Goal: Task Accomplishment & Management: Use online tool/utility

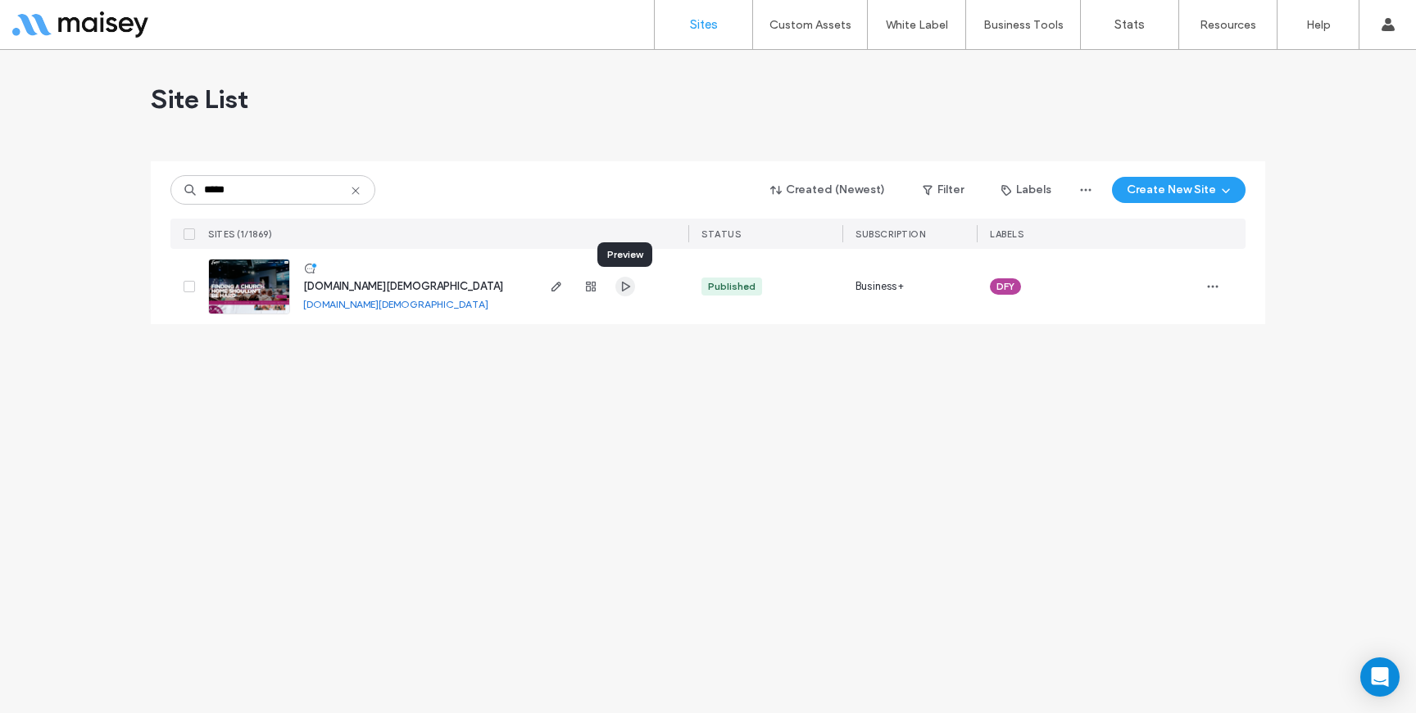
type input "*****"
click at [630, 289] on icon "button" at bounding box center [624, 286] width 13 height 13
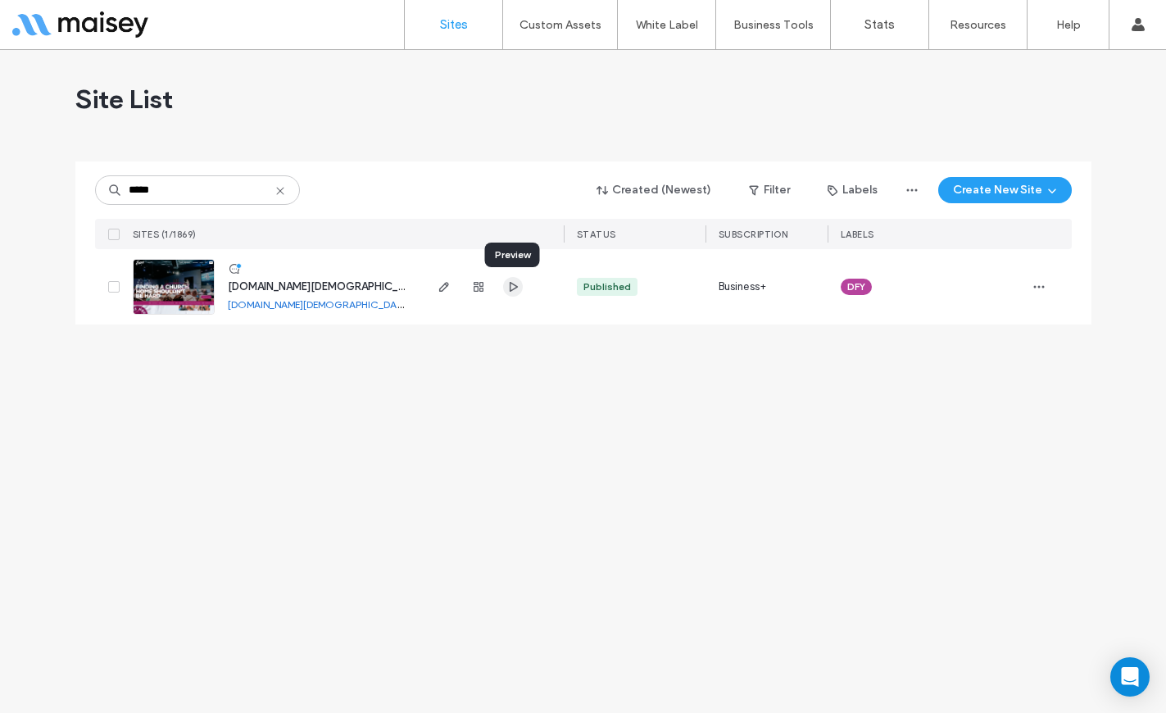
click at [513, 291] on icon "button" at bounding box center [512, 286] width 13 height 13
click at [49, 23] on div at bounding box center [105, 24] width 186 height 26
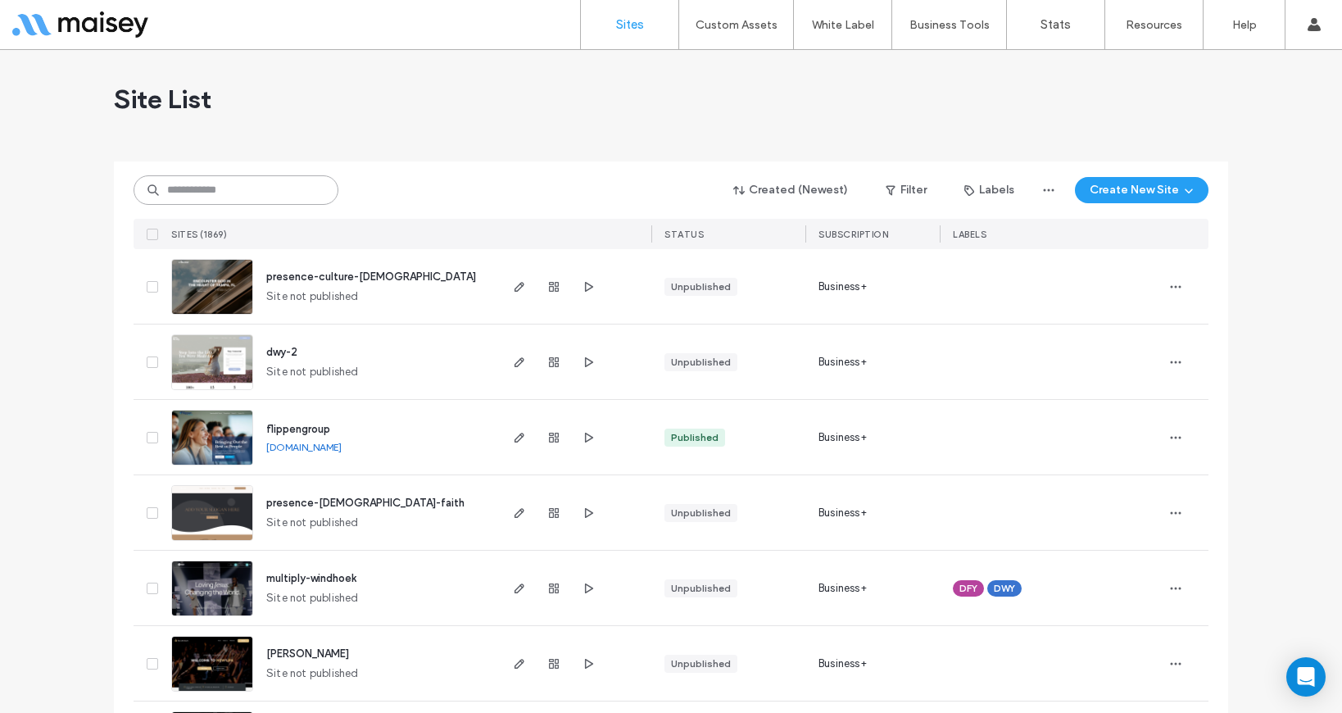
click at [187, 190] on input at bounding box center [236, 189] width 205 height 29
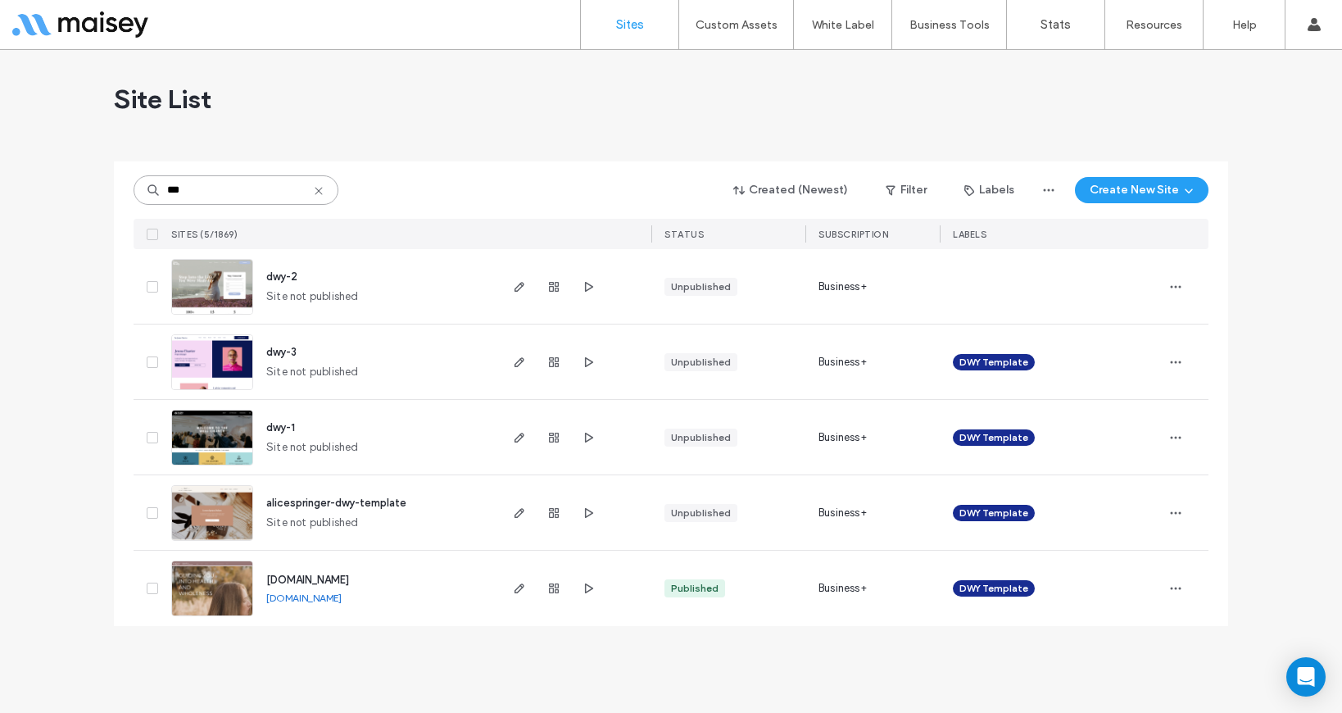
type input "***"
click at [587, 437] on icon "button" at bounding box center [588, 437] width 13 height 13
click at [204, 196] on input "***" at bounding box center [236, 189] width 205 height 29
click at [203, 195] on input "***" at bounding box center [236, 189] width 205 height 29
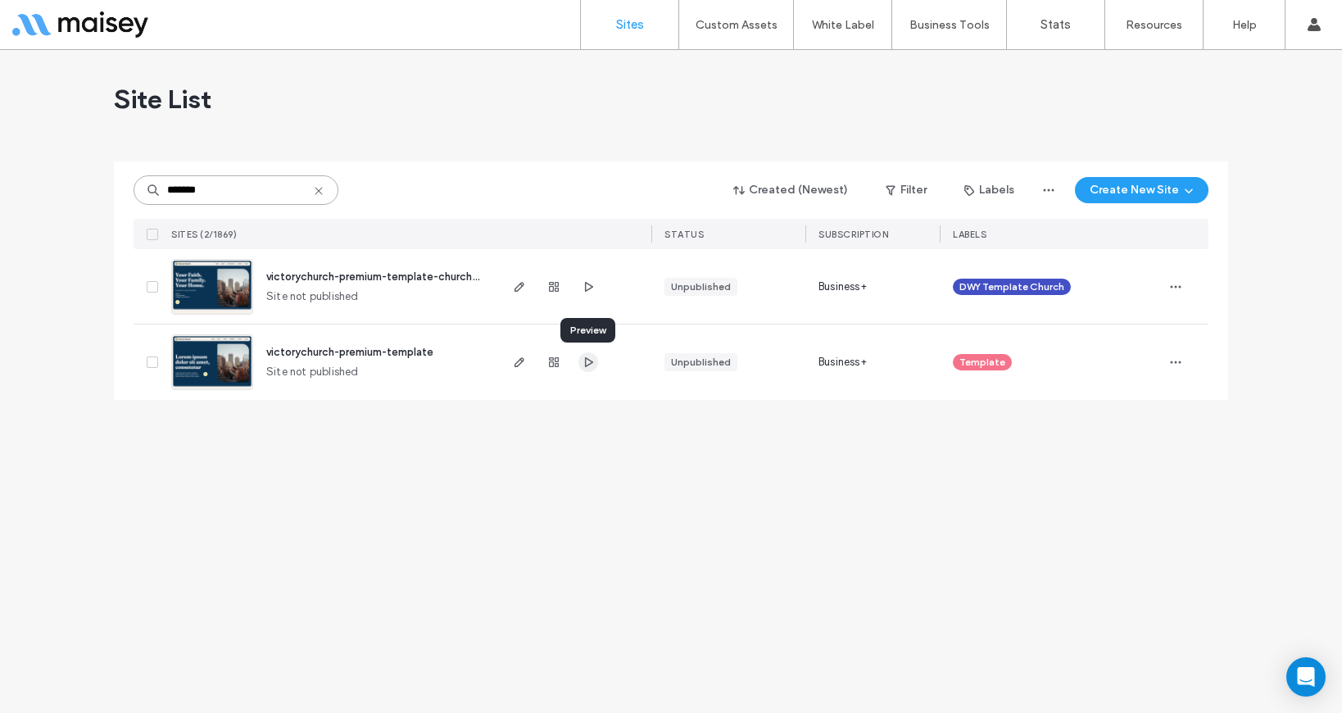
type input "*******"
click at [584, 362] on icon "button" at bounding box center [588, 362] width 13 height 13
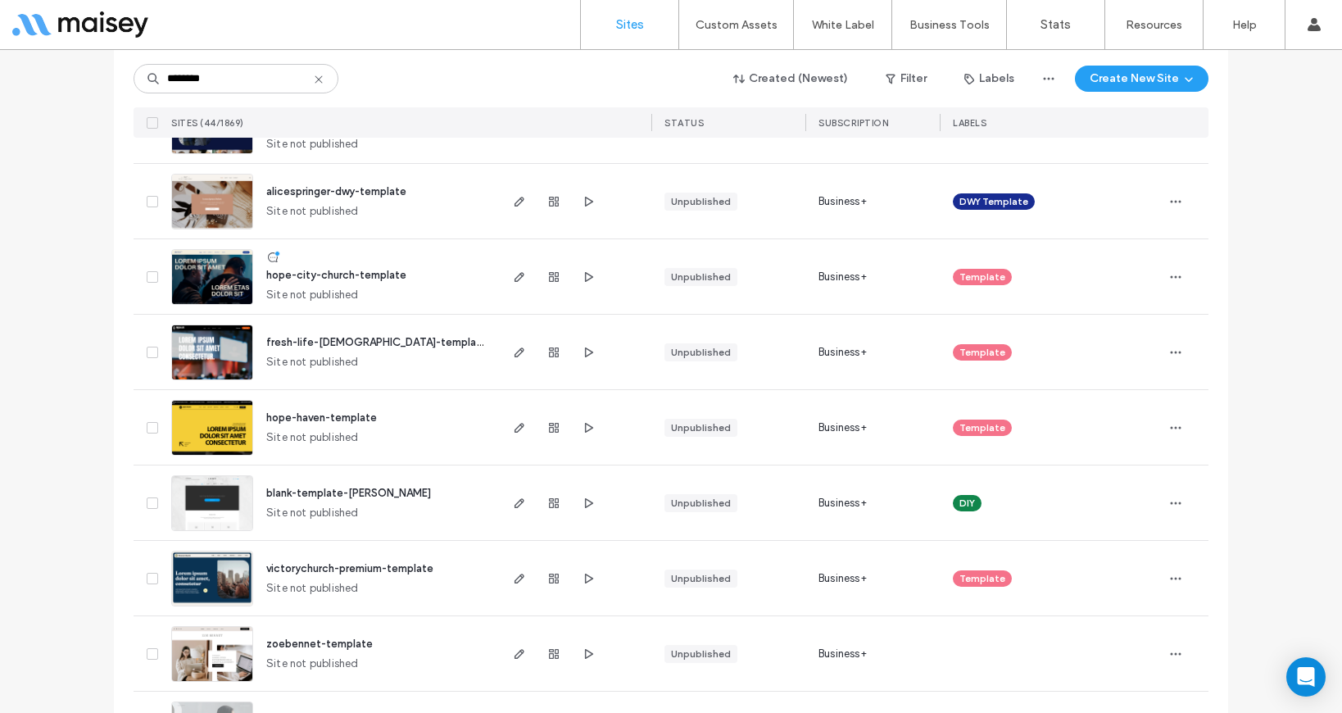
scroll to position [1141, 0]
type input "********"
click at [582, 425] on icon "button" at bounding box center [588, 426] width 13 height 13
click at [972, 276] on span "Template" at bounding box center [982, 276] width 46 height 15
click at [216, 81] on input "********" at bounding box center [236, 78] width 205 height 29
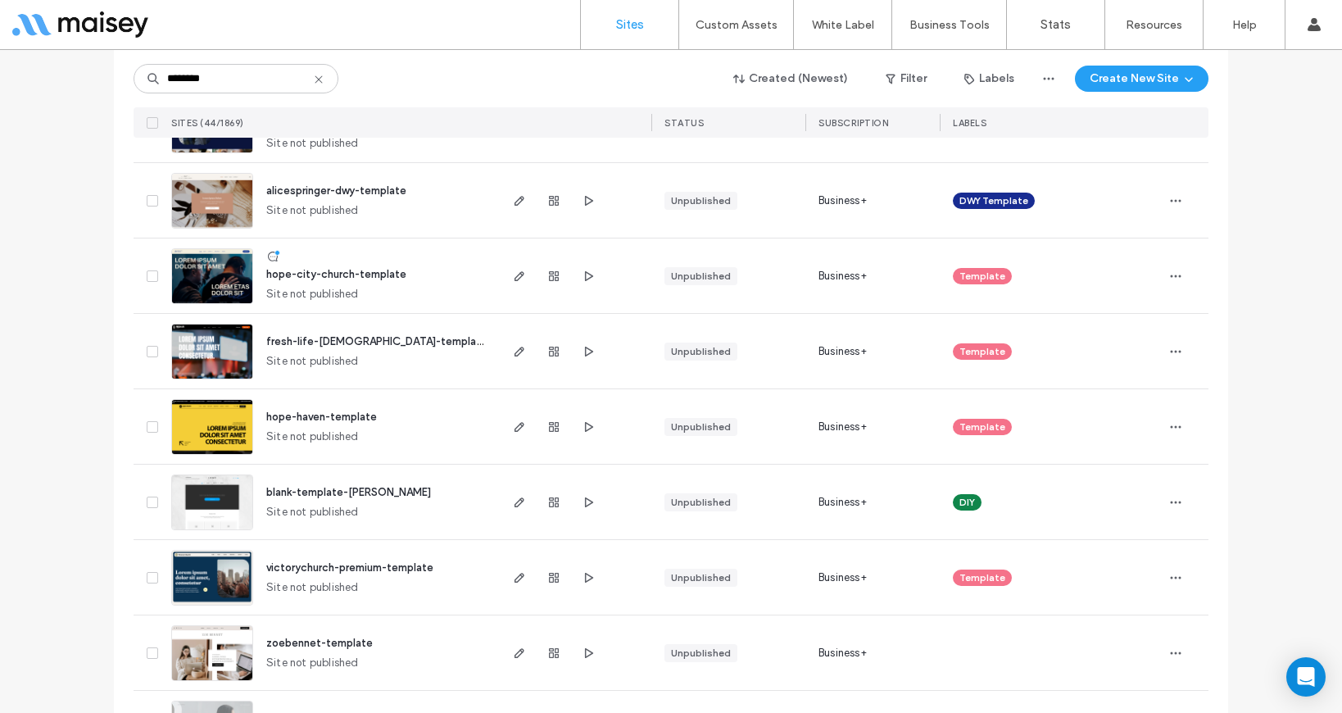
click at [965, 117] on span "LABELS" at bounding box center [970, 122] width 34 height 11
click at [961, 128] on div "LABELS" at bounding box center [970, 123] width 34 height 16
click at [989, 75] on button "Labels" at bounding box center [988, 79] width 79 height 26
click at [915, 78] on button "Filter" at bounding box center [906, 79] width 74 height 26
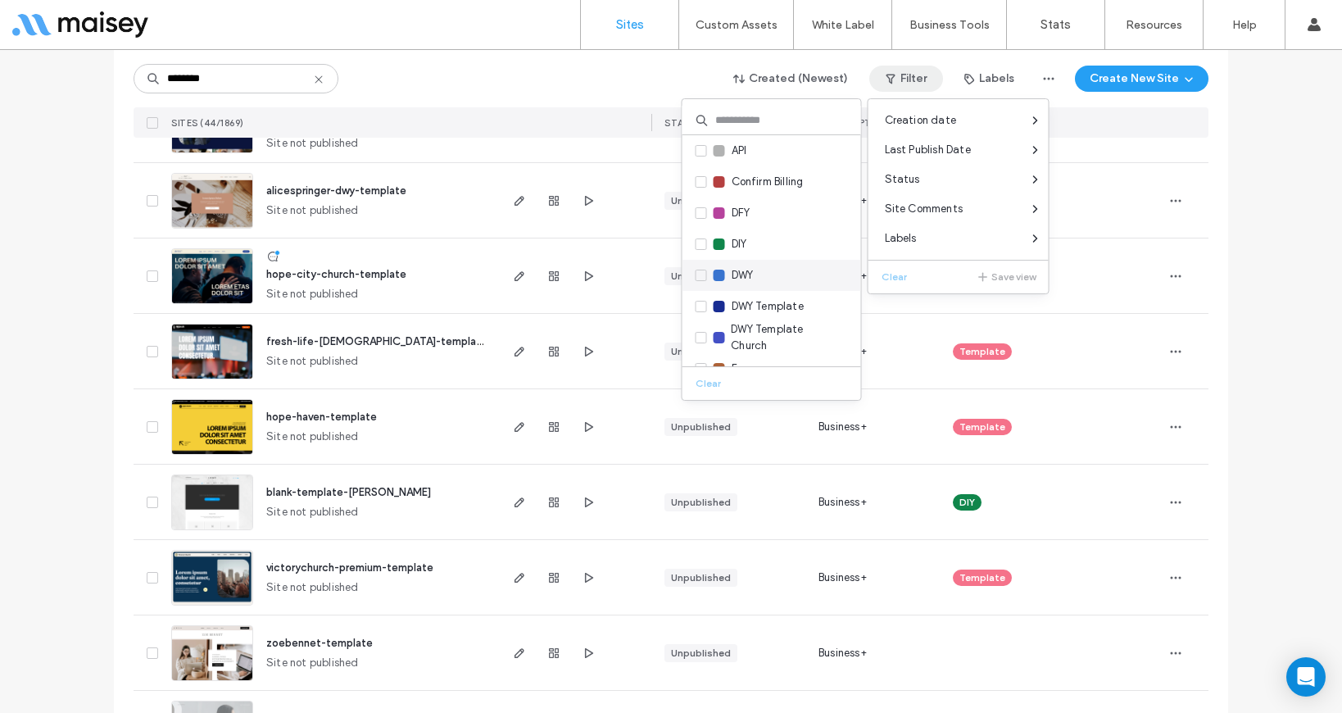
click at [701, 276] on icon at bounding box center [701, 275] width 7 height 5
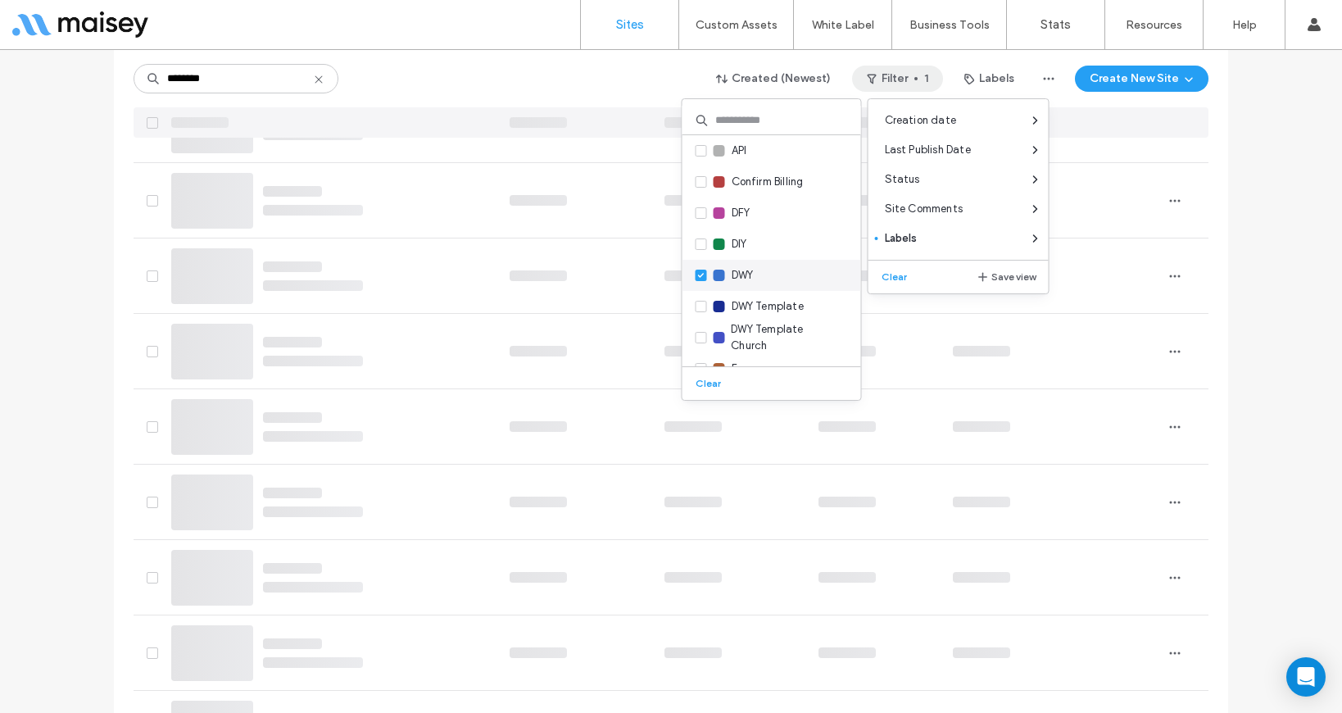
scroll to position [0, 0]
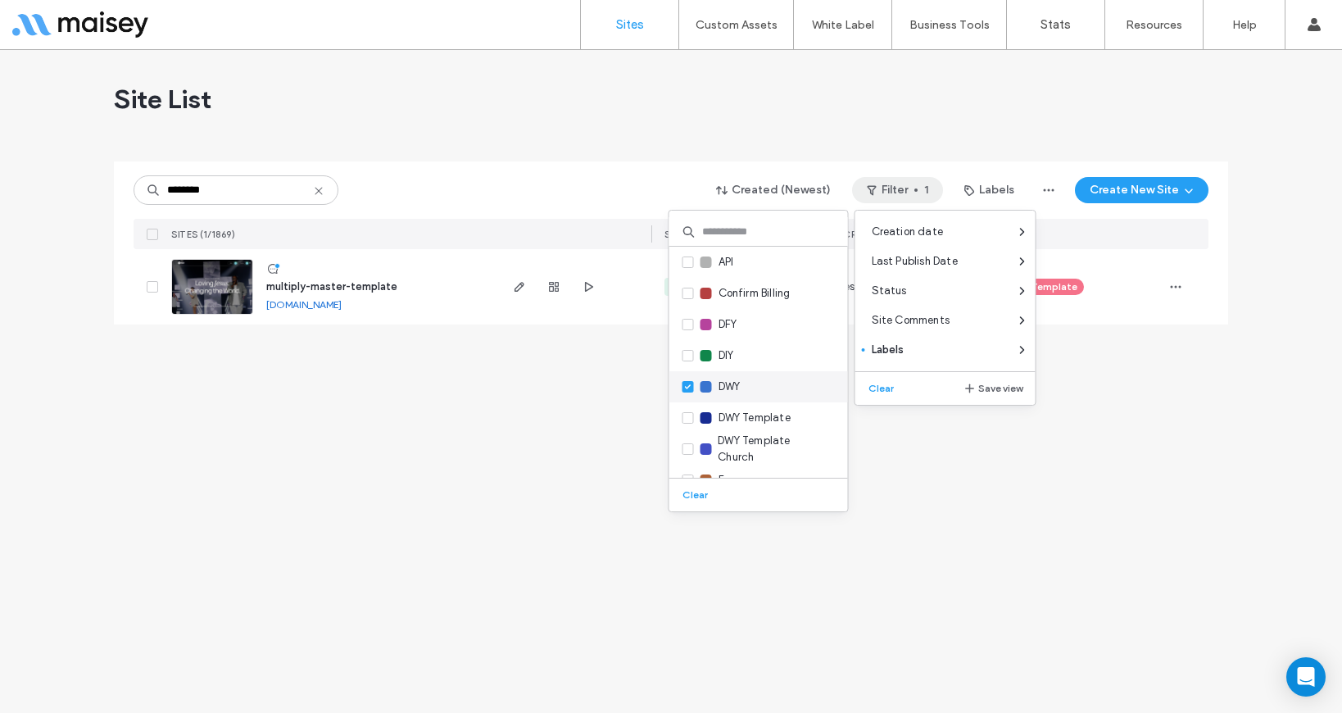
click at [687, 387] on icon at bounding box center [688, 386] width 6 height 5
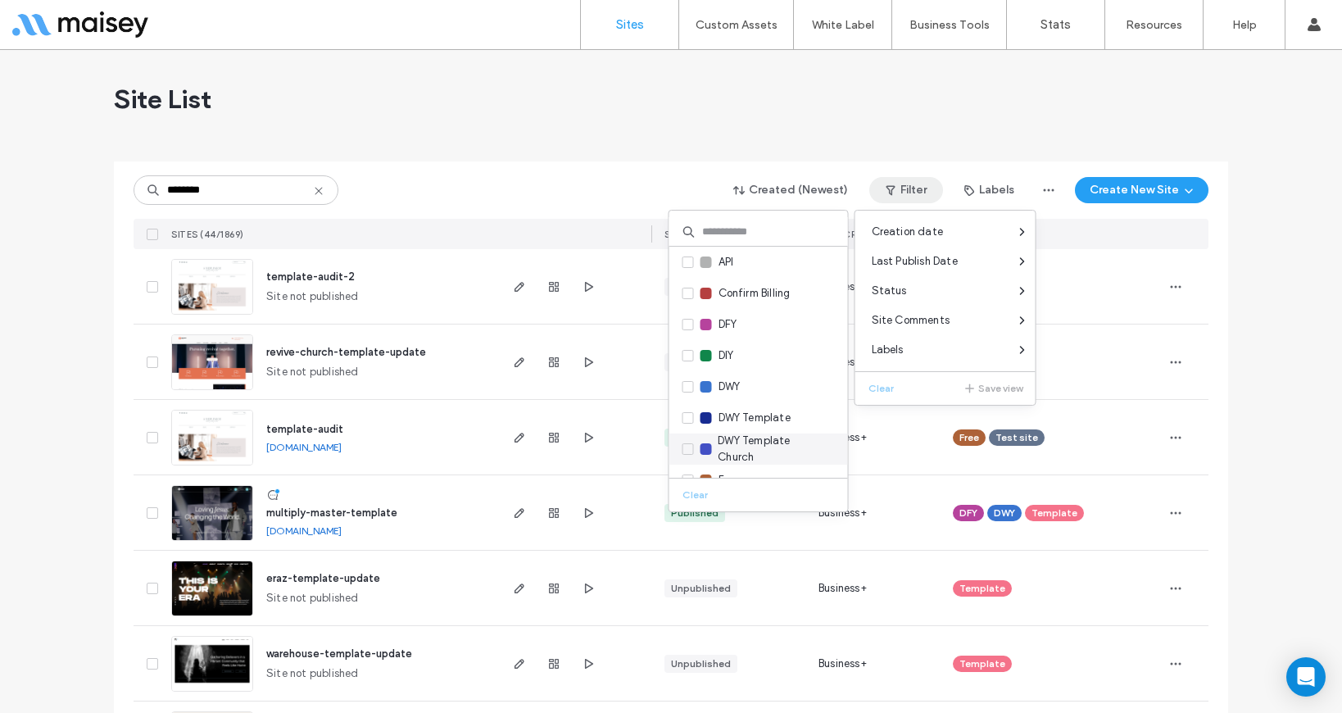
click at [687, 449] on icon at bounding box center [688, 448] width 6 height 5
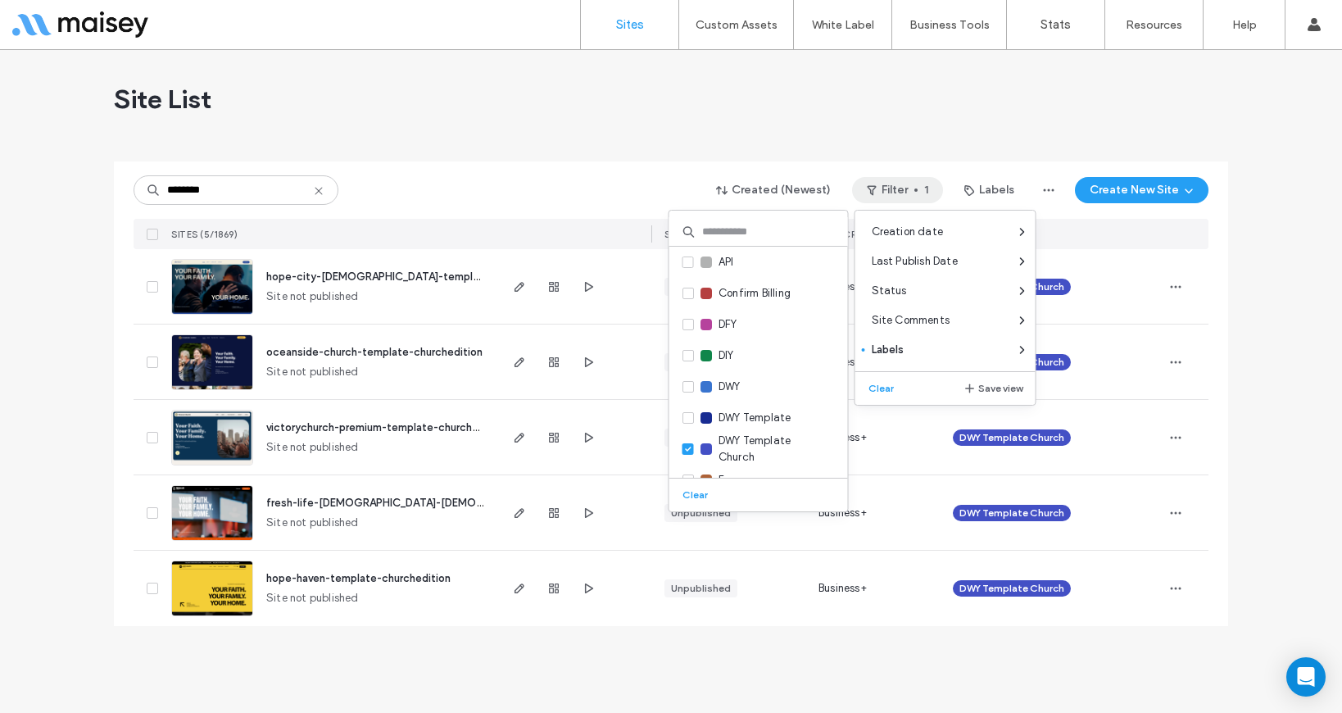
click at [528, 128] on div "Site List" at bounding box center [671, 99] width 1114 height 98
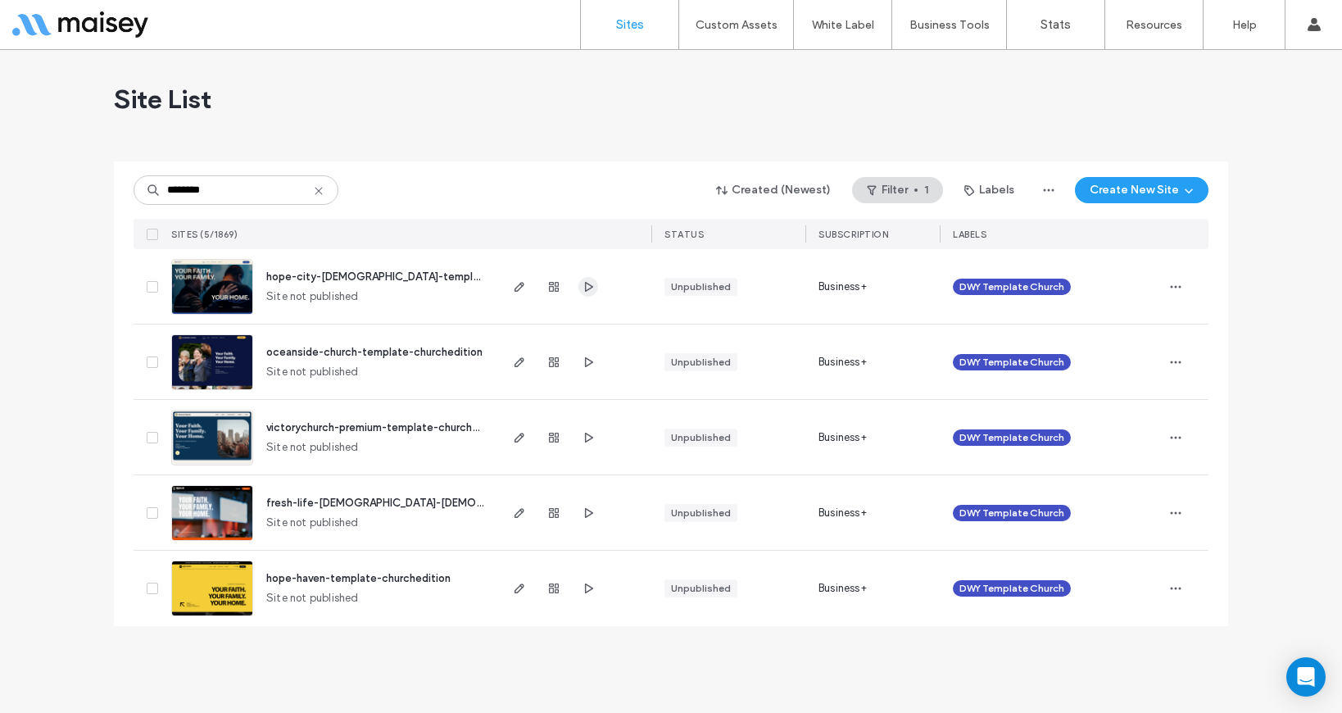
click at [587, 286] on icon "button" at bounding box center [588, 286] width 13 height 13
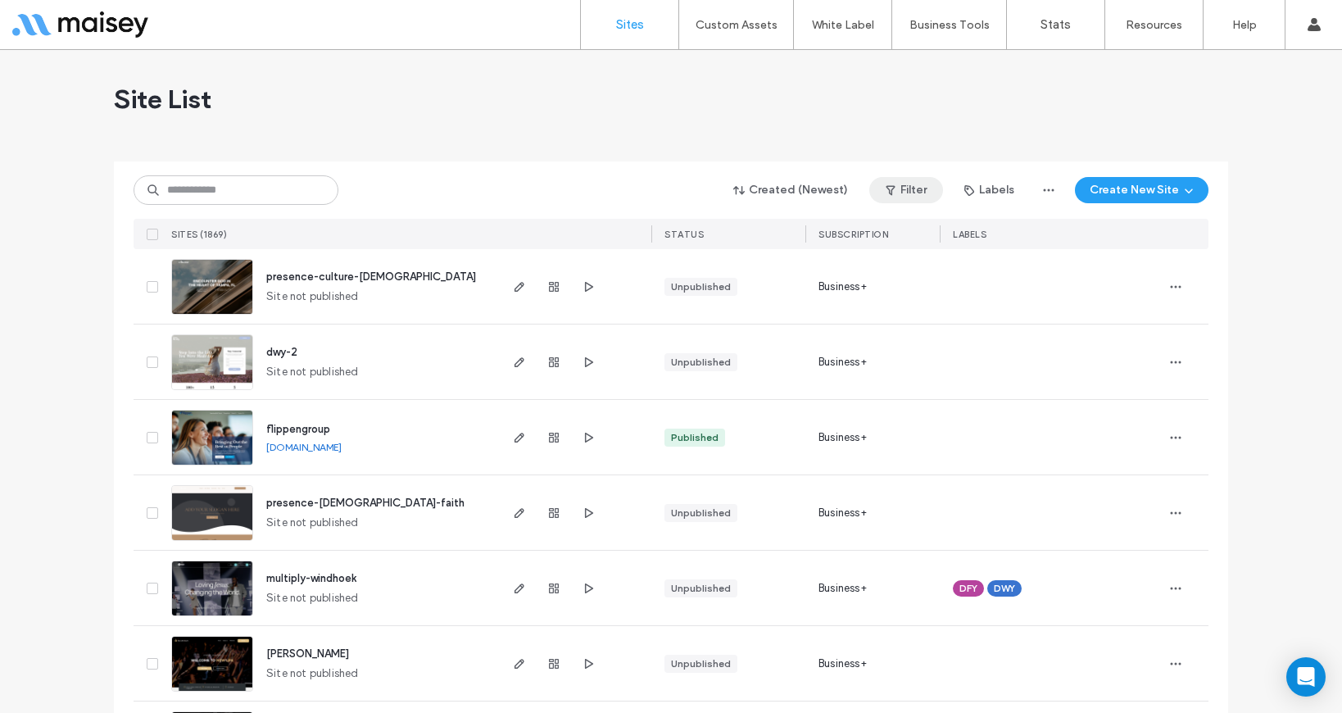
click at [921, 189] on button "Filter" at bounding box center [906, 190] width 74 height 26
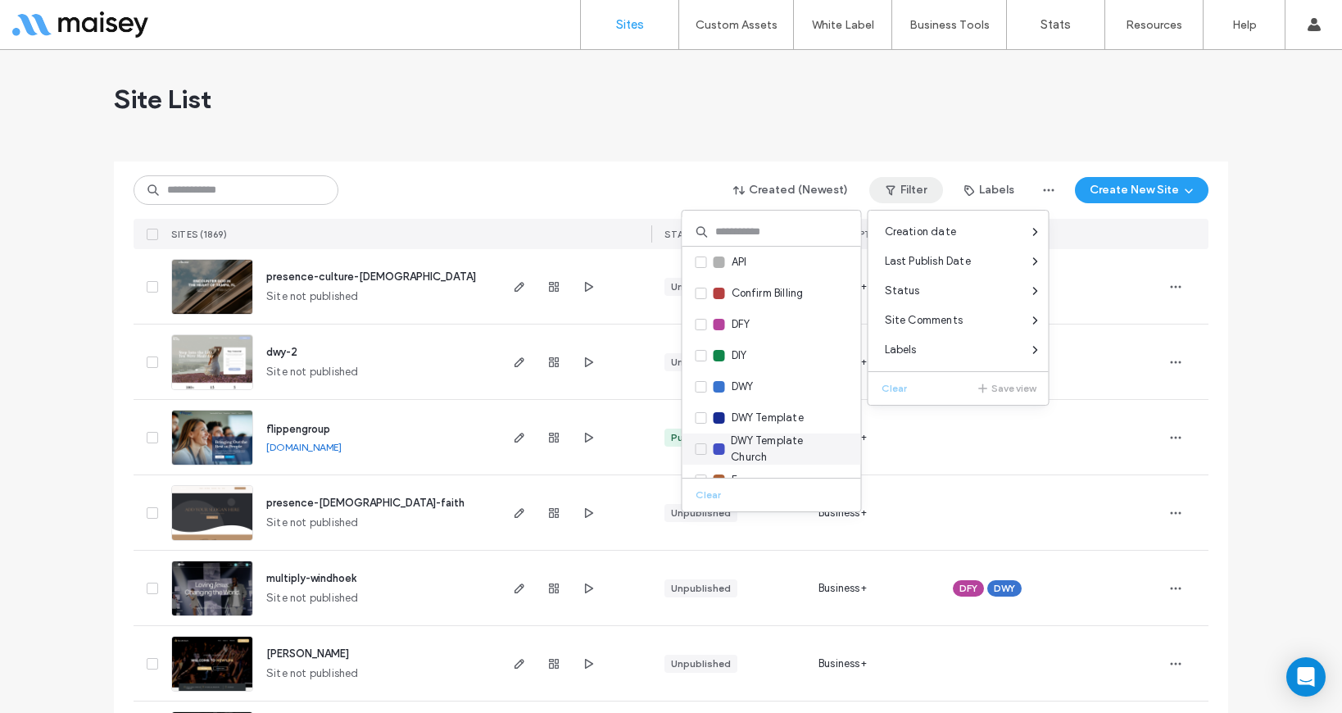
click at [702, 450] on icon at bounding box center [700, 448] width 7 height 5
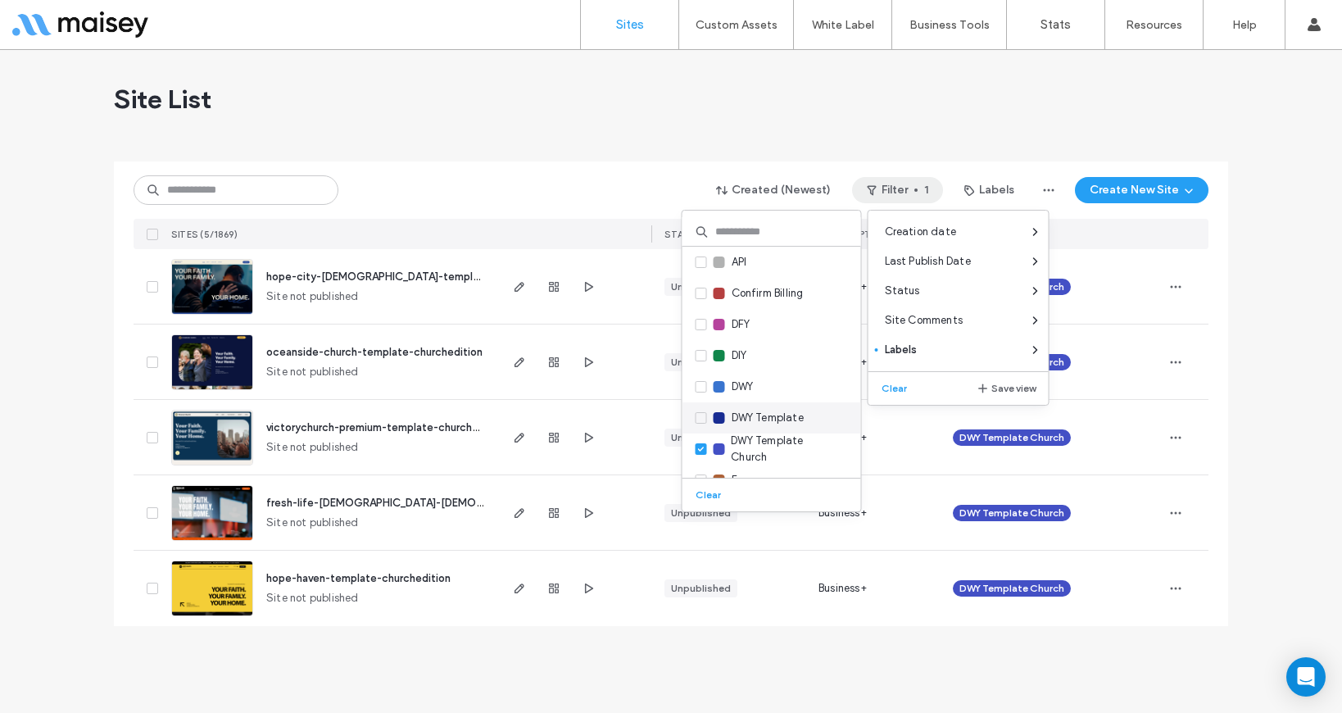
click at [700, 419] on icon at bounding box center [701, 417] width 6 height 5
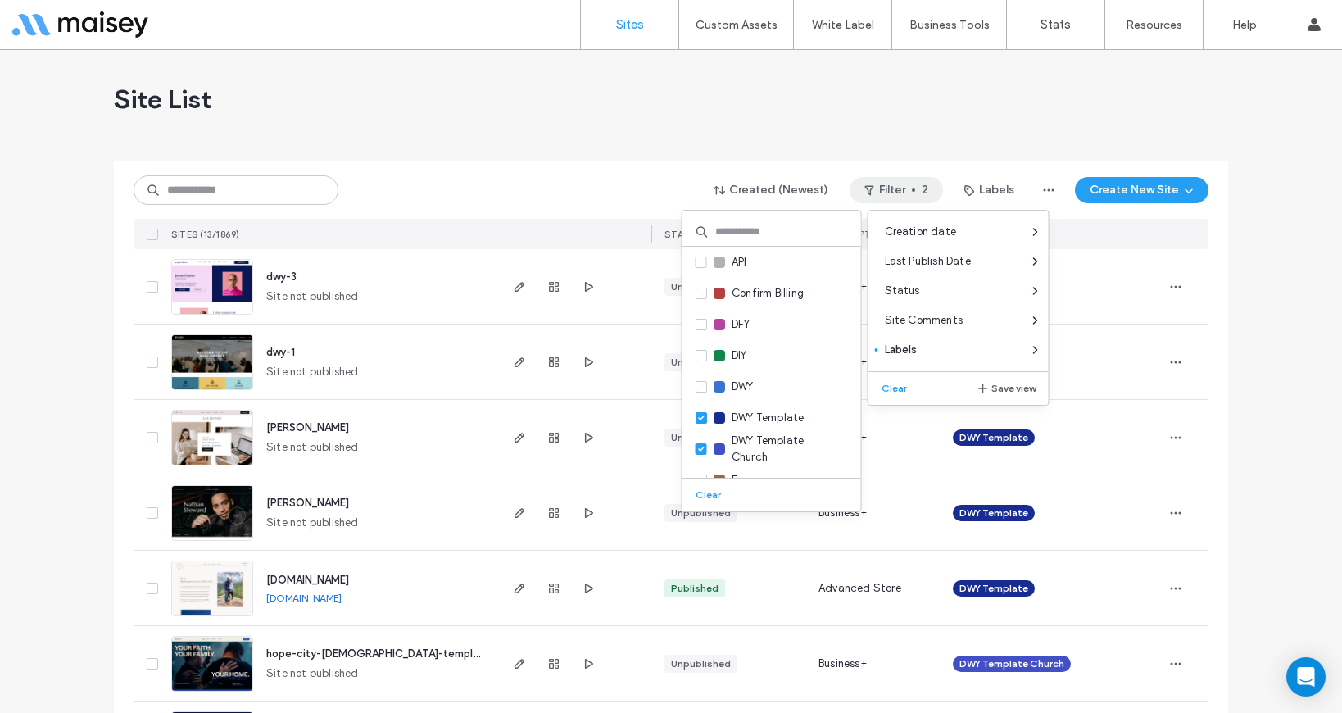
click at [596, 122] on div "Site List" at bounding box center [671, 99] width 1114 height 98
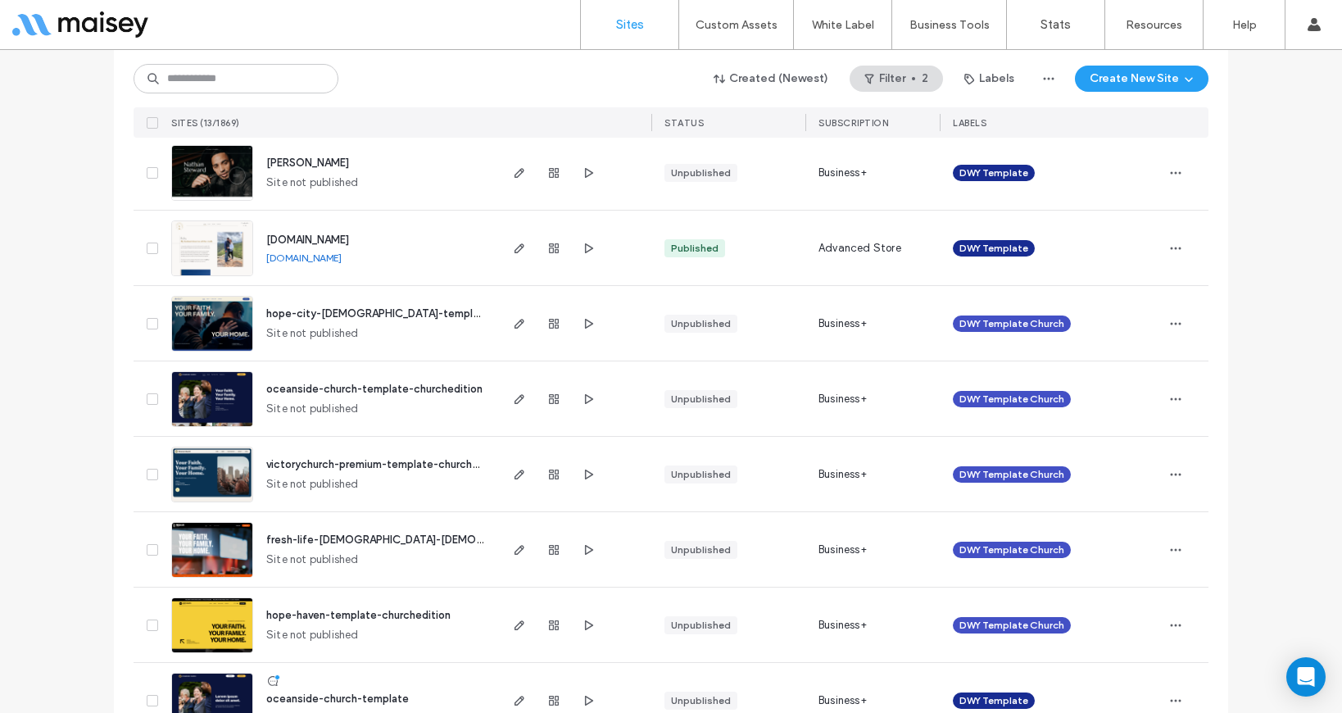
scroll to position [378, 0]
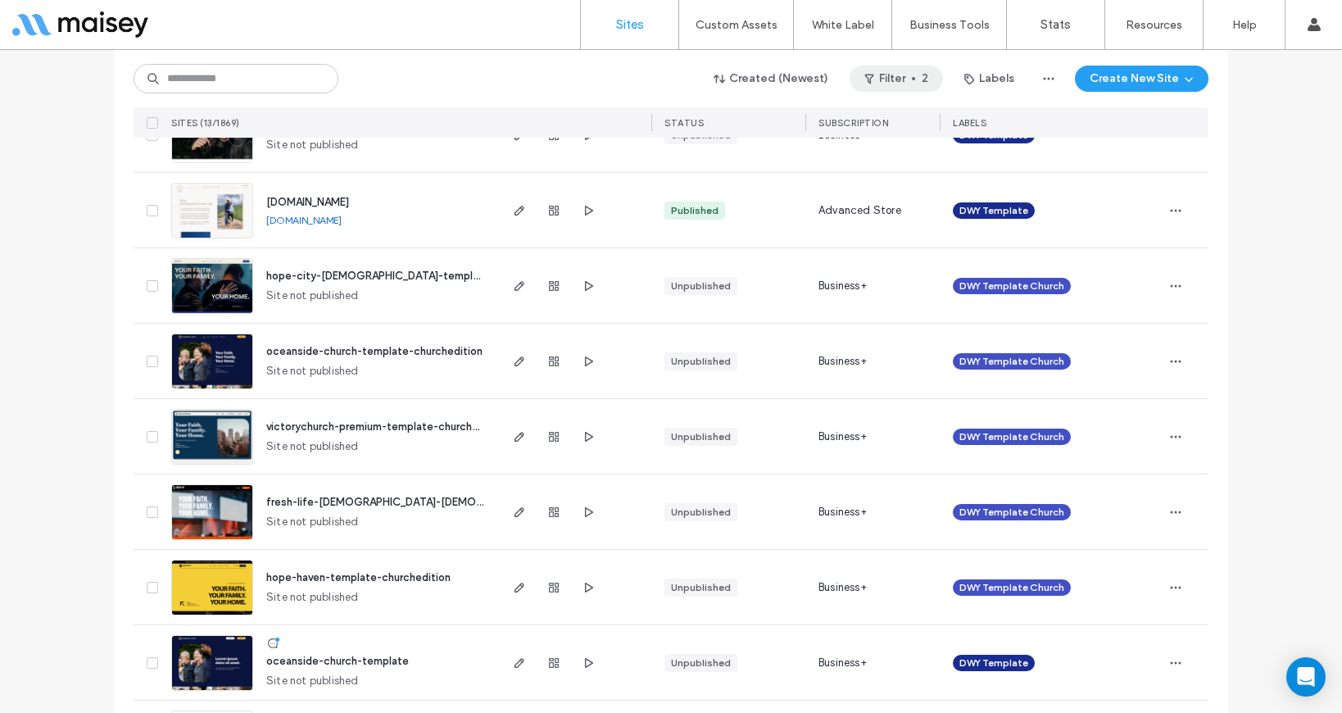
click at [915, 70] on button "Filter 2" at bounding box center [895, 79] width 93 height 26
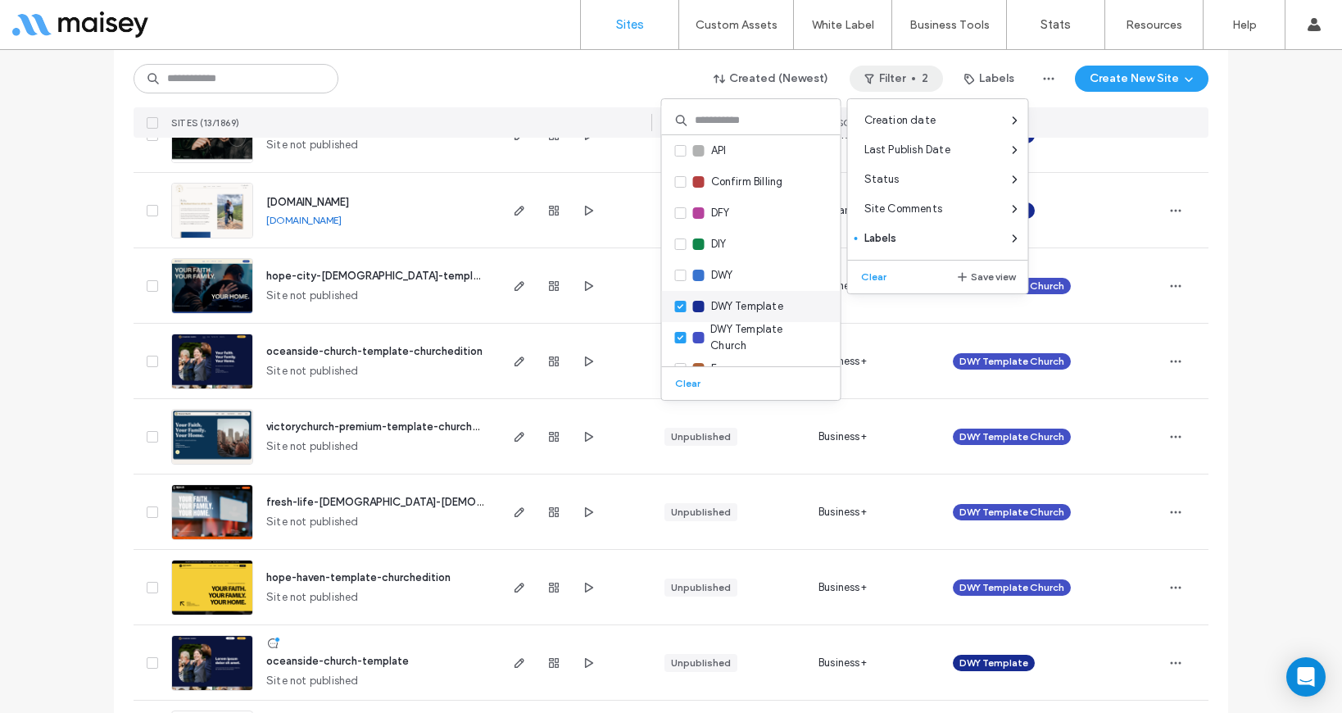
click at [679, 304] on icon at bounding box center [680, 306] width 7 height 5
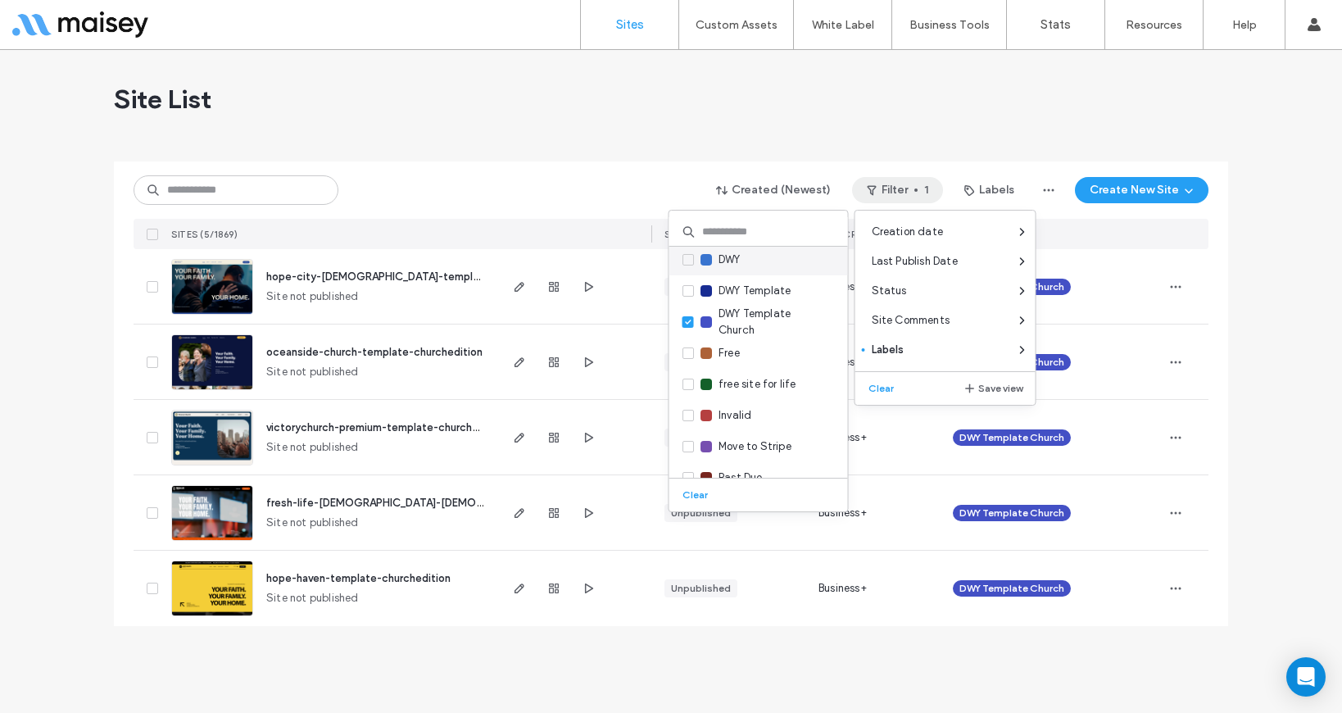
scroll to position [137, 0]
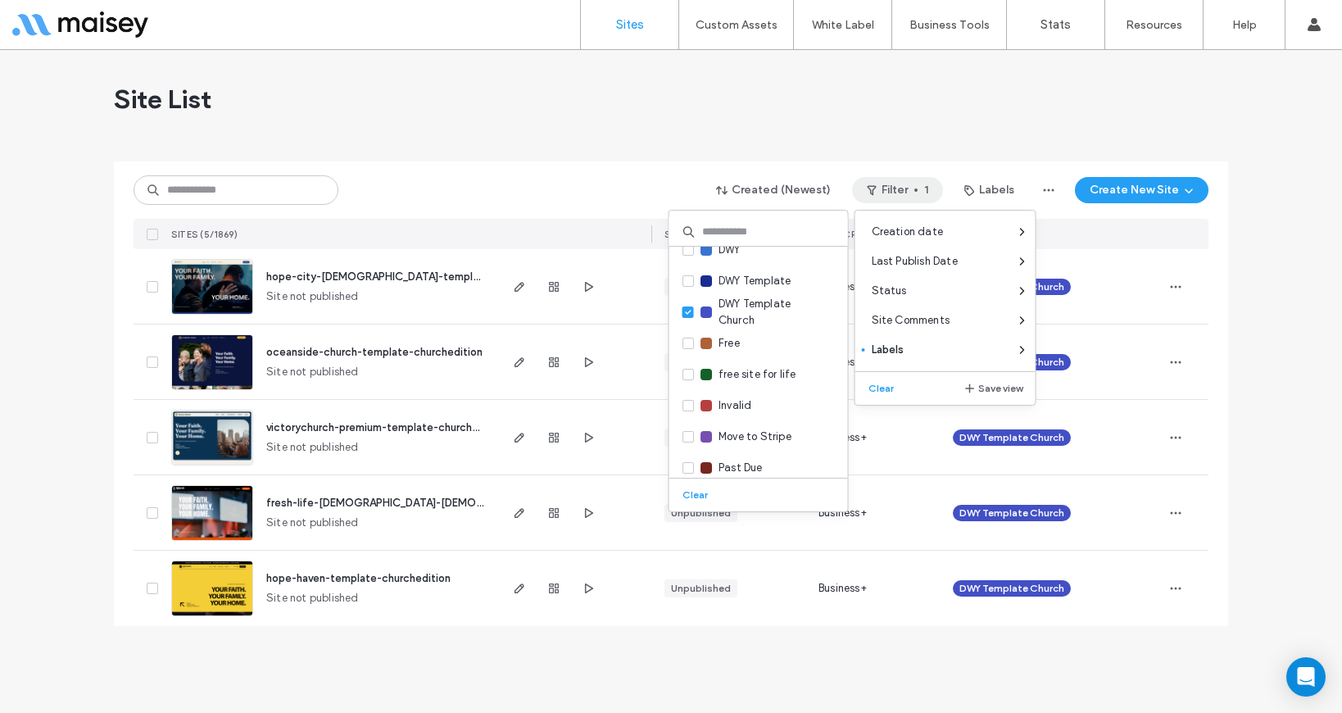
click at [563, 149] on div at bounding box center [671, 154] width 1114 height 13
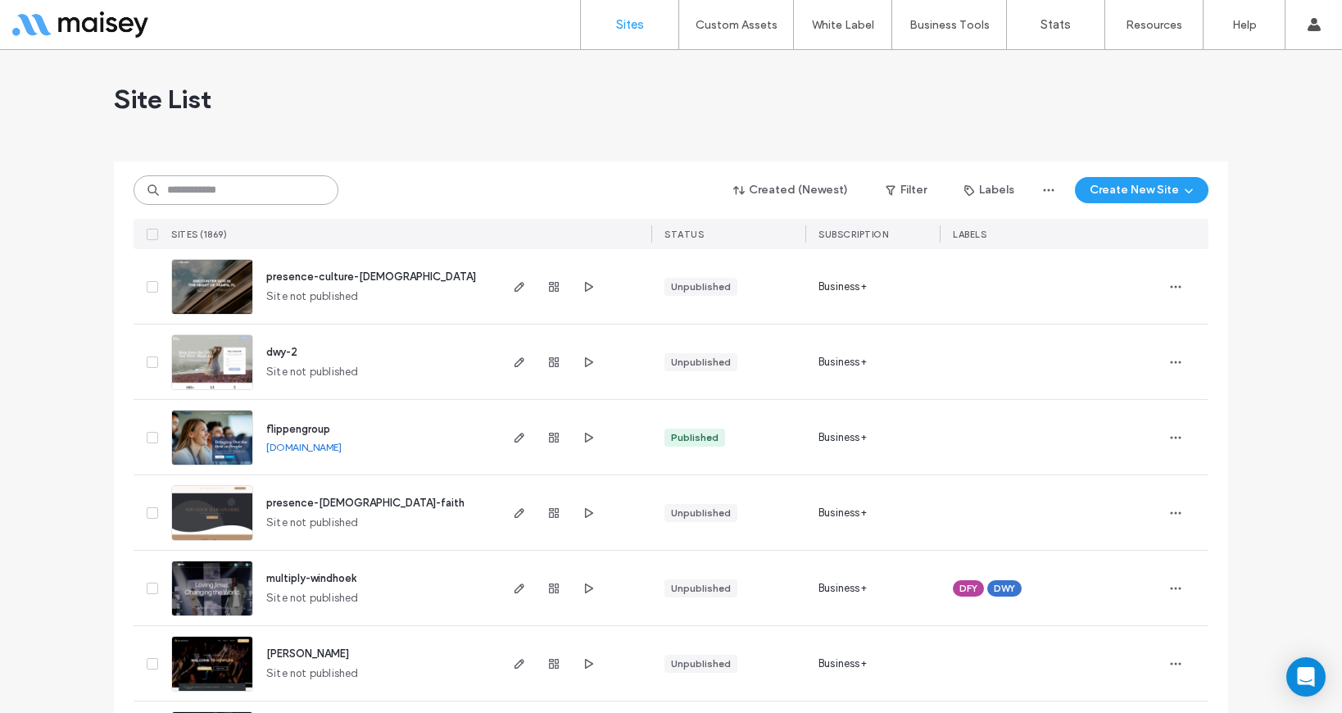
click at [221, 180] on input at bounding box center [236, 189] width 205 height 29
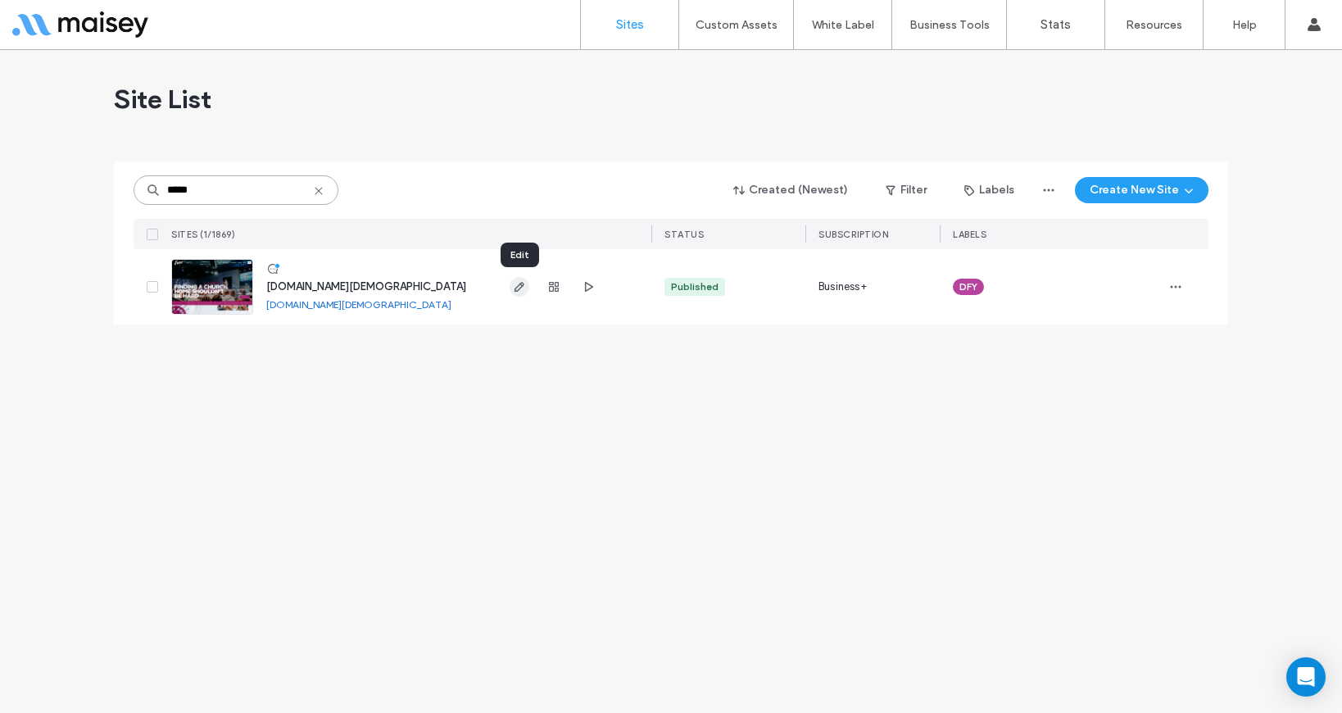
type input "*****"
click at [520, 290] on icon "button" at bounding box center [519, 286] width 13 height 13
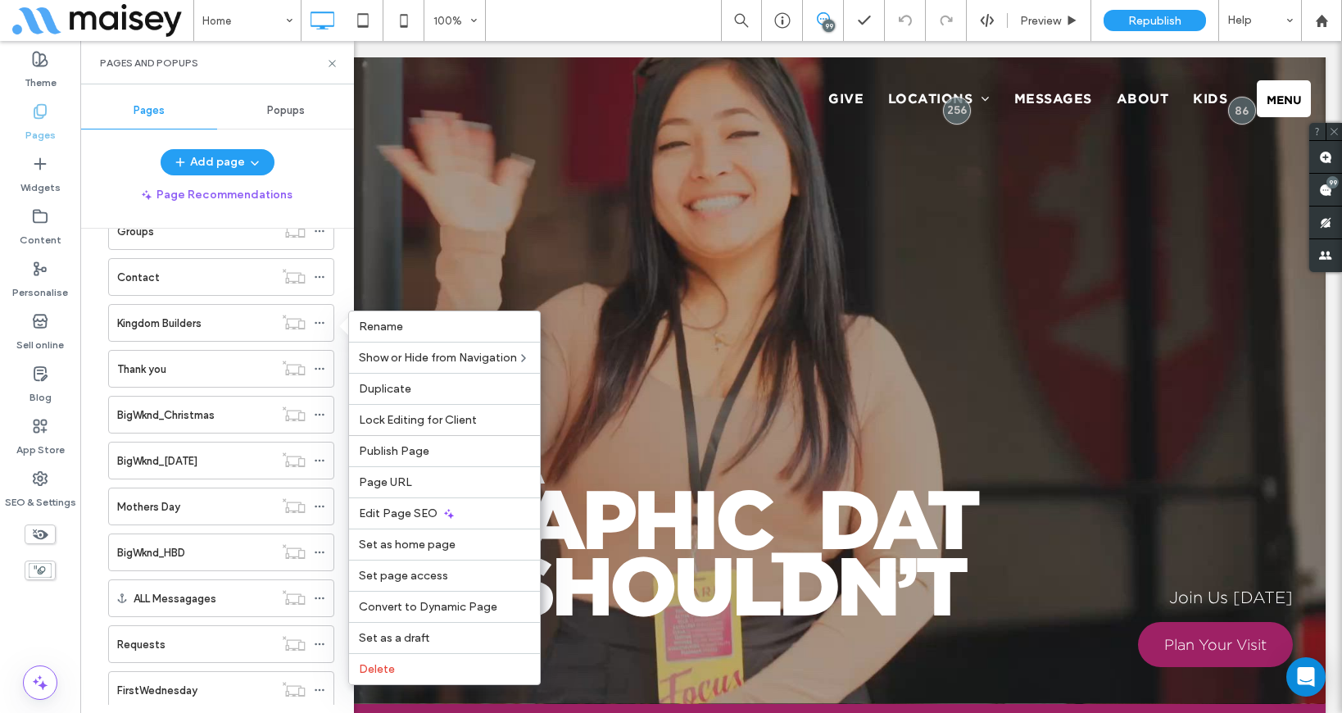
click at [333, 174] on div "Add page" at bounding box center [217, 162] width 274 height 26
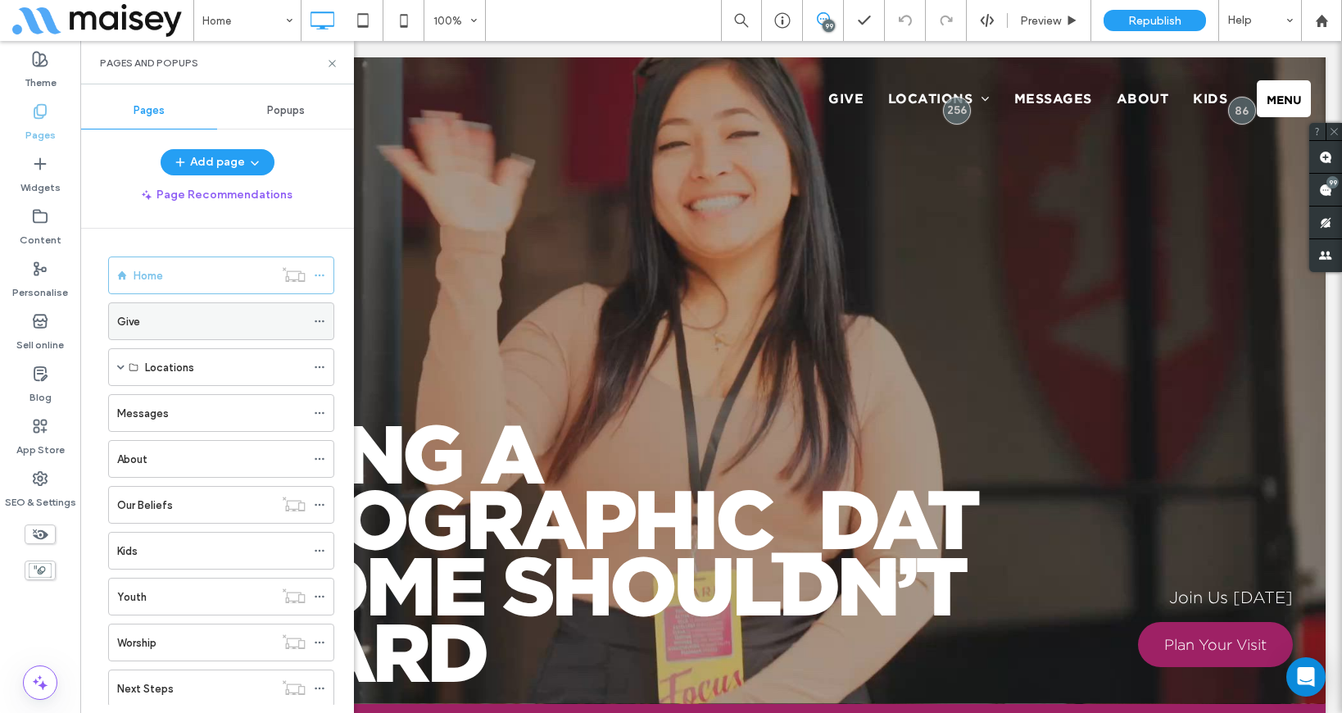
click at [318, 322] on icon at bounding box center [319, 320] width 11 height 11
click at [329, 211] on div "Add page Page Recommendations Home Give Locations North Campus West Campus Sout…" at bounding box center [217, 426] width 274 height 555
click at [333, 70] on div "Pages and Popups" at bounding box center [217, 62] width 274 height 43
click at [333, 64] on icon at bounding box center [332, 63] width 12 height 12
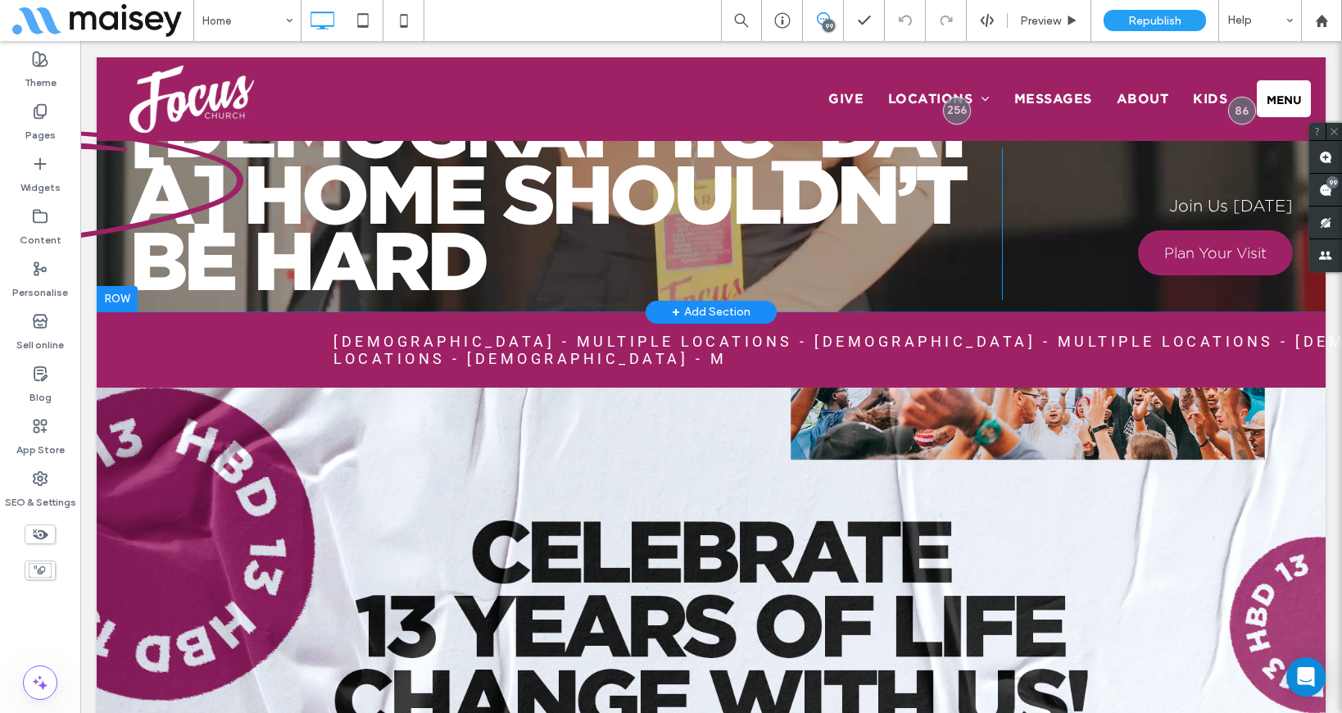
scroll to position [97, 0]
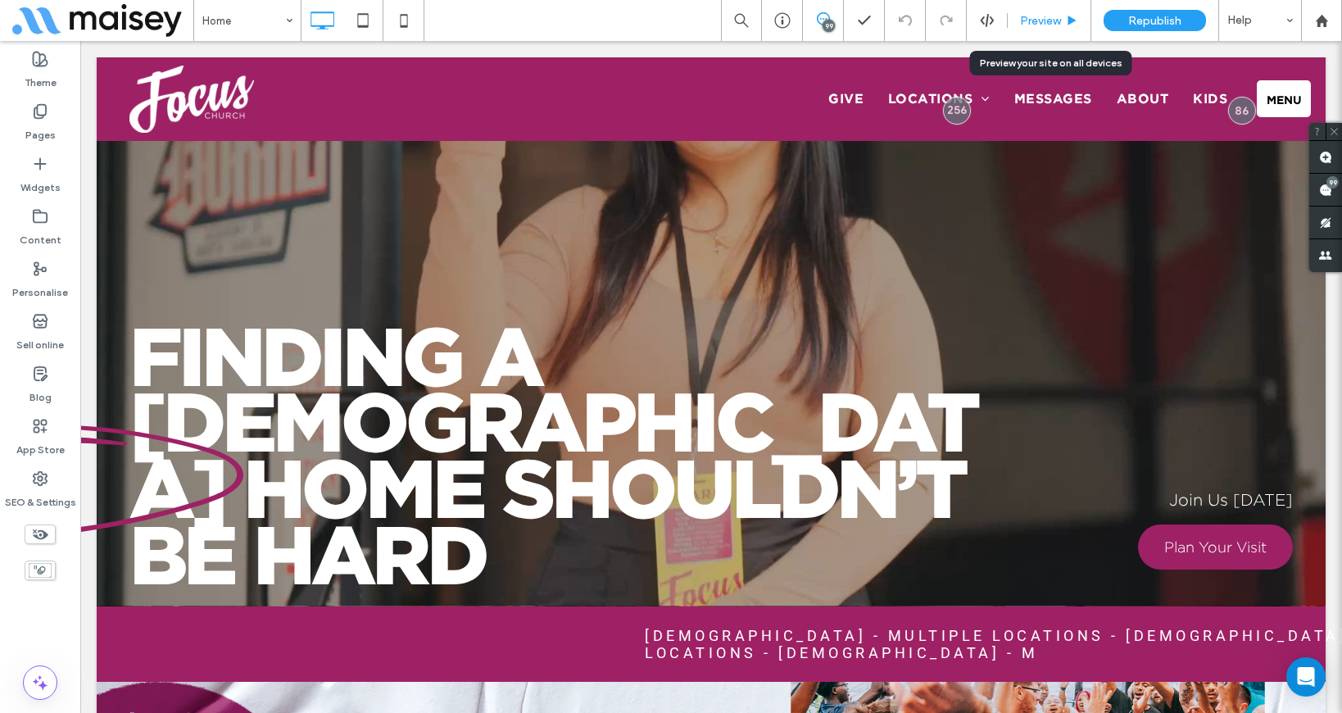
click at [1059, 17] on span "Preview" at bounding box center [1040, 21] width 41 height 14
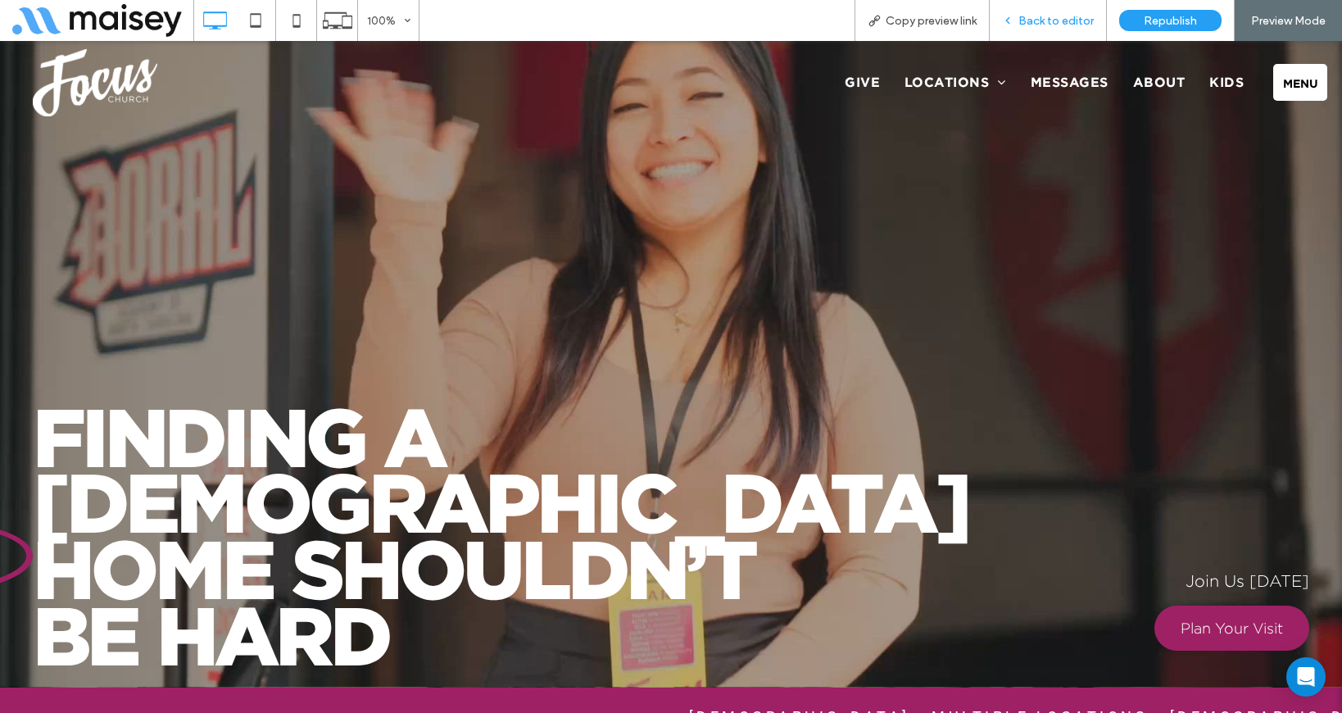
click at [1042, 18] on span "Back to editor" at bounding box center [1055, 21] width 75 height 14
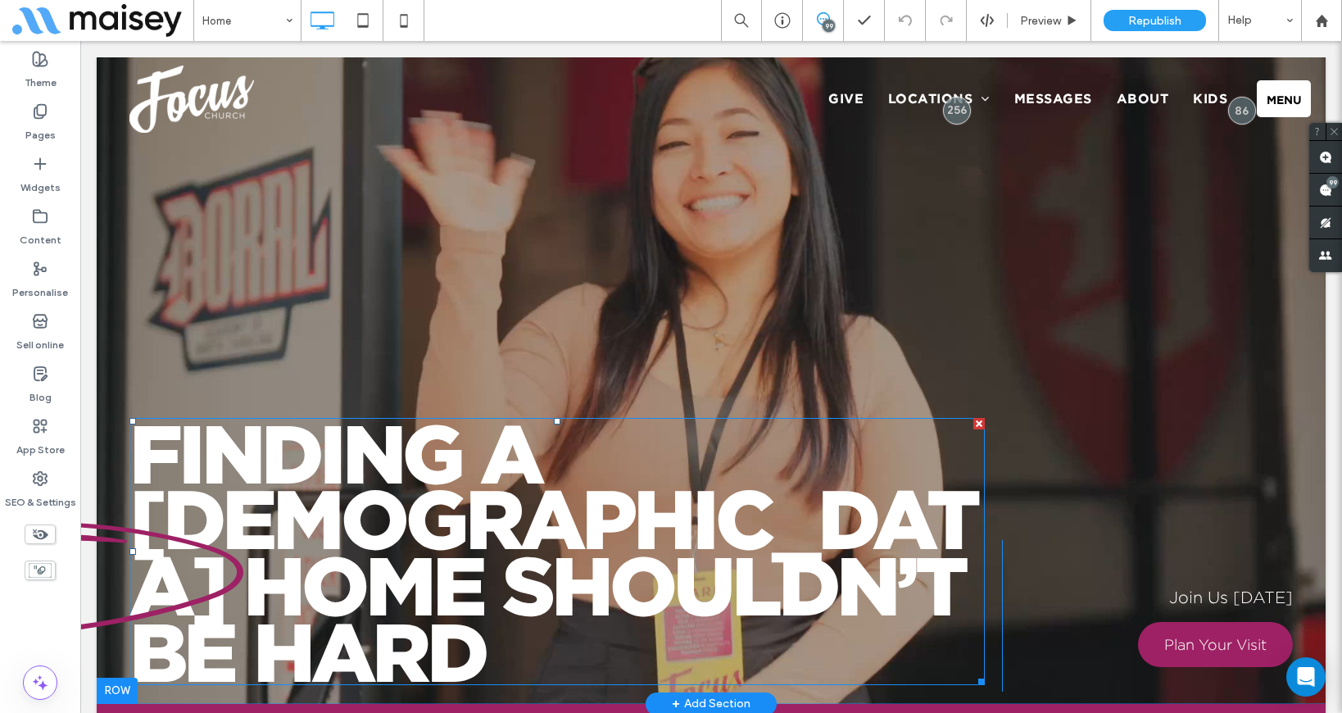
scroll to position [42, 0]
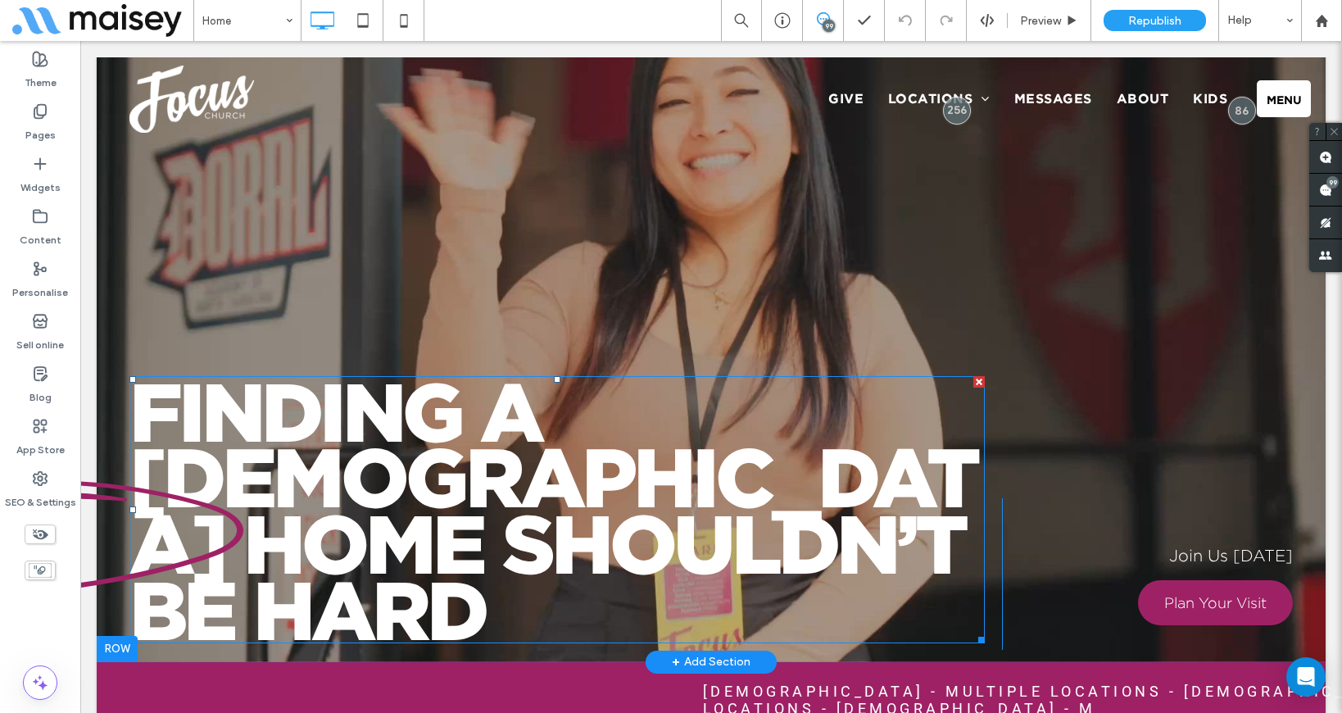
click at [342, 415] on span "Finding a" at bounding box center [334, 410] width 411 height 90
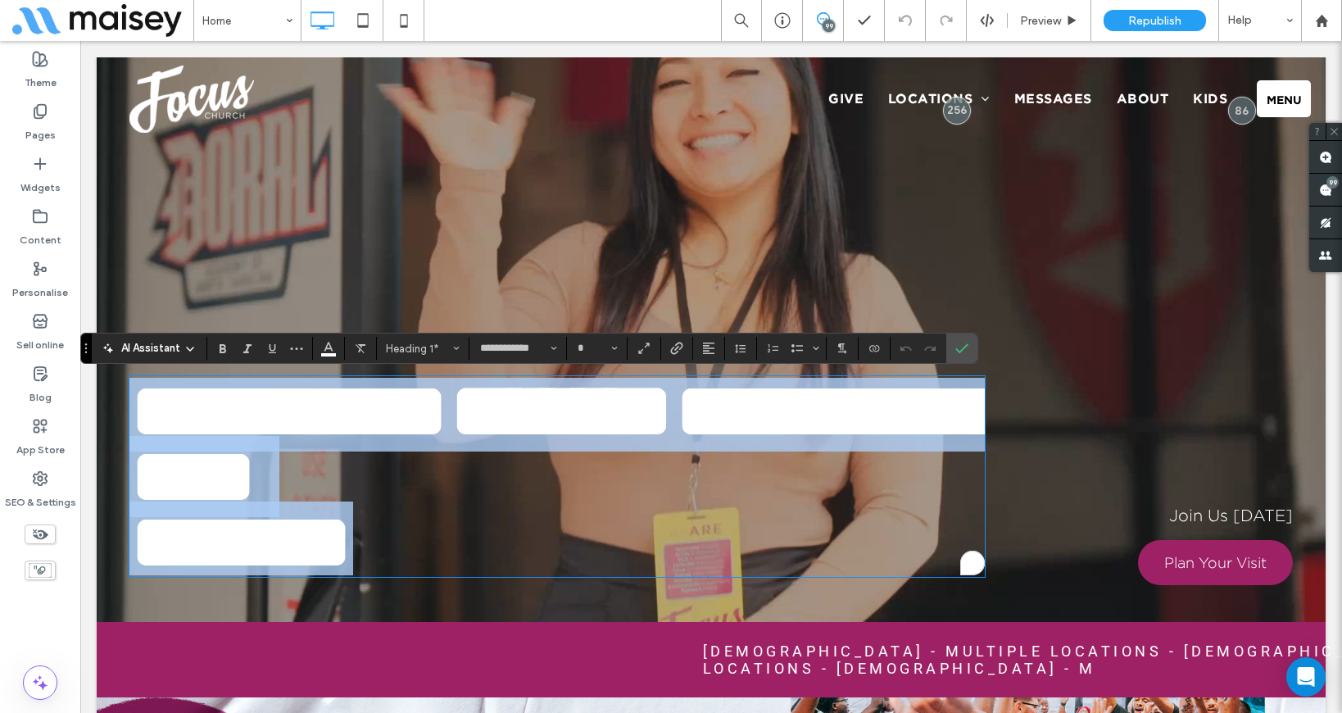
click at [359, 415] on span "*********" at bounding box center [288, 410] width 319 height 81
type input "***"
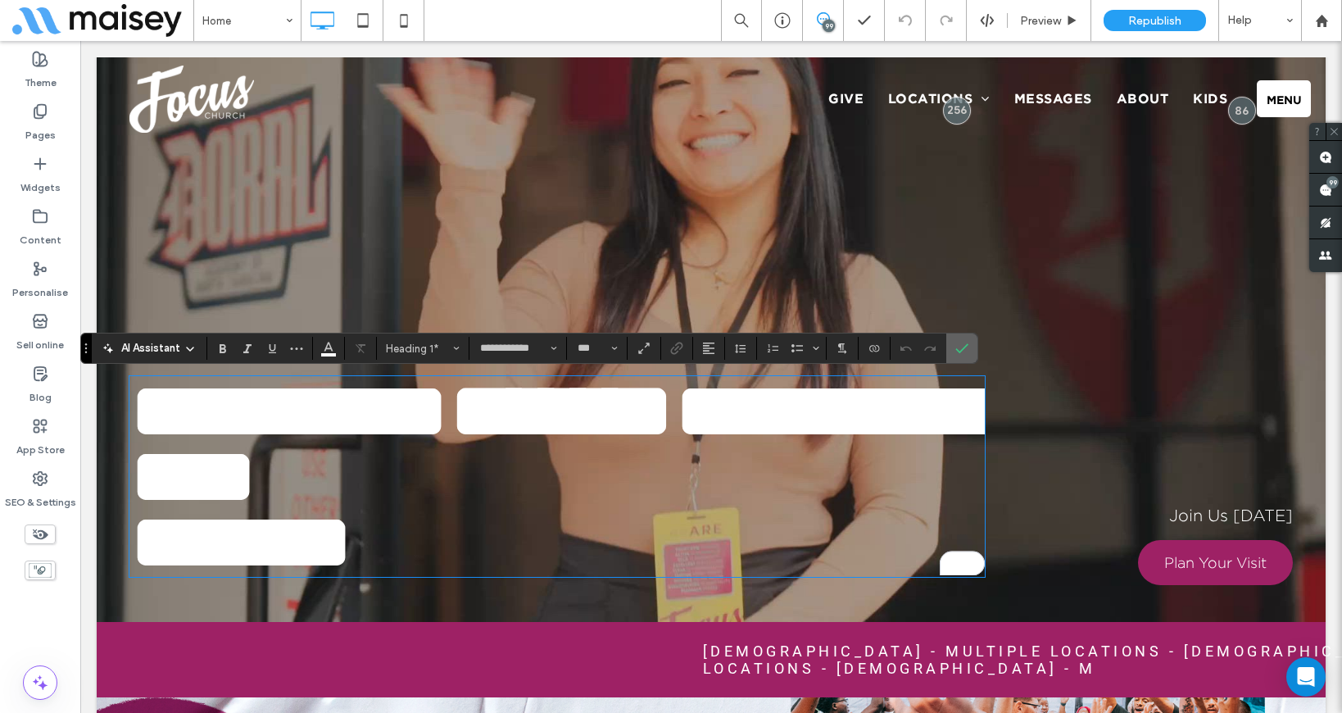
drag, startPoint x: 899, startPoint y: 311, endPoint x: 970, endPoint y: 351, distance: 81.8
click at [970, 351] on label "Confirm" at bounding box center [961, 347] width 25 height 29
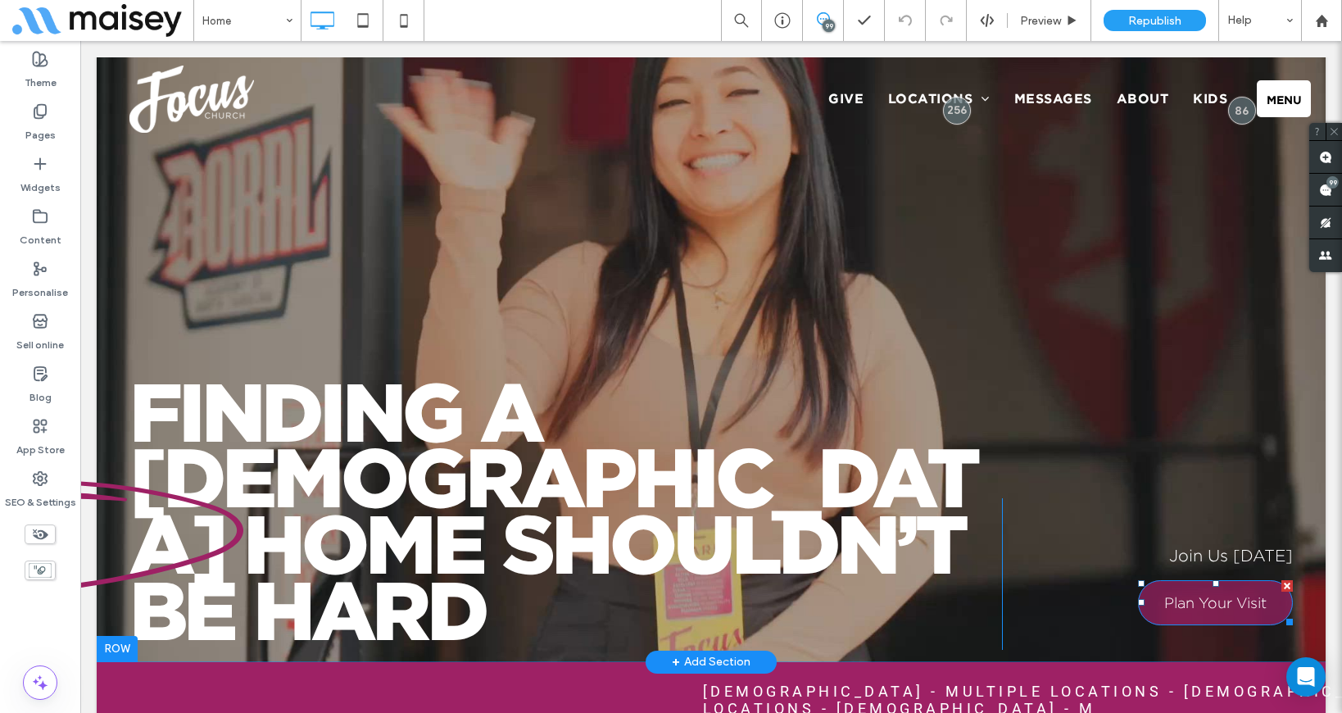
click at [1198, 595] on span "Plan Your Visit" at bounding box center [1215, 603] width 102 height 16
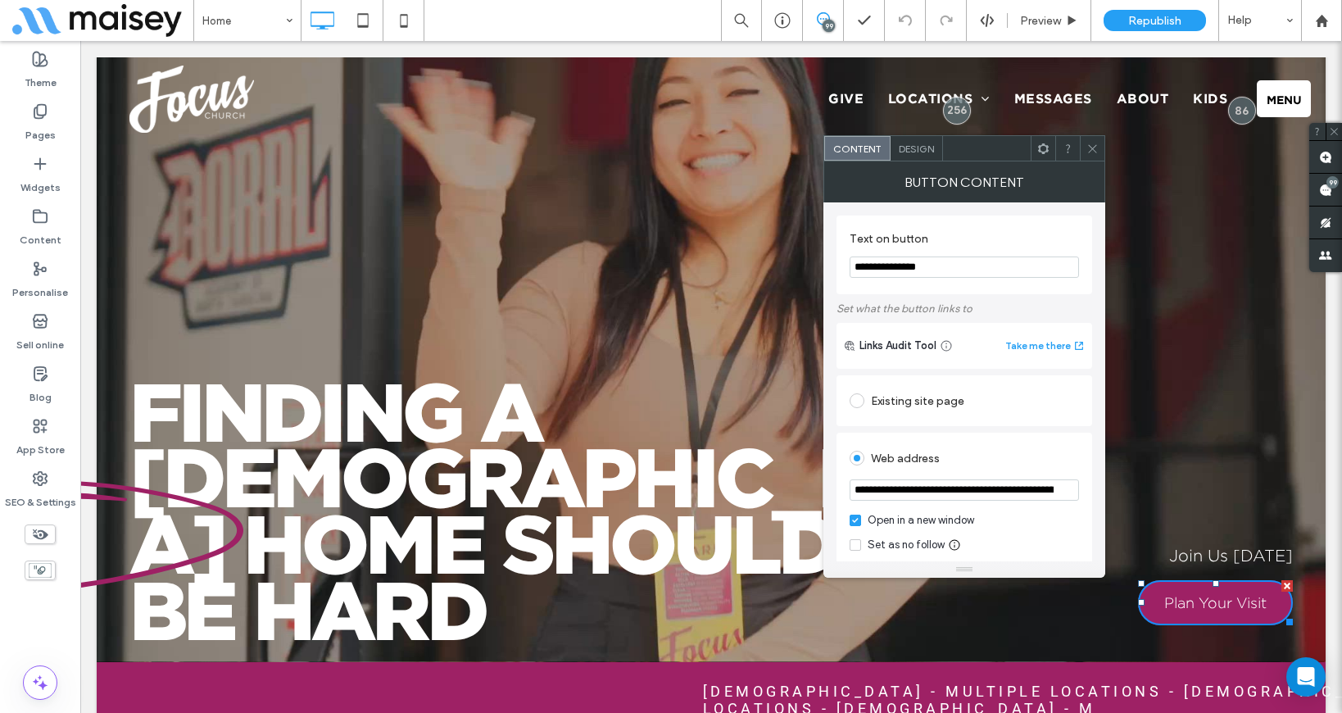
click at [879, 270] on input "**********" at bounding box center [963, 266] width 229 height 21
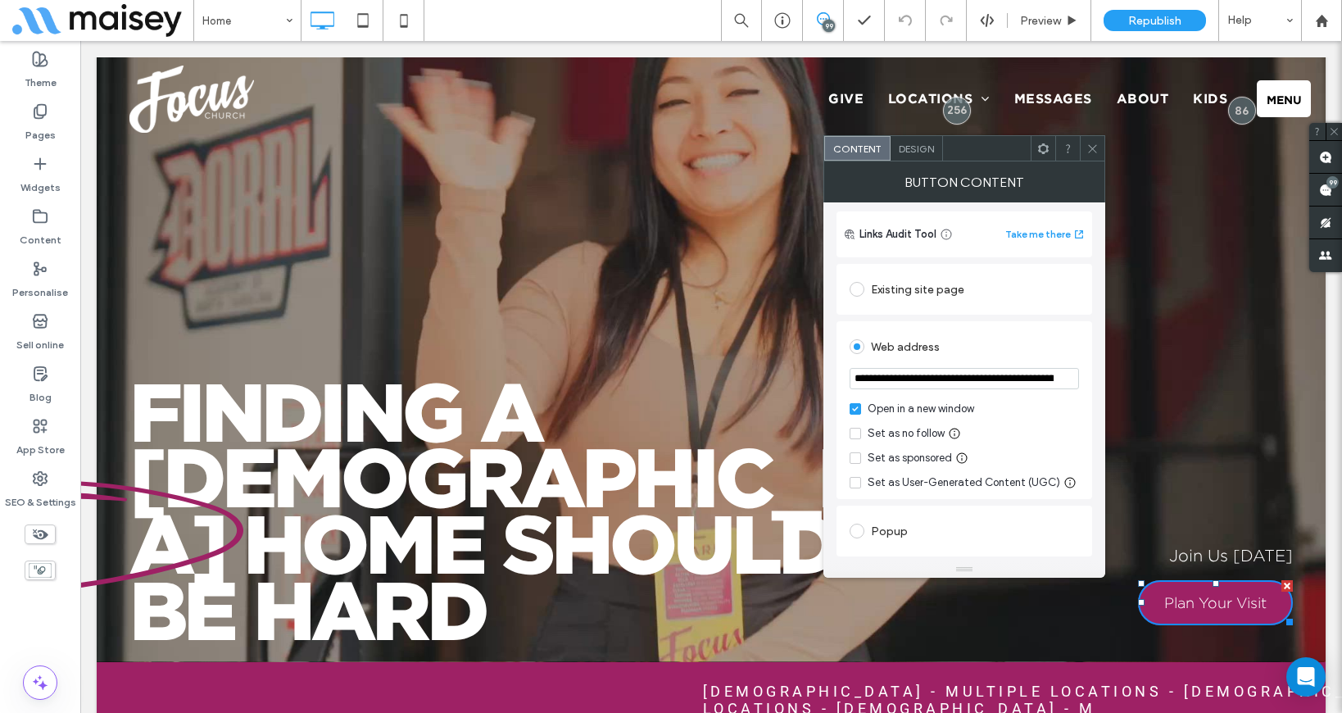
scroll to position [107, 0]
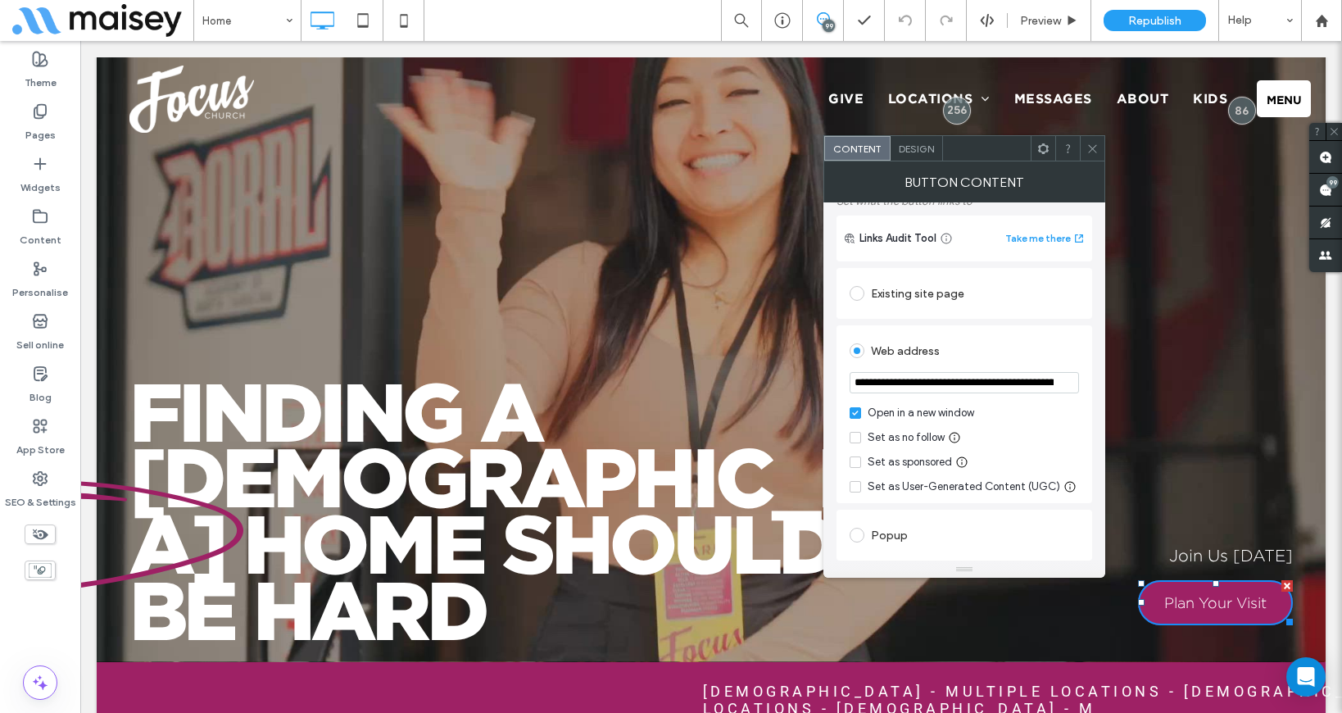
click at [1089, 146] on use at bounding box center [1092, 148] width 8 height 8
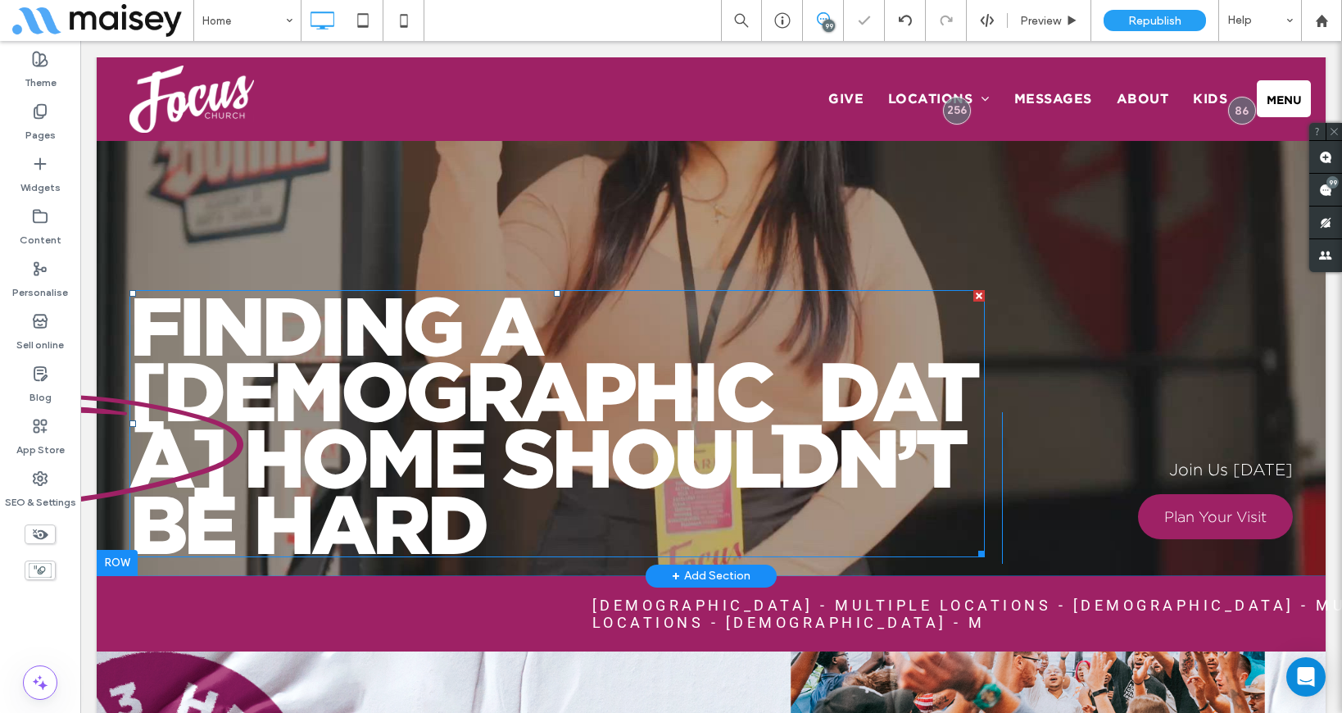
scroll to position [156, 0]
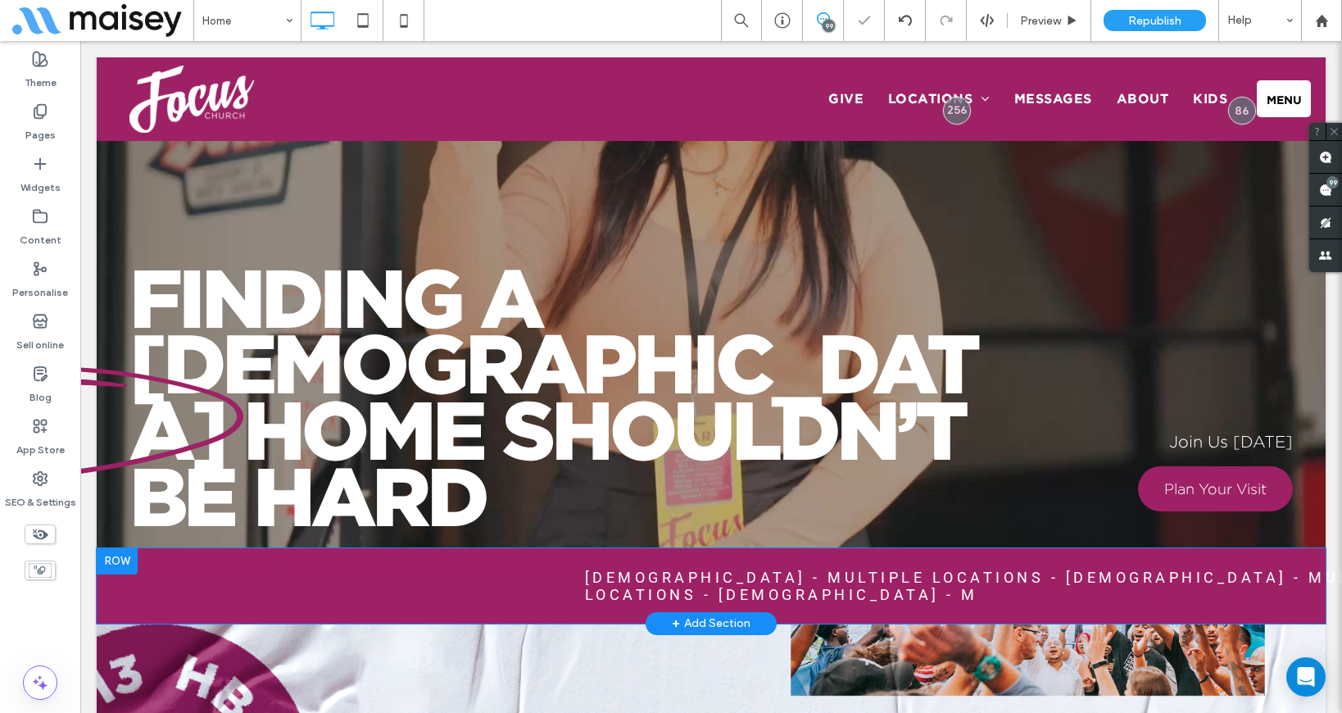
click at [161, 548] on div "One Church - MULTIPLE LOCATIONS - One Church - MULTIPLE LOCATIONS - One Church …" at bounding box center [711, 585] width 1229 height 75
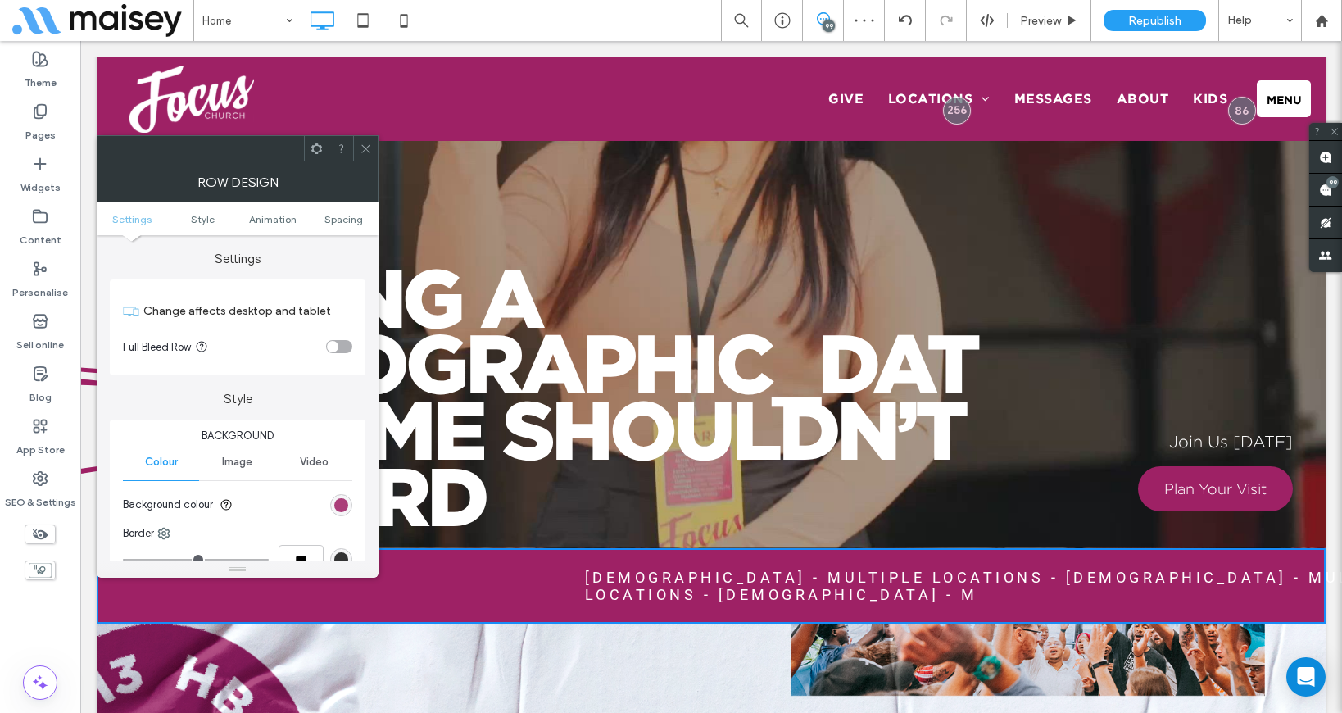
click at [340, 505] on div "rgb(158, 33, 101)" at bounding box center [341, 505] width 14 height 14
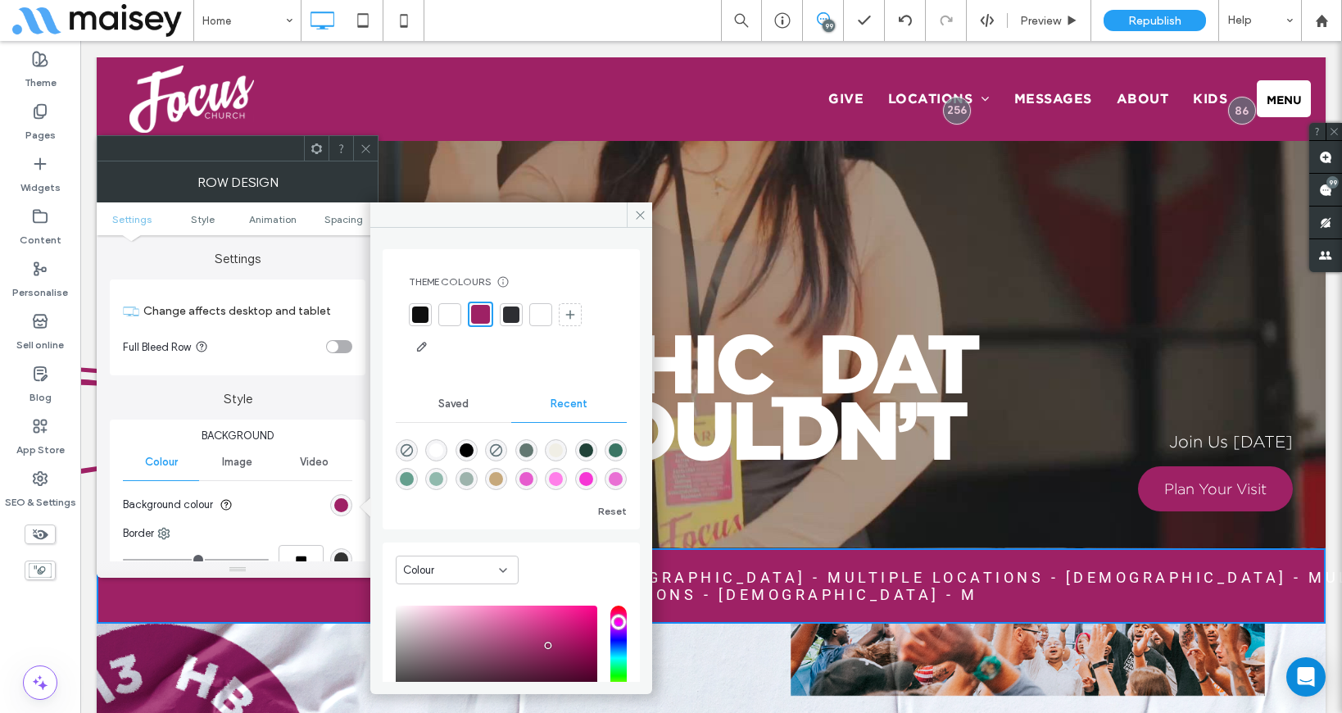
click at [365, 151] on icon at bounding box center [366, 149] width 12 height 12
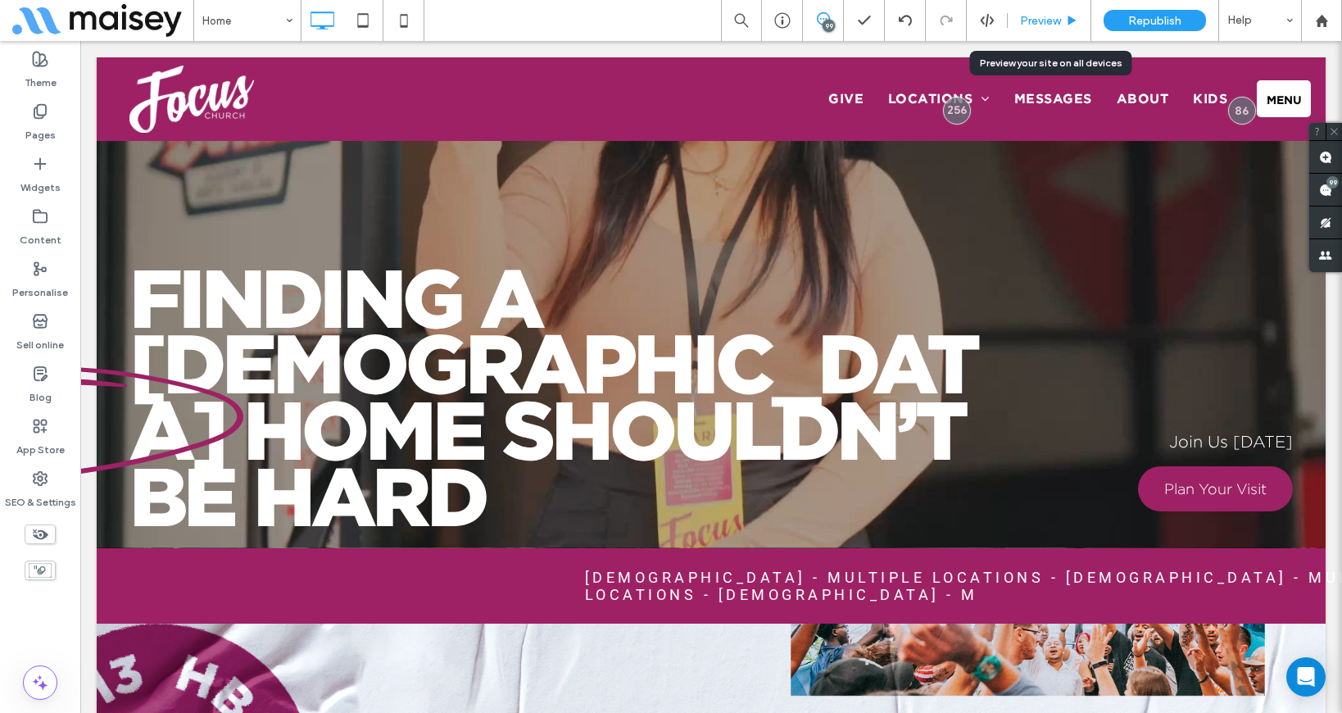
click at [1038, 16] on span "Preview" at bounding box center [1040, 21] width 41 height 14
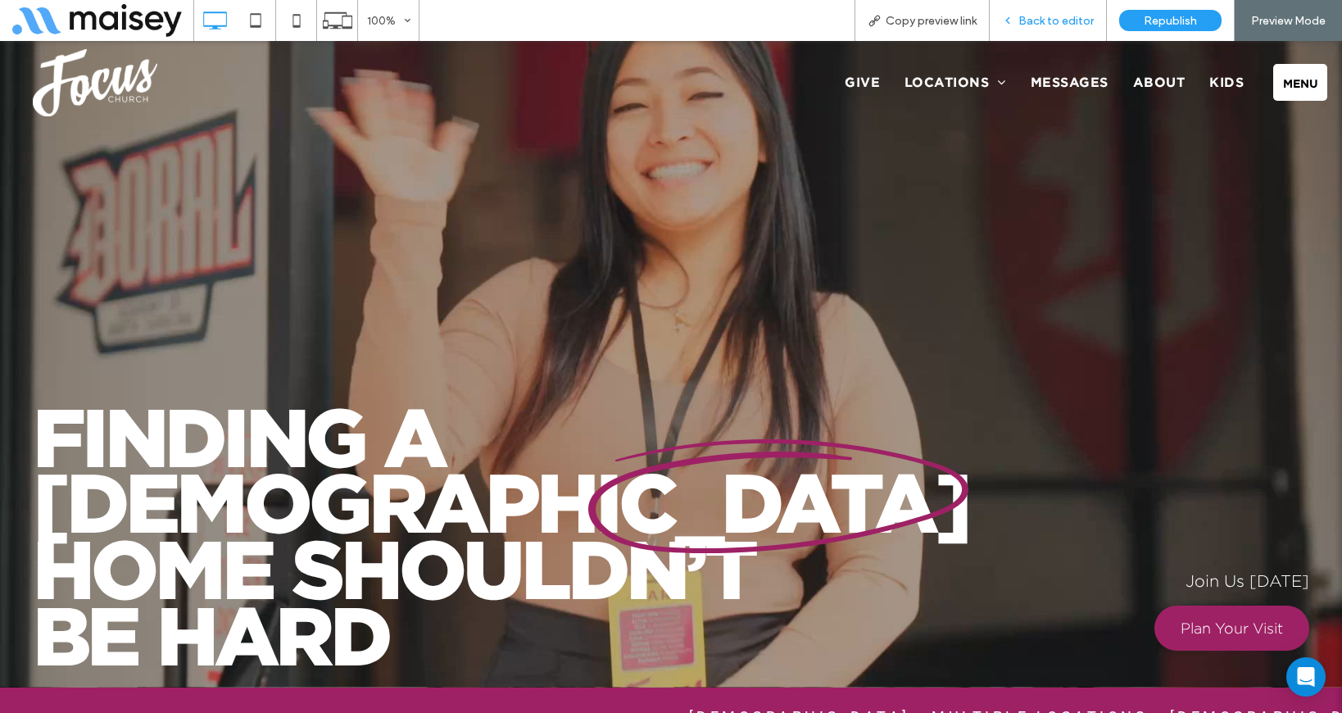
click at [1044, 20] on span "Back to editor" at bounding box center [1055, 21] width 75 height 14
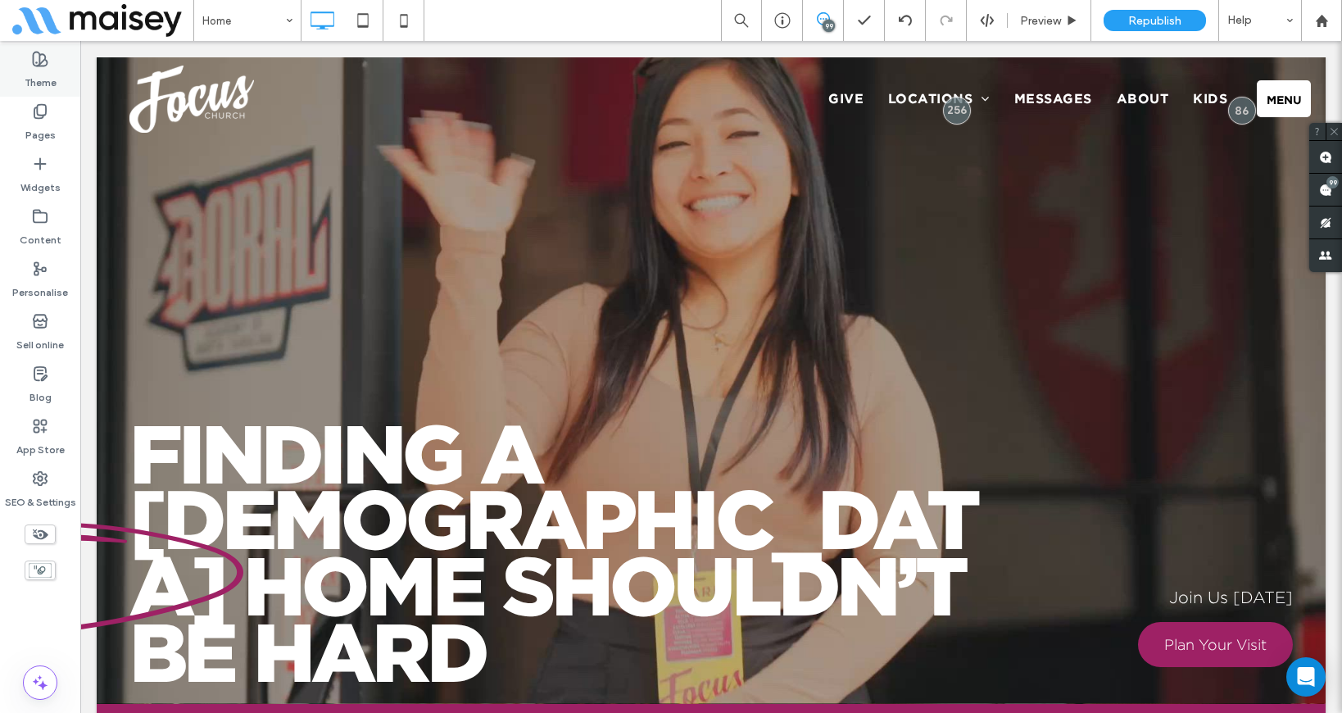
click at [36, 57] on icon at bounding box center [40, 59] width 16 height 16
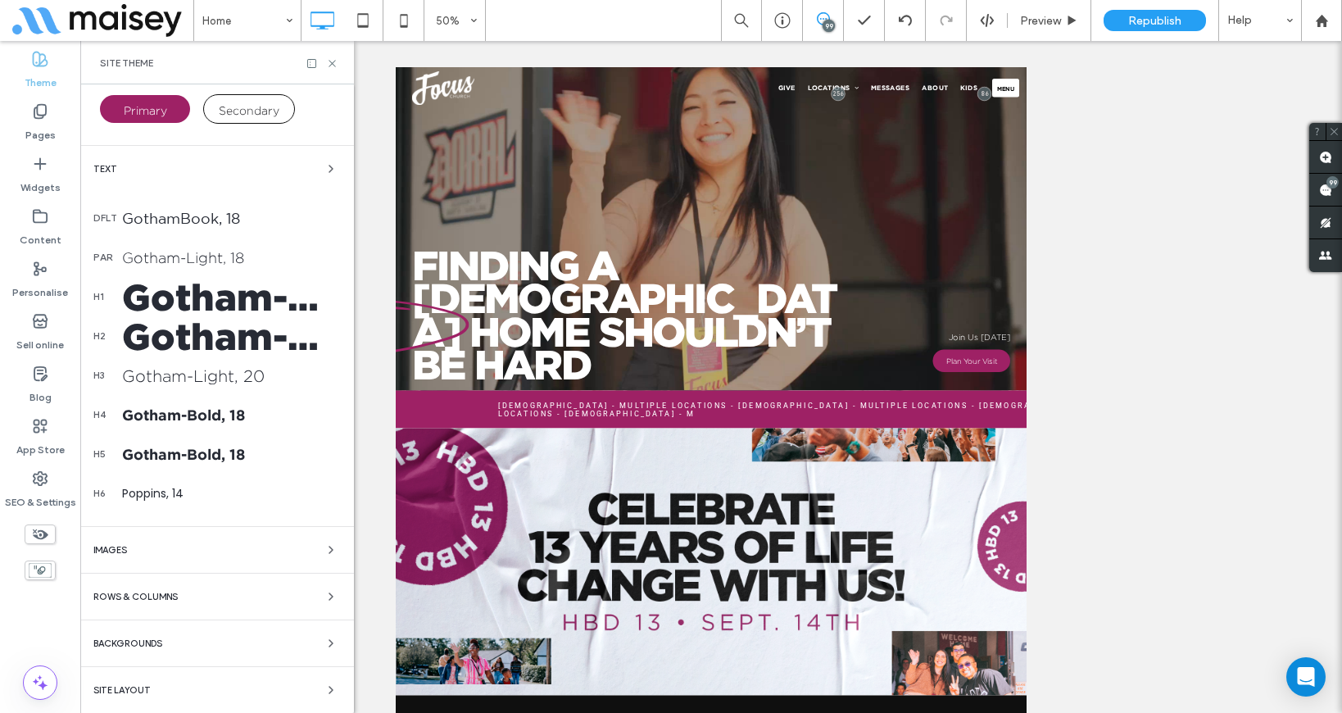
scroll to position [147, 0]
click at [334, 61] on use at bounding box center [331, 63] width 7 height 7
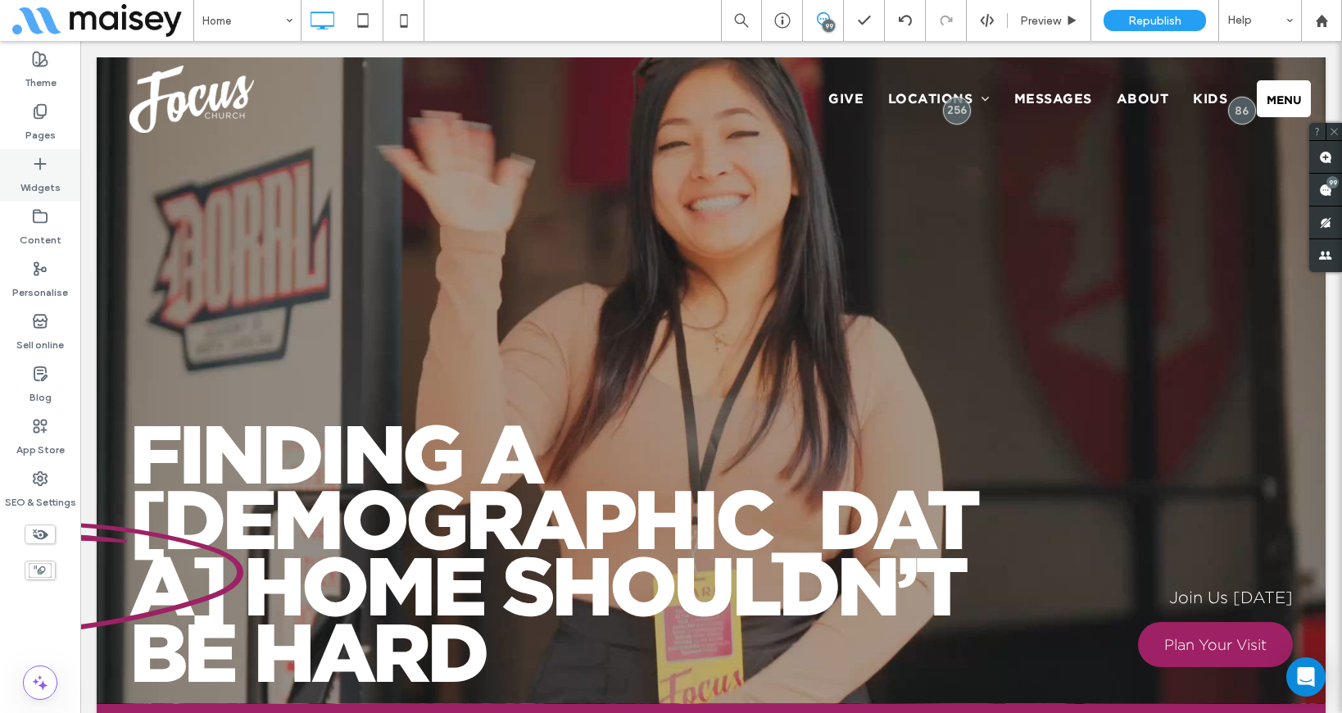
click at [34, 168] on icon at bounding box center [40, 164] width 16 height 16
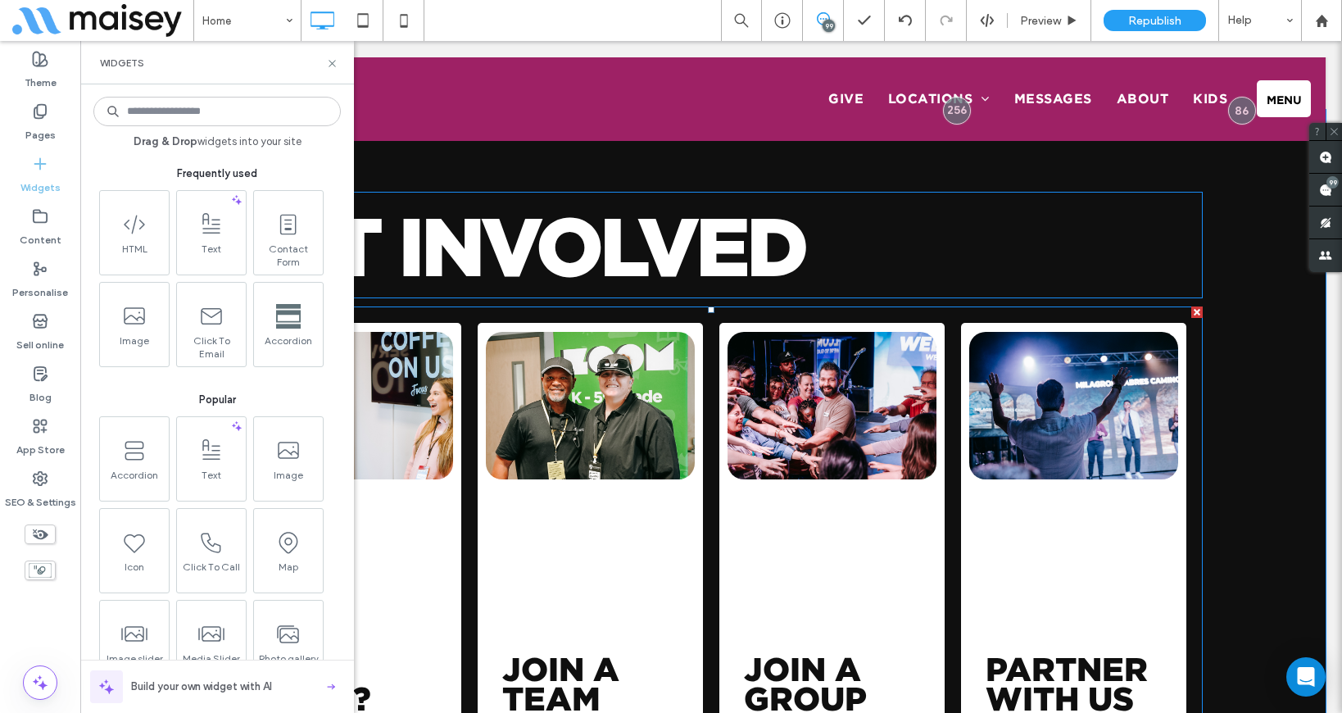
scroll to position [2821, 0]
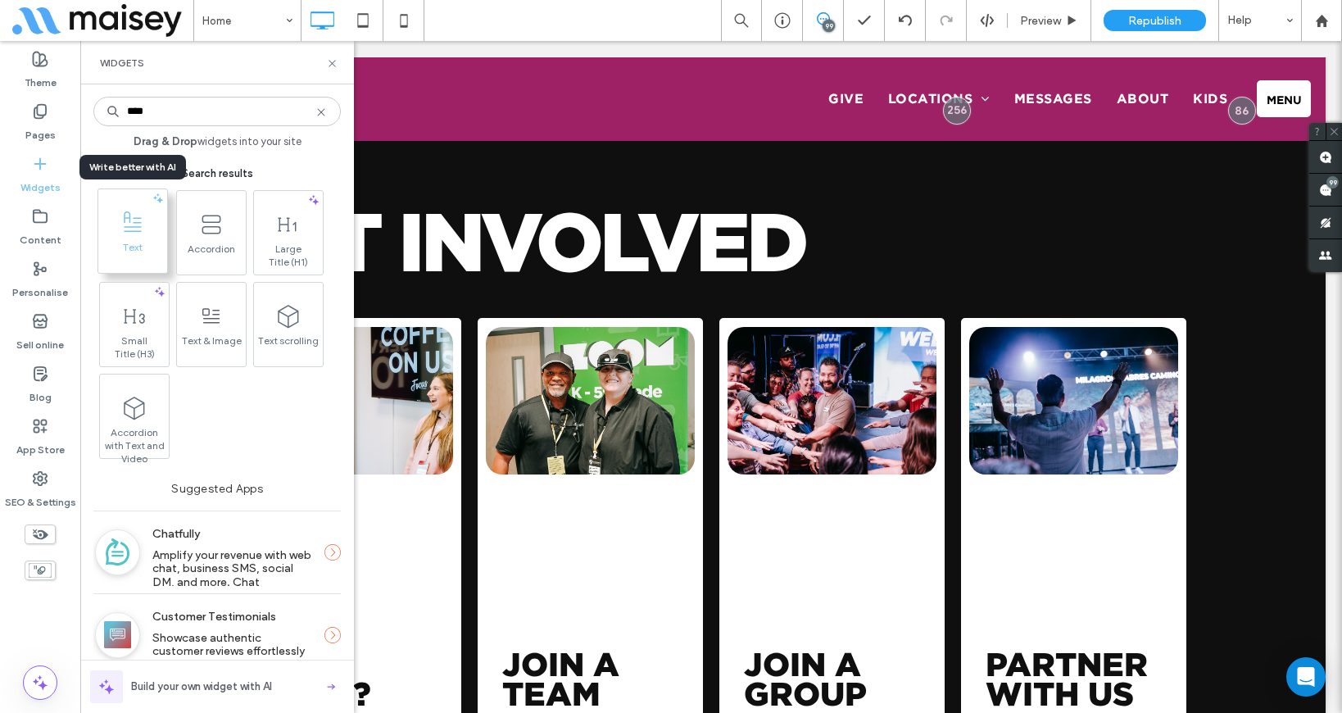
type input "****"
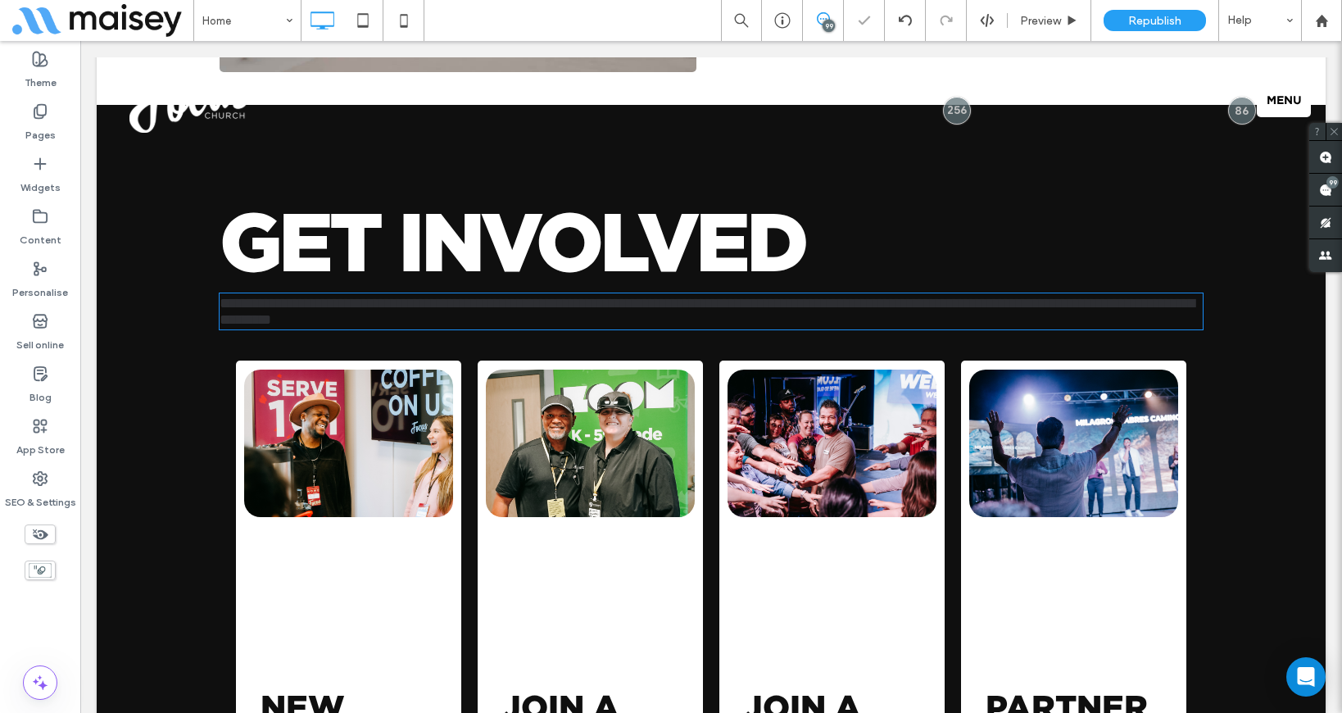
type input "**********"
type input "**"
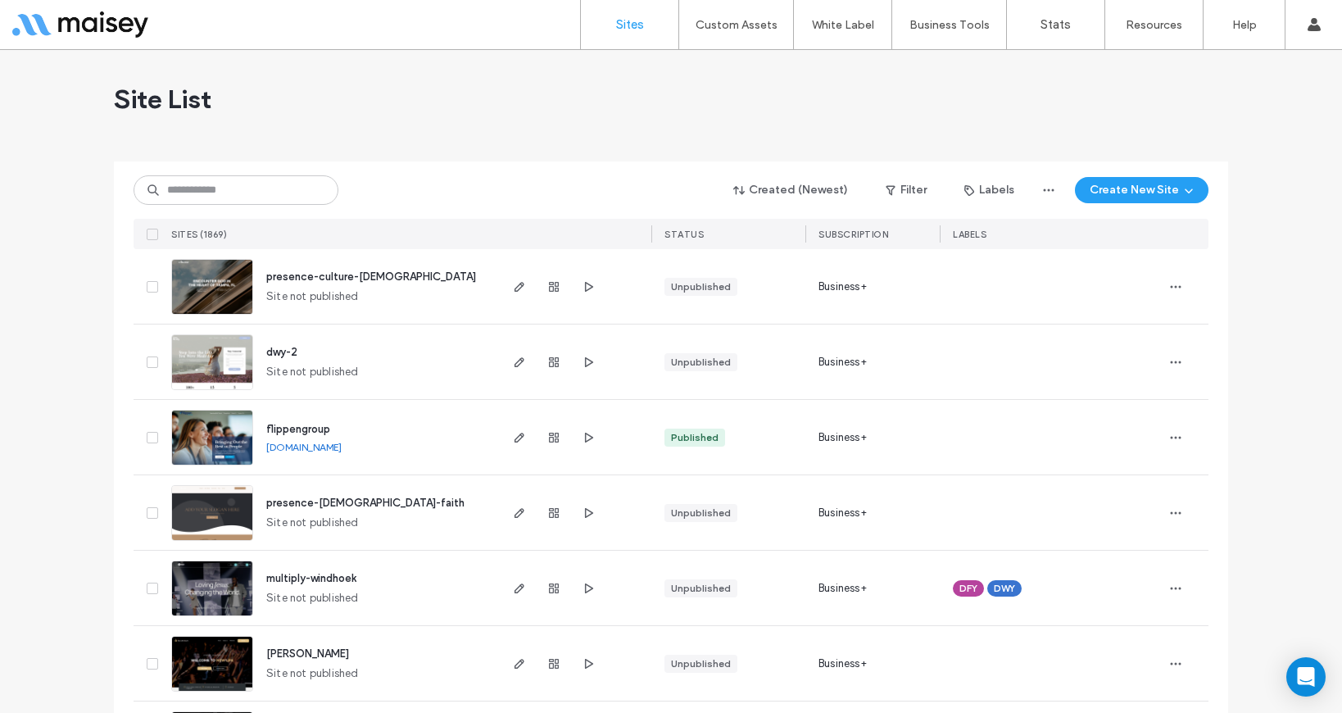
click at [904, 188] on button "Filter" at bounding box center [906, 190] width 74 height 26
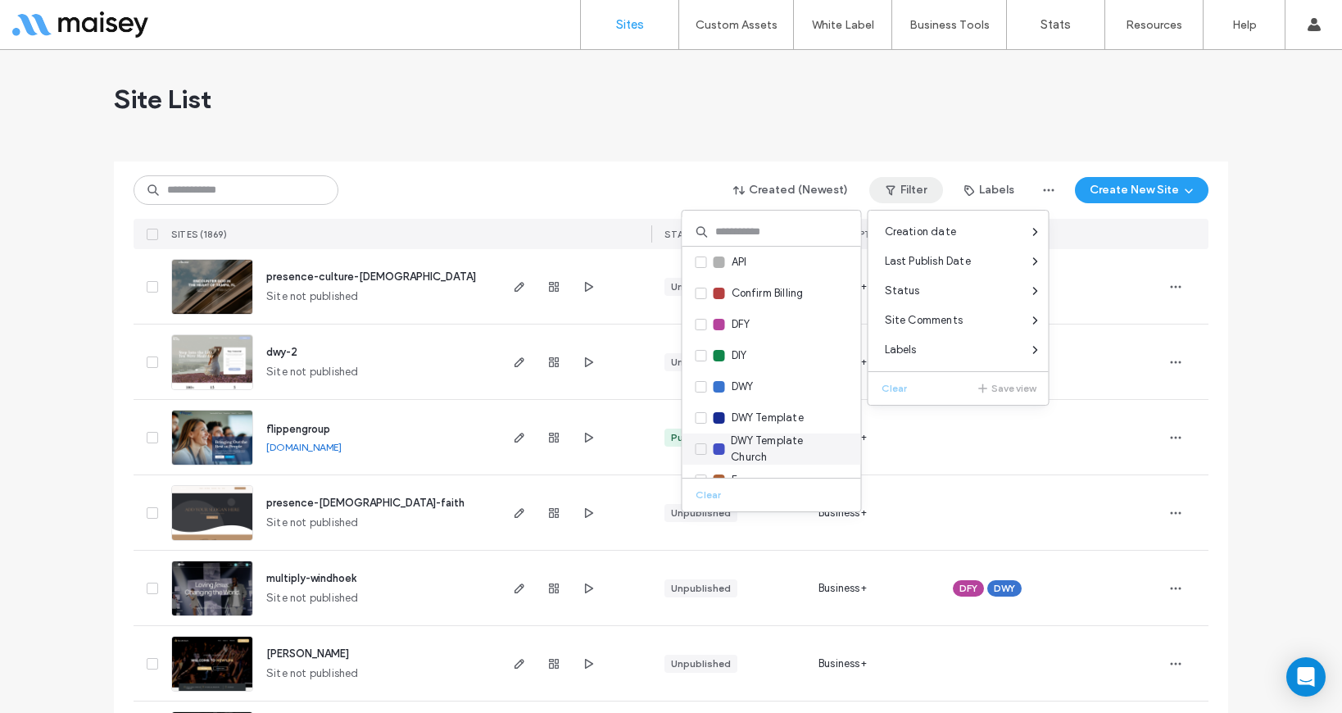
click at [700, 447] on icon at bounding box center [700, 448] width 7 height 5
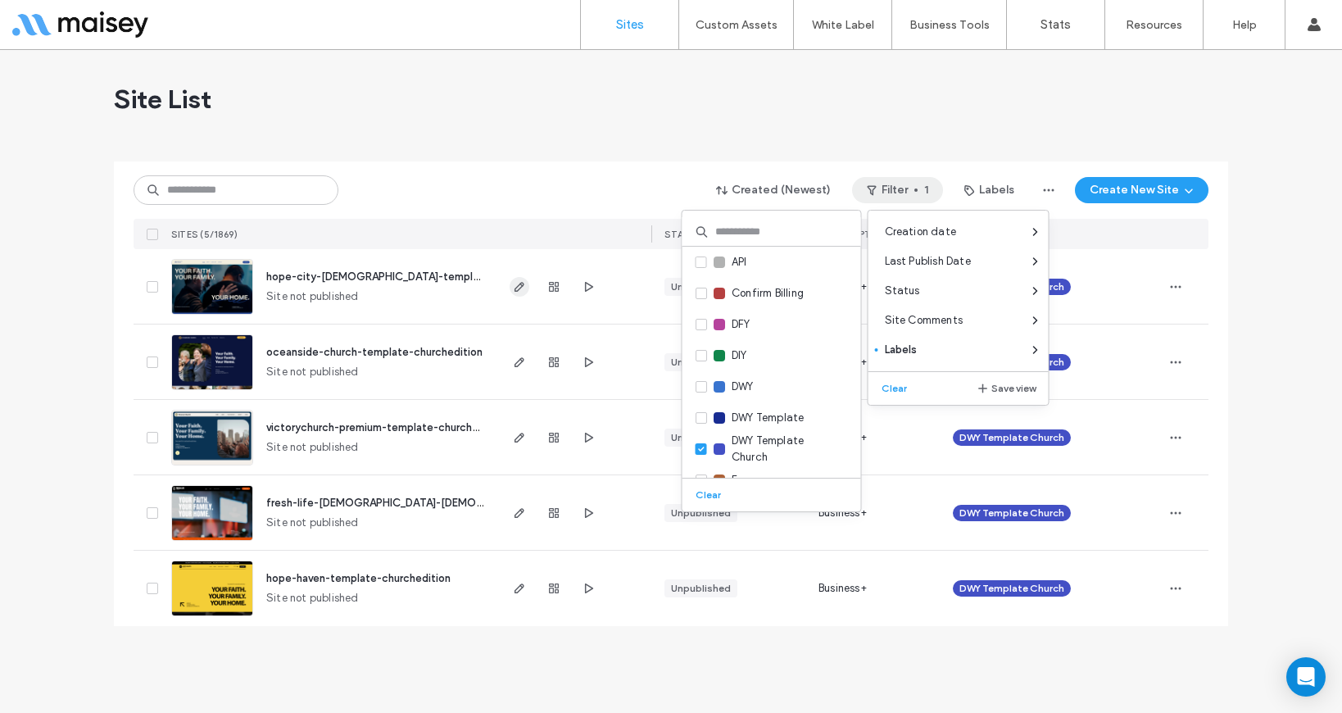
click at [517, 278] on span "button" at bounding box center [520, 287] width 20 height 20
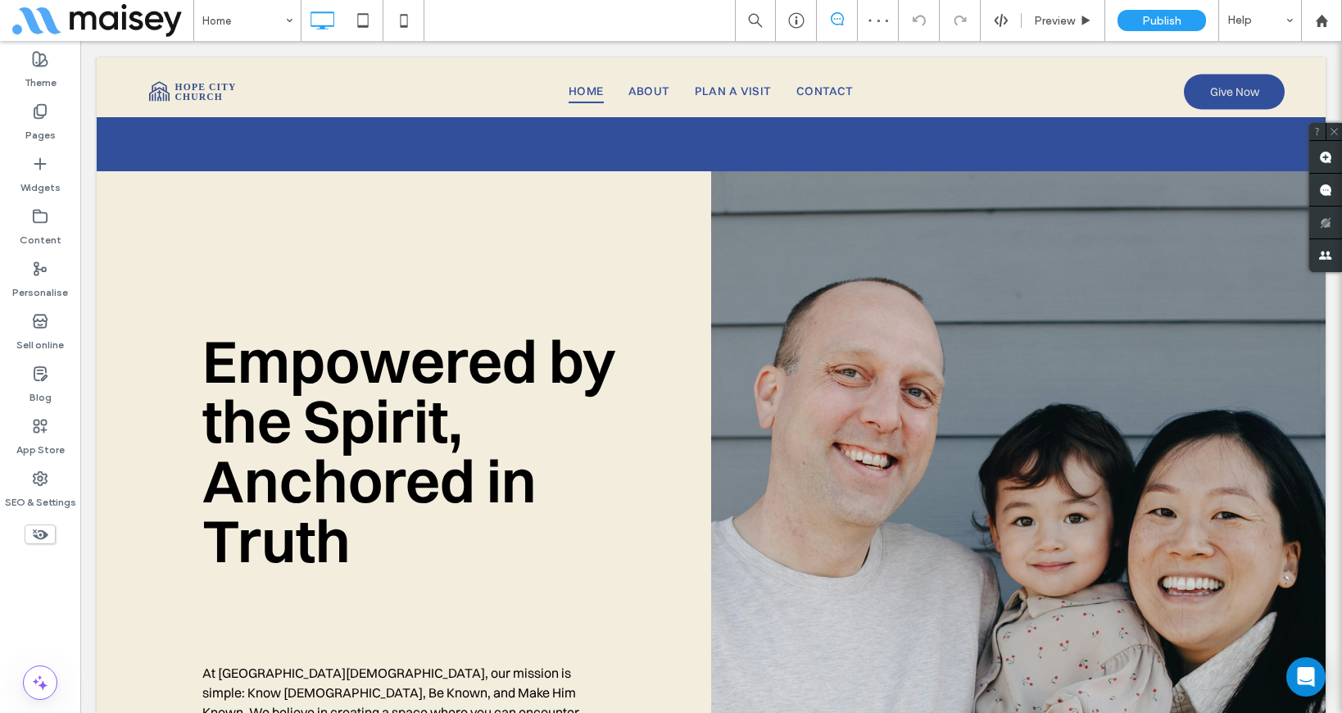
scroll to position [1538, 0]
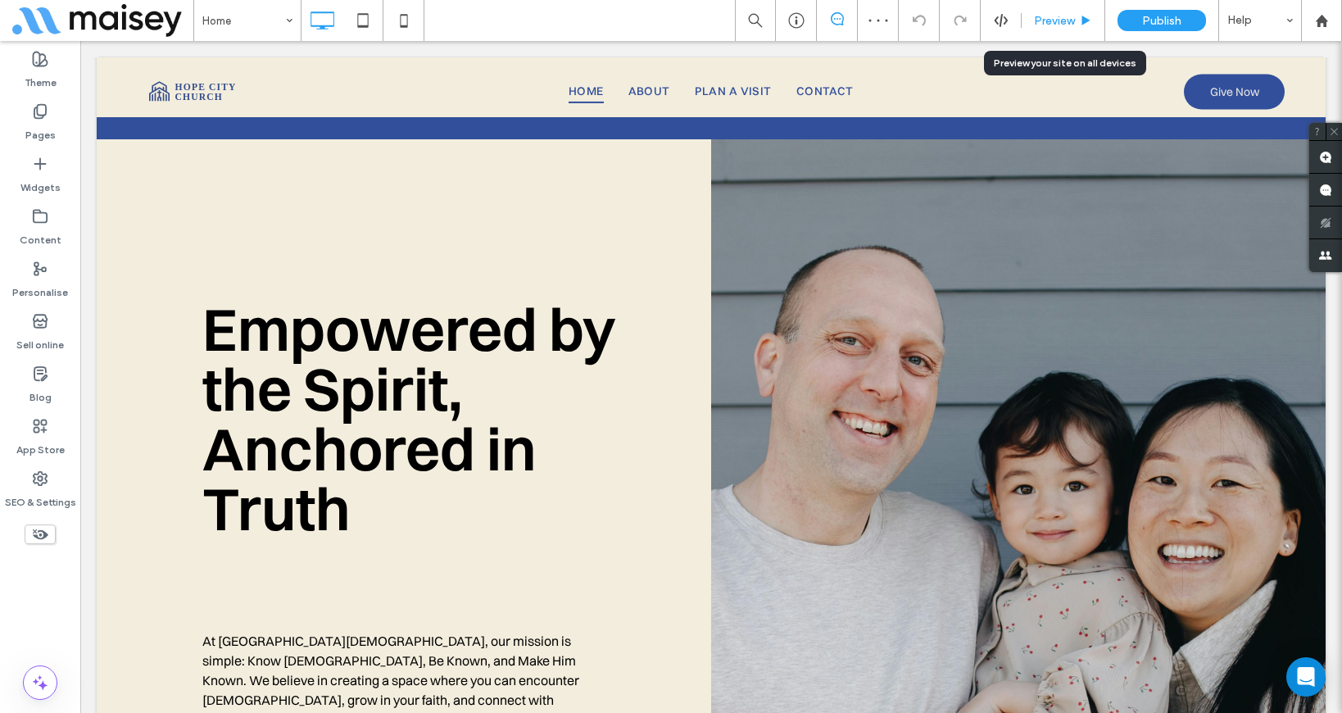
click at [1068, 23] on span "Preview" at bounding box center [1054, 21] width 41 height 14
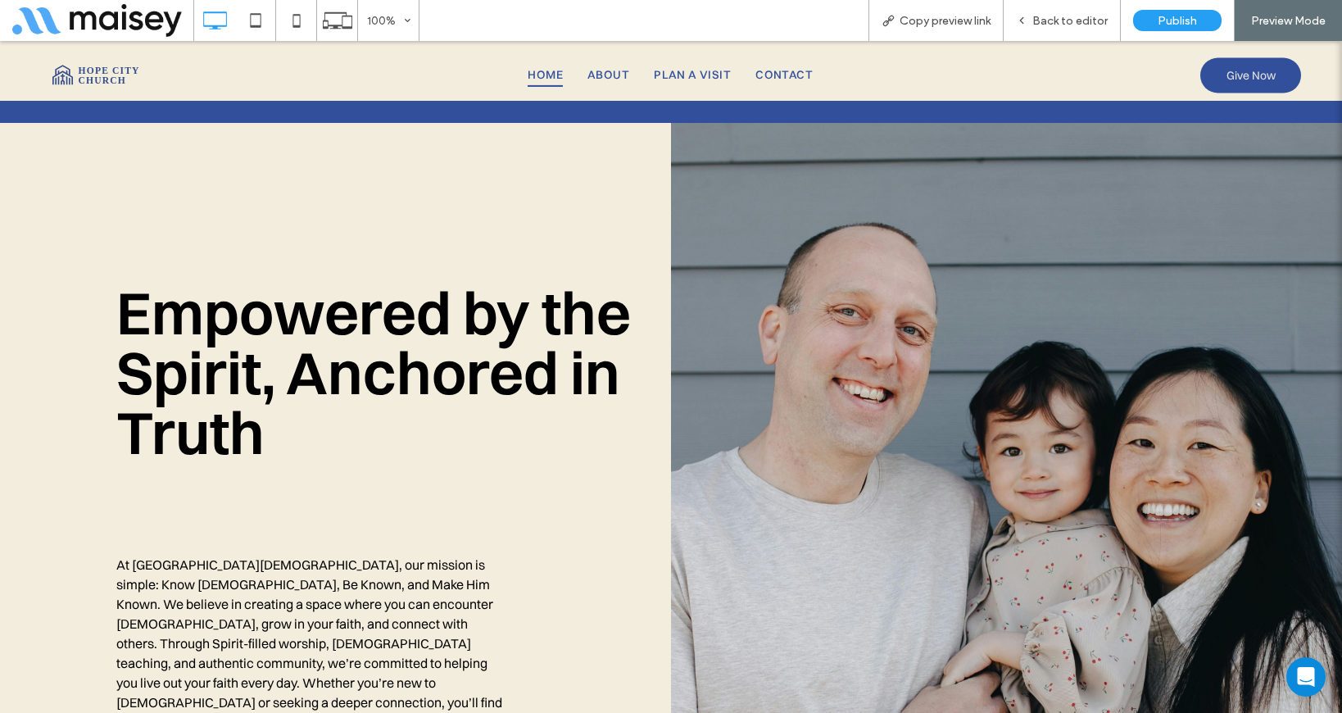
click at [1068, 23] on span "Back to editor" at bounding box center [1069, 21] width 75 height 14
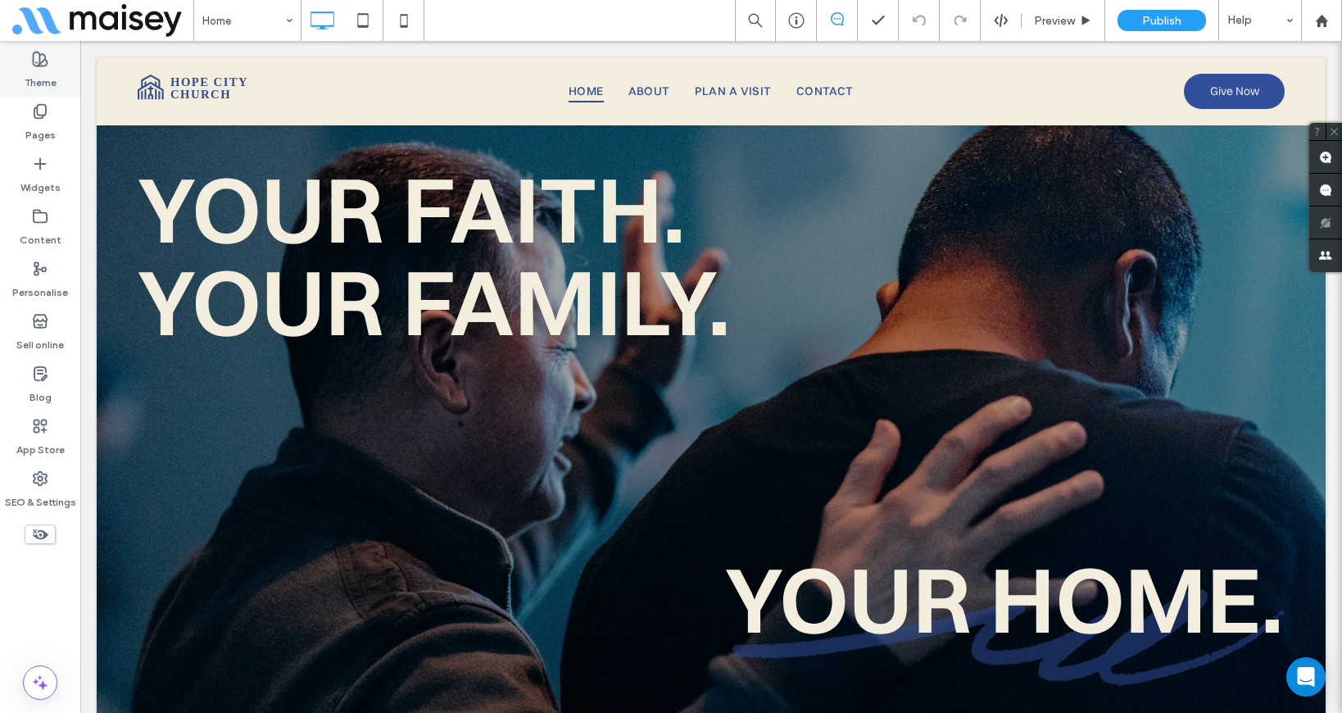
click at [38, 72] on label "Theme" at bounding box center [41, 78] width 32 height 23
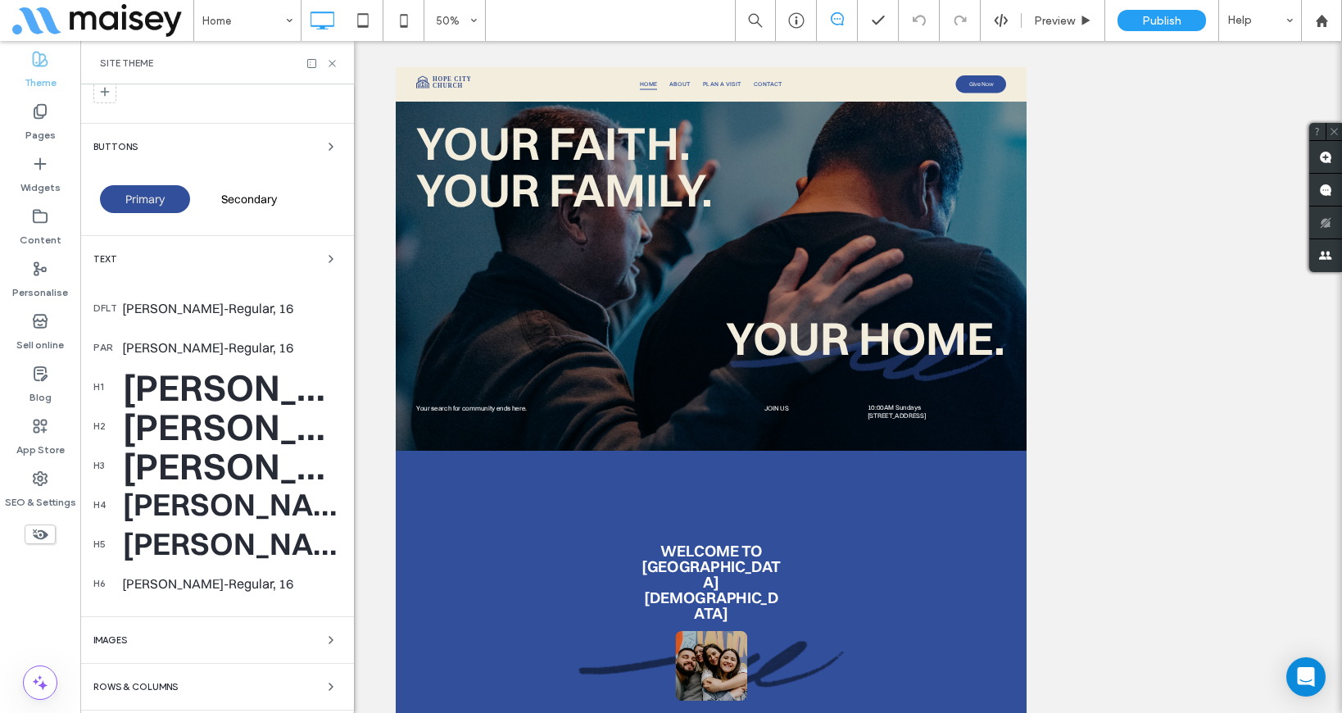
scroll to position [79, 0]
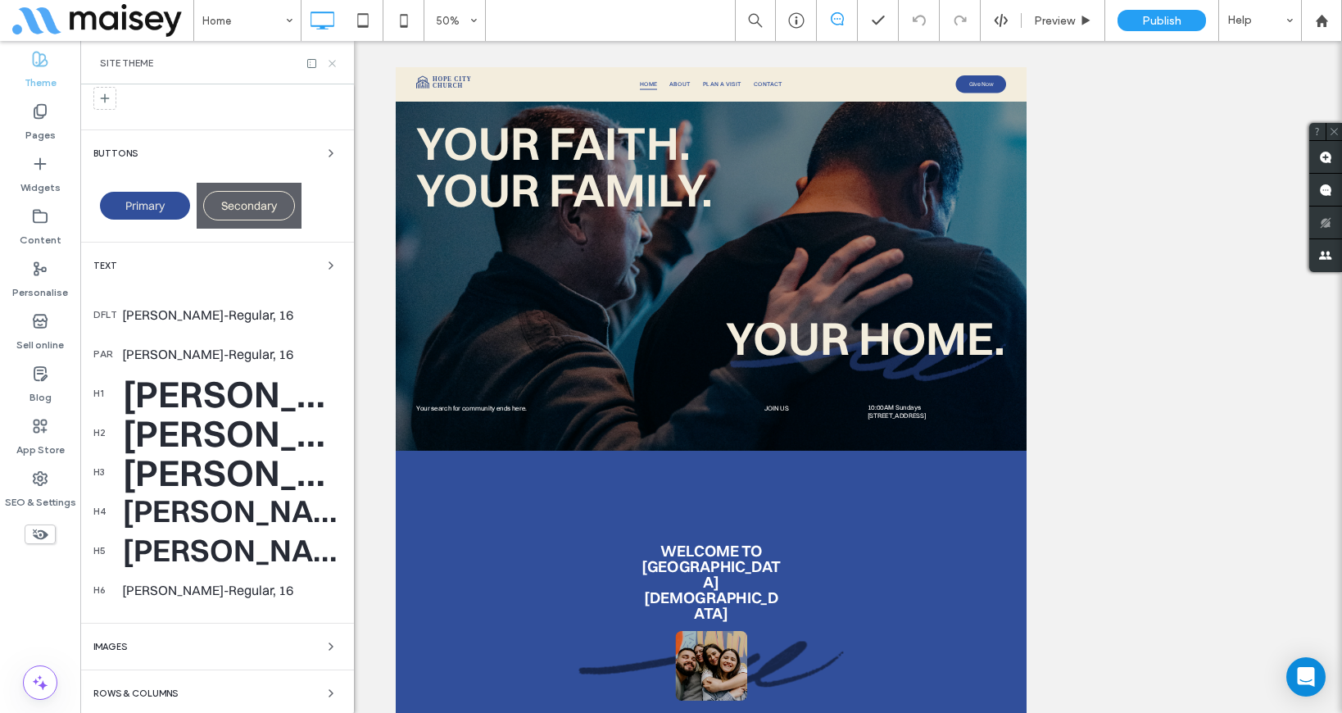
click at [331, 66] on icon at bounding box center [332, 63] width 12 height 12
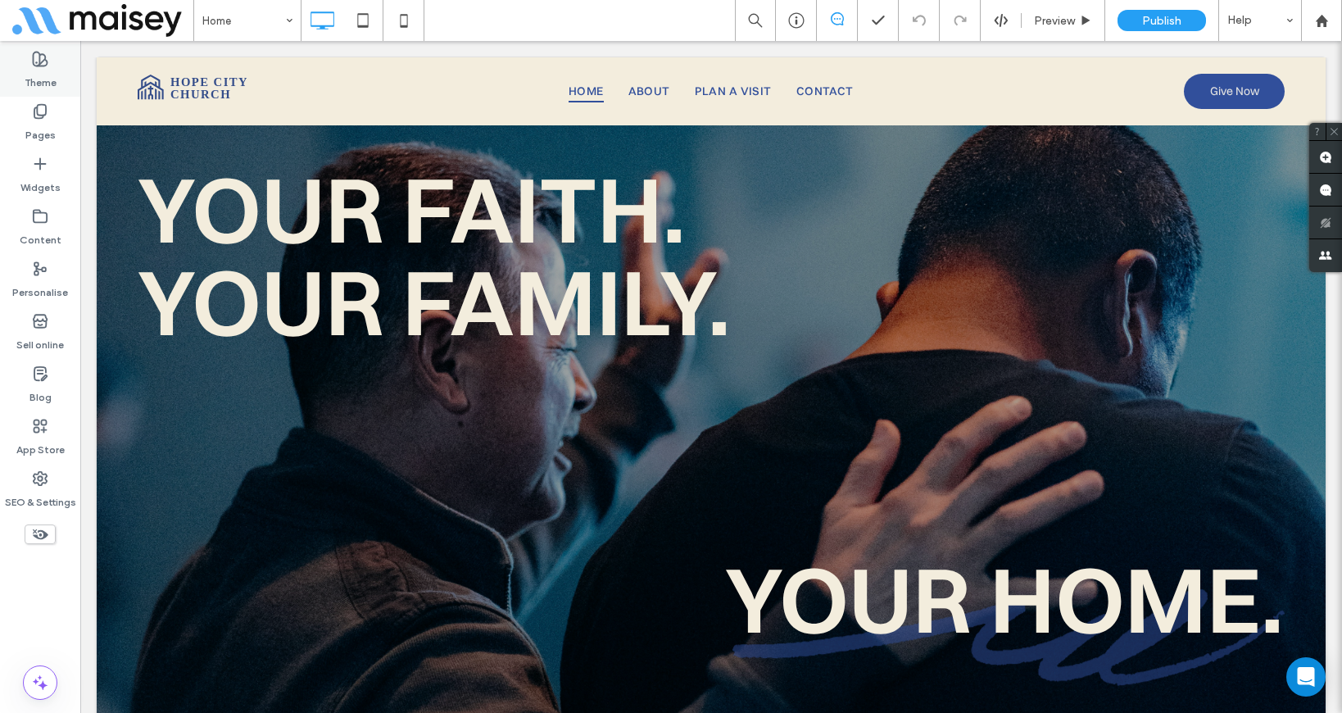
click at [43, 84] on label "Theme" at bounding box center [41, 78] width 32 height 23
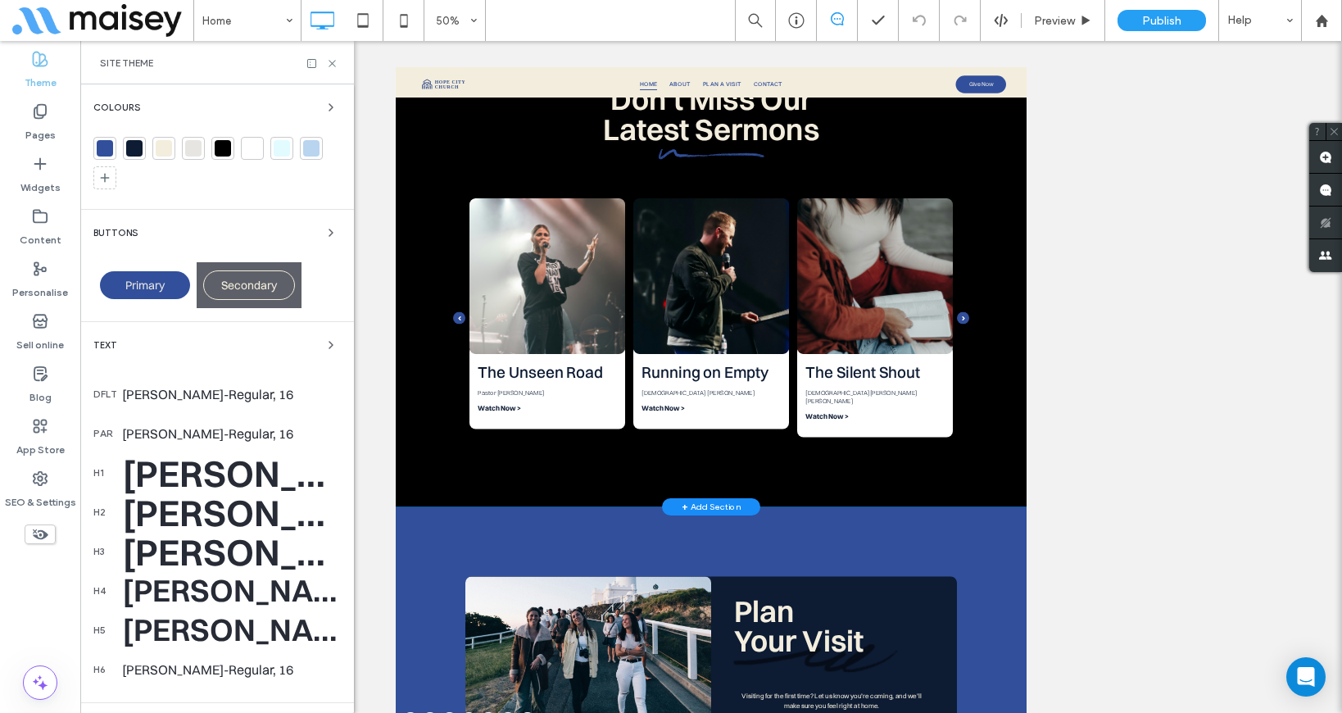
scroll to position [2664, 0]
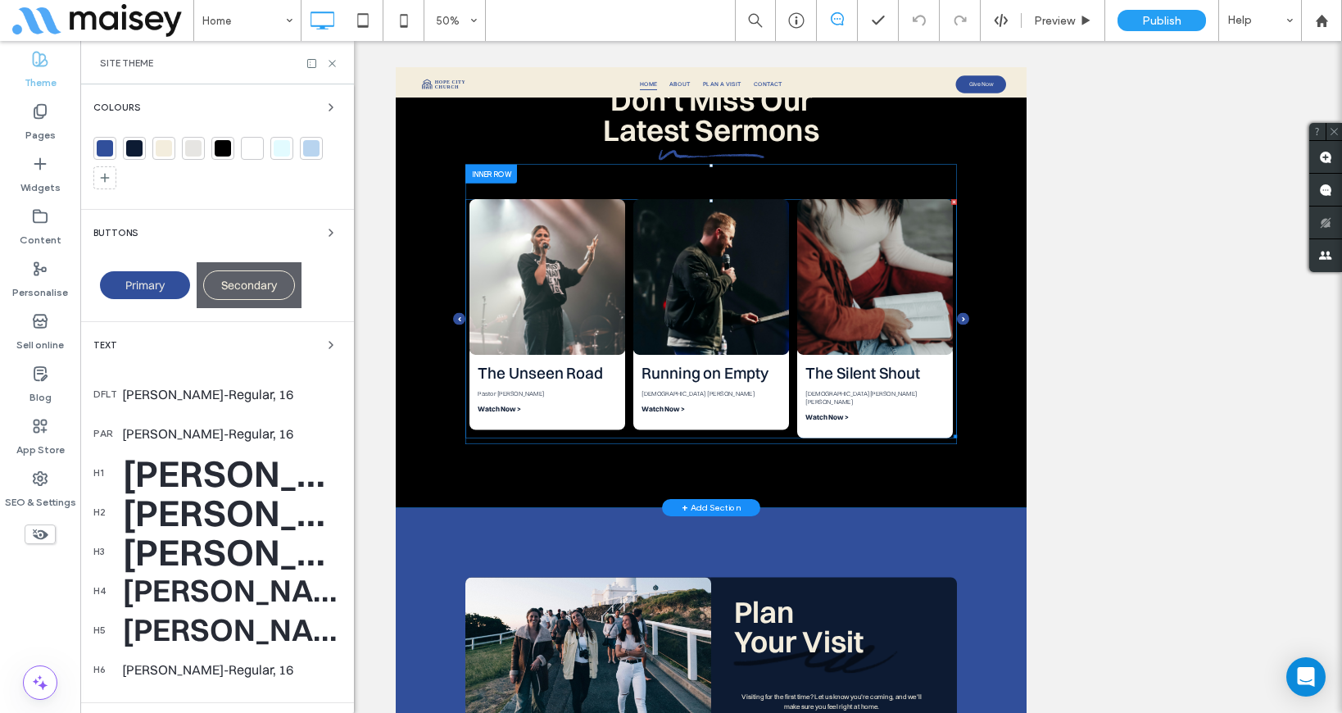
click at [956, 546] on span at bounding box center [1026, 570] width 983 height 478
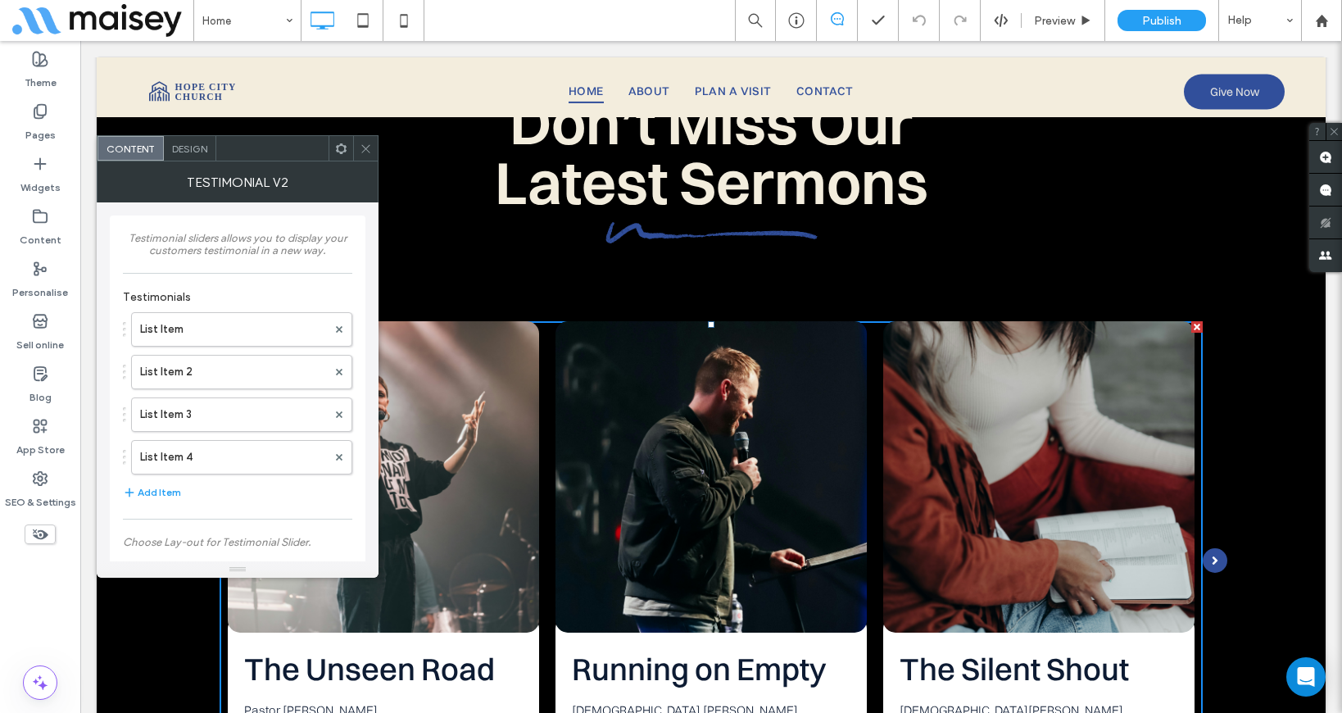
click at [223, 312] on div "List Item List Item 2 List Item 3 List Item 4" at bounding box center [237, 389] width 229 height 170
click at [218, 325] on label "List Item" at bounding box center [233, 329] width 187 height 33
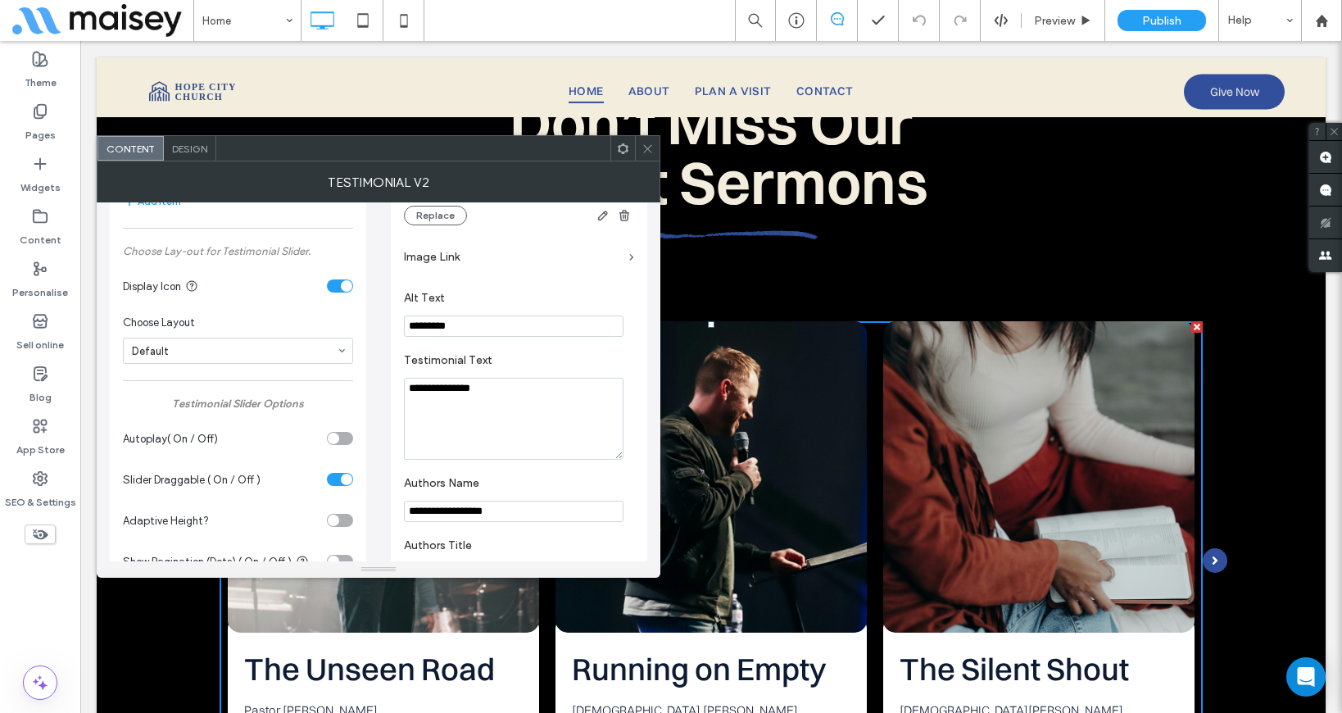
scroll to position [294, 0]
click at [428, 325] on input "*********" at bounding box center [514, 322] width 220 height 21
click at [645, 150] on icon at bounding box center [647, 149] width 12 height 12
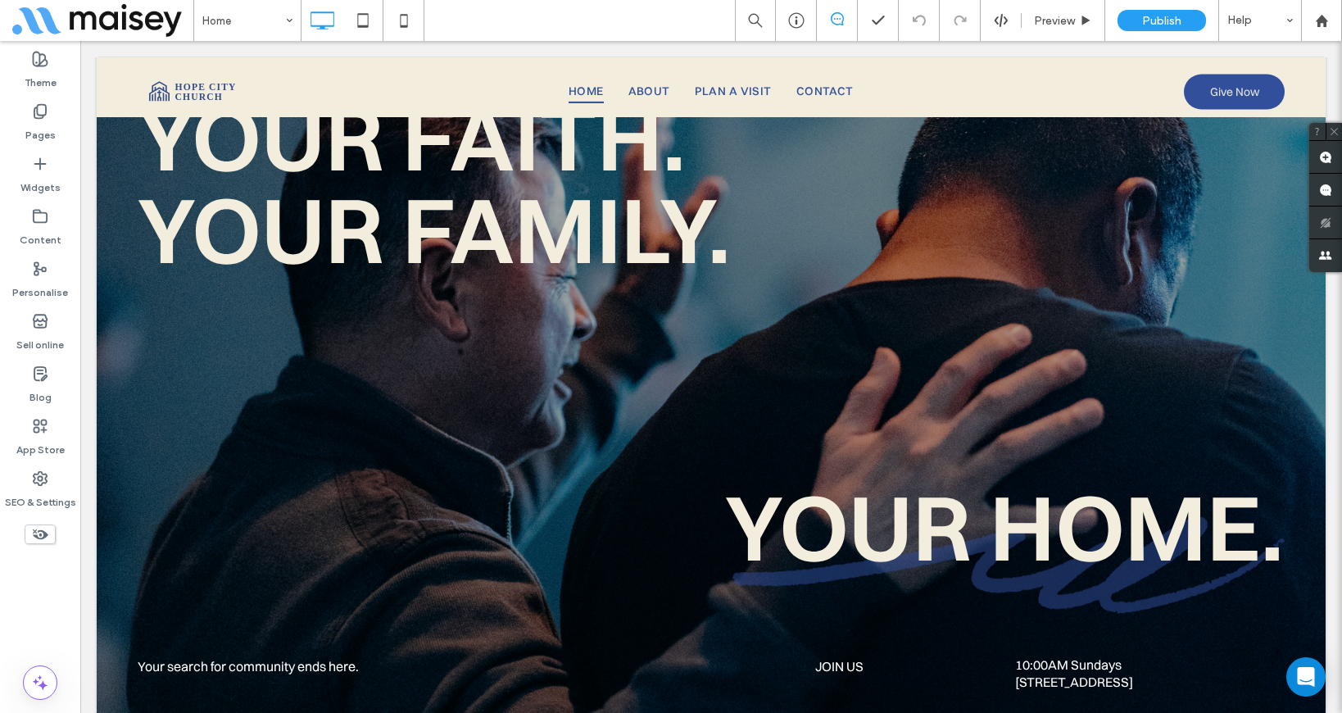
scroll to position [0, 0]
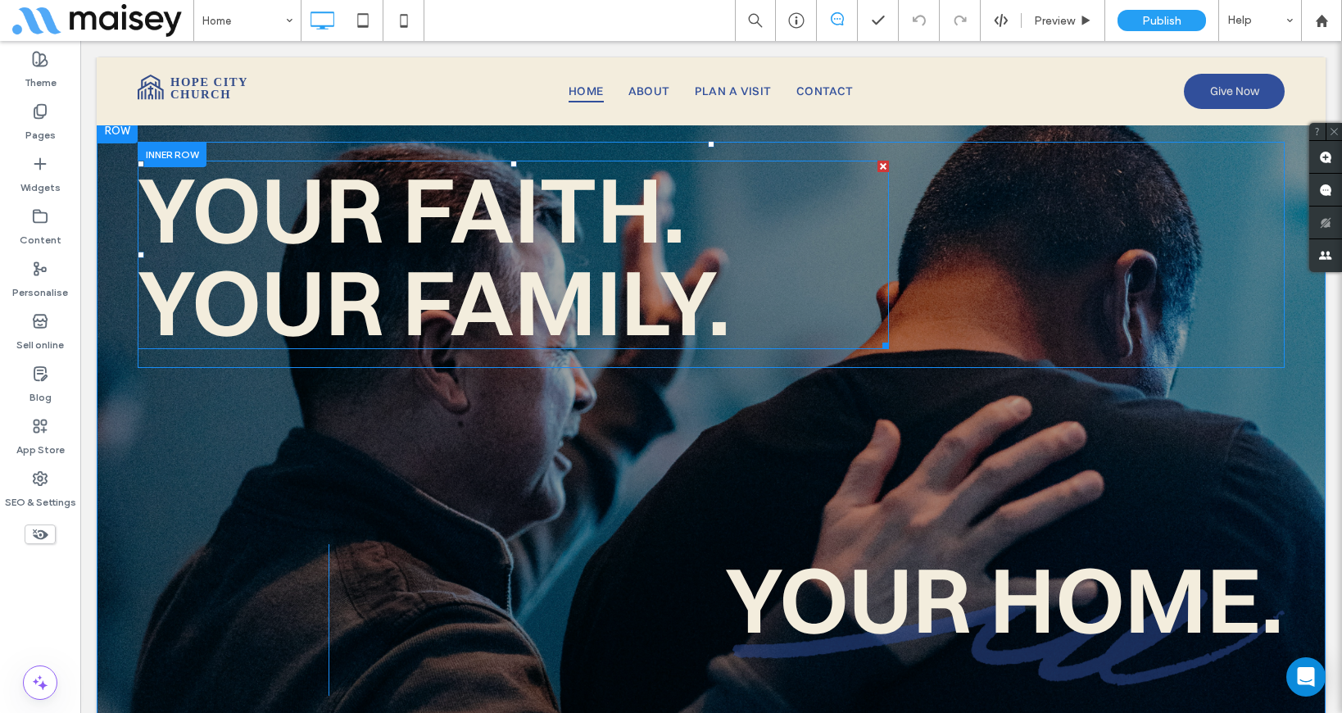
click at [449, 214] on span "Your Faith. Your Family." at bounding box center [434, 255] width 593 height 206
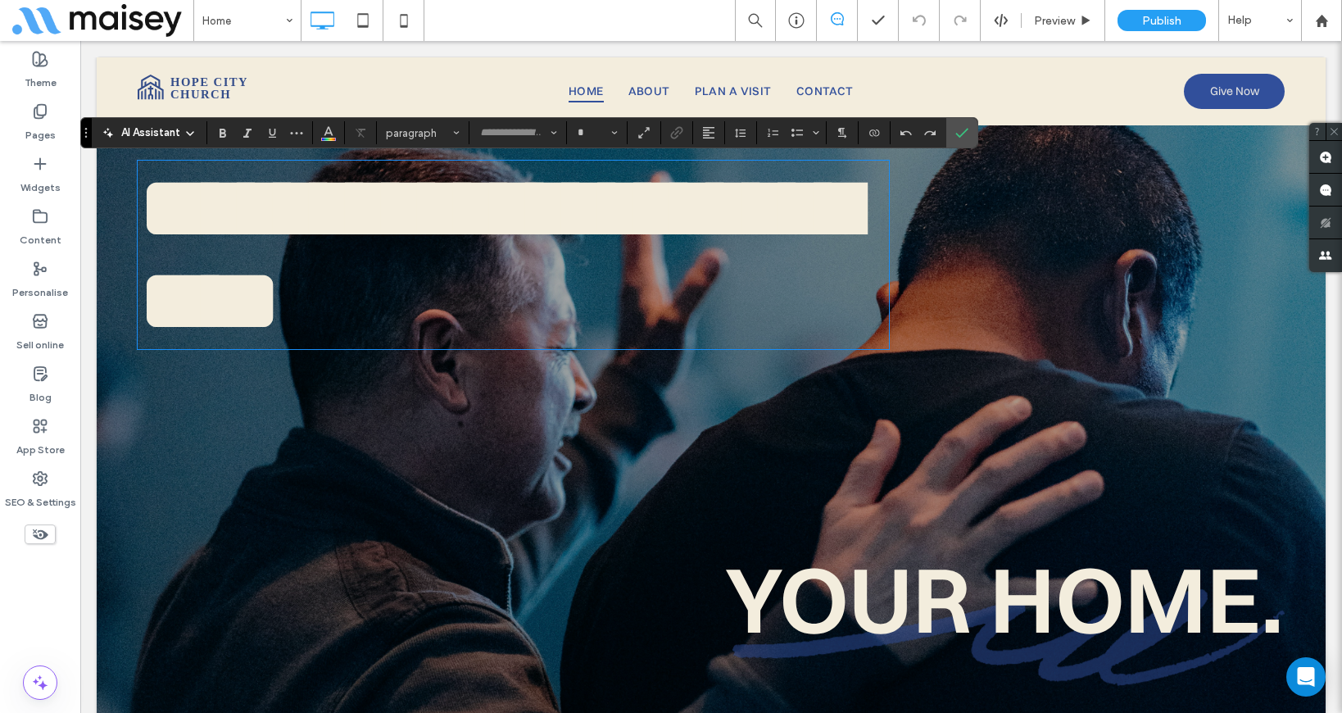
type input "**********"
type input "***"
click at [447, 212] on span "**********" at bounding box center [498, 254] width 721 height 184
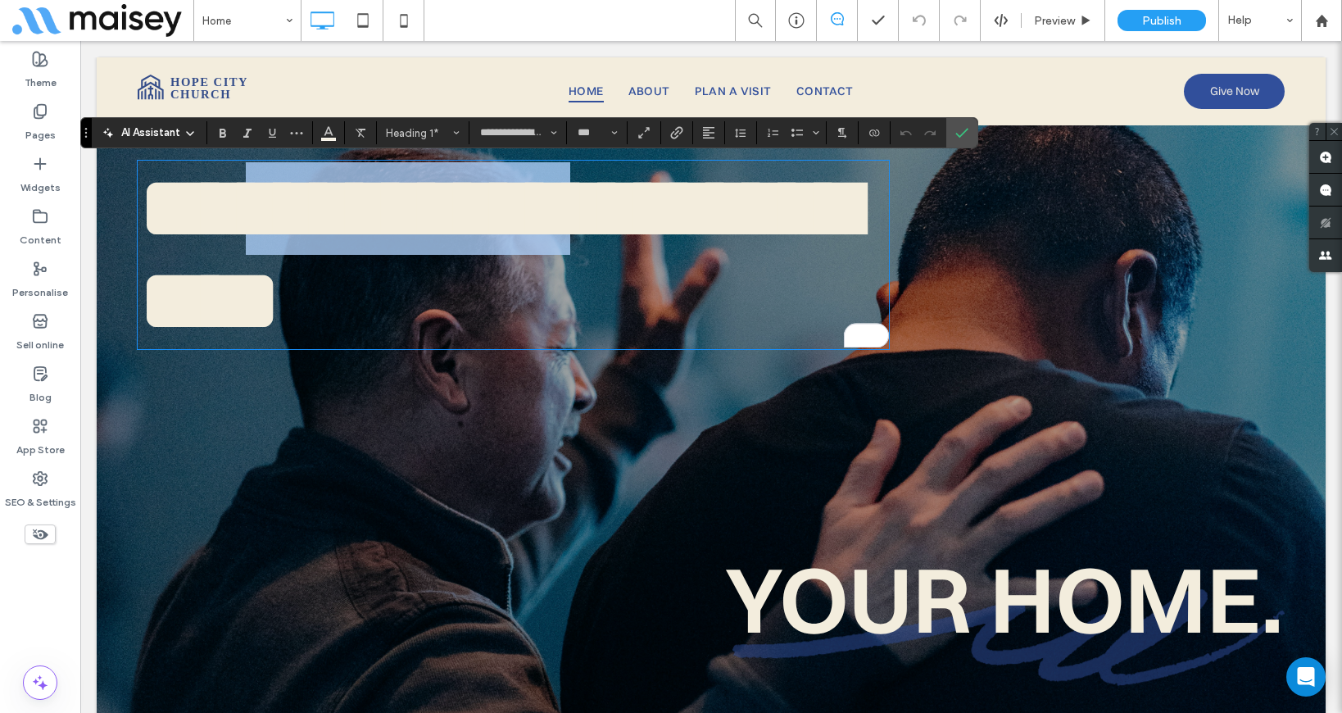
drag, startPoint x: 710, startPoint y: 203, endPoint x: 331, endPoint y: 203, distance: 379.3
click at [331, 203] on h1 "**********" at bounding box center [513, 254] width 751 height 185
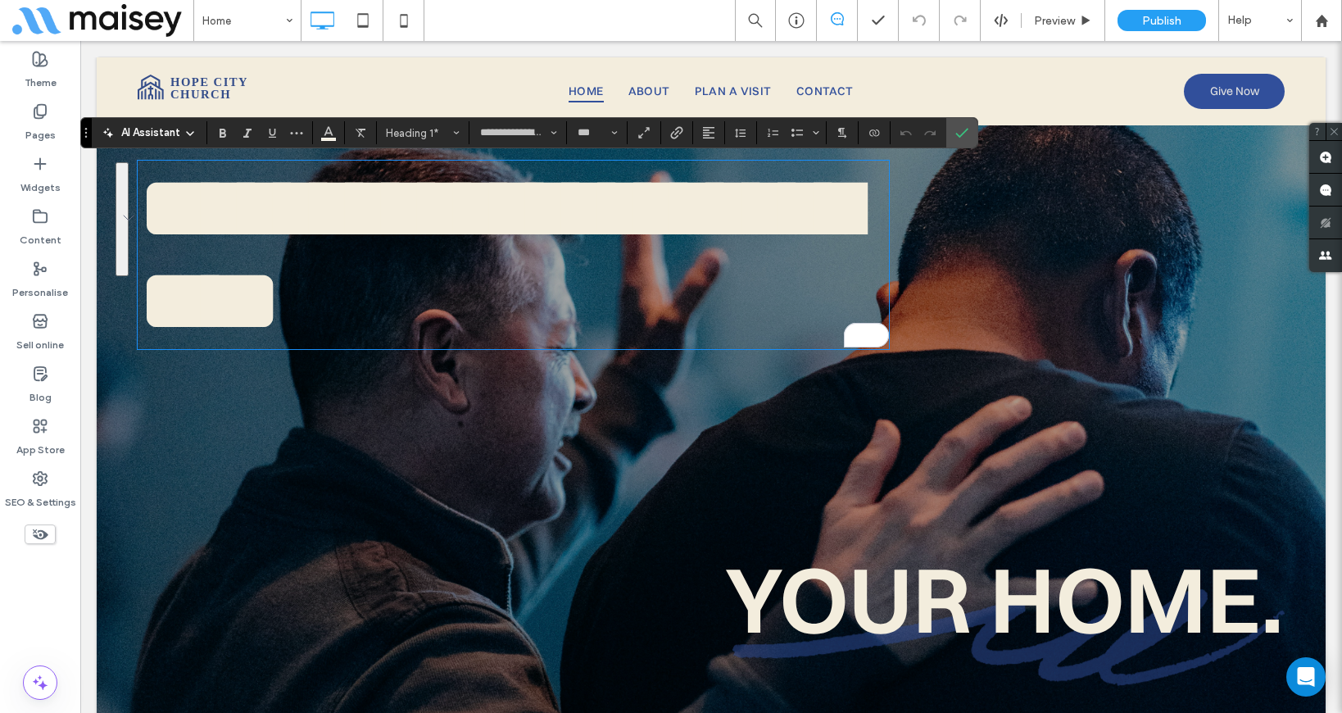
click at [332, 213] on span "**********" at bounding box center [498, 254] width 721 height 184
click at [190, 135] on icon at bounding box center [189, 133] width 13 height 13
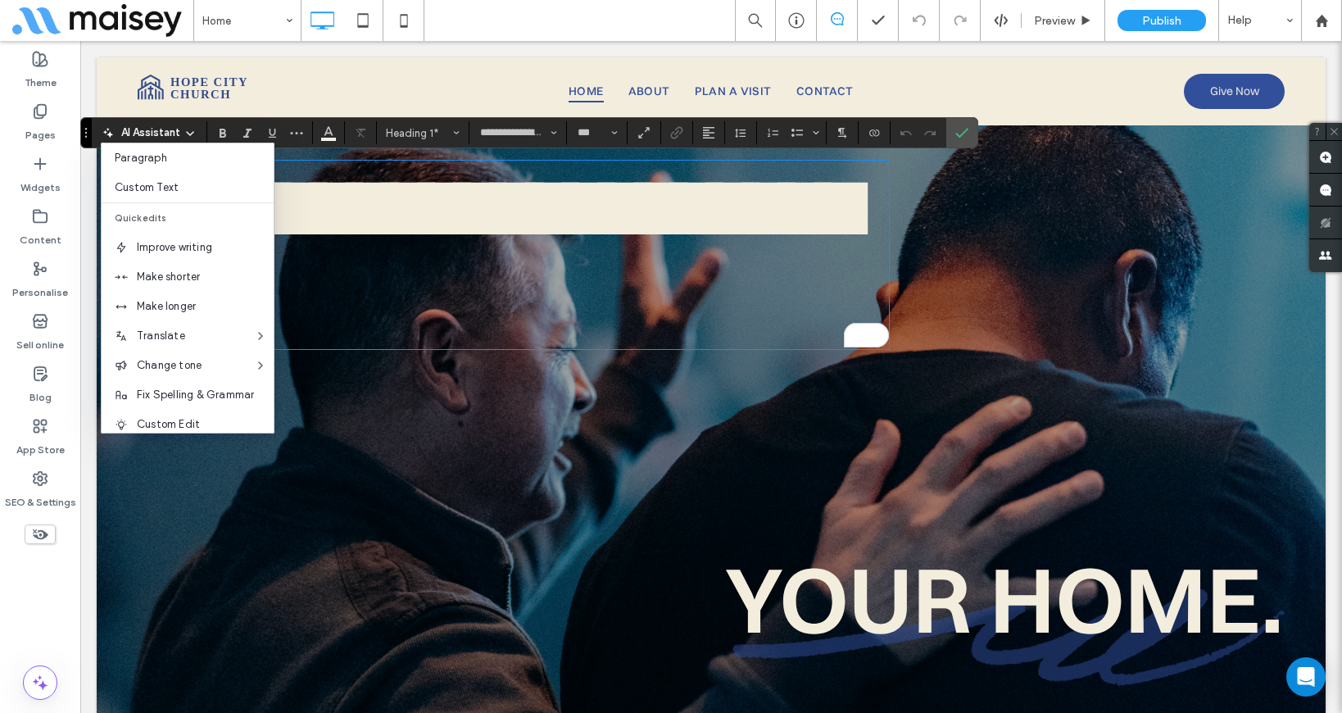
scroll to position [108, 0]
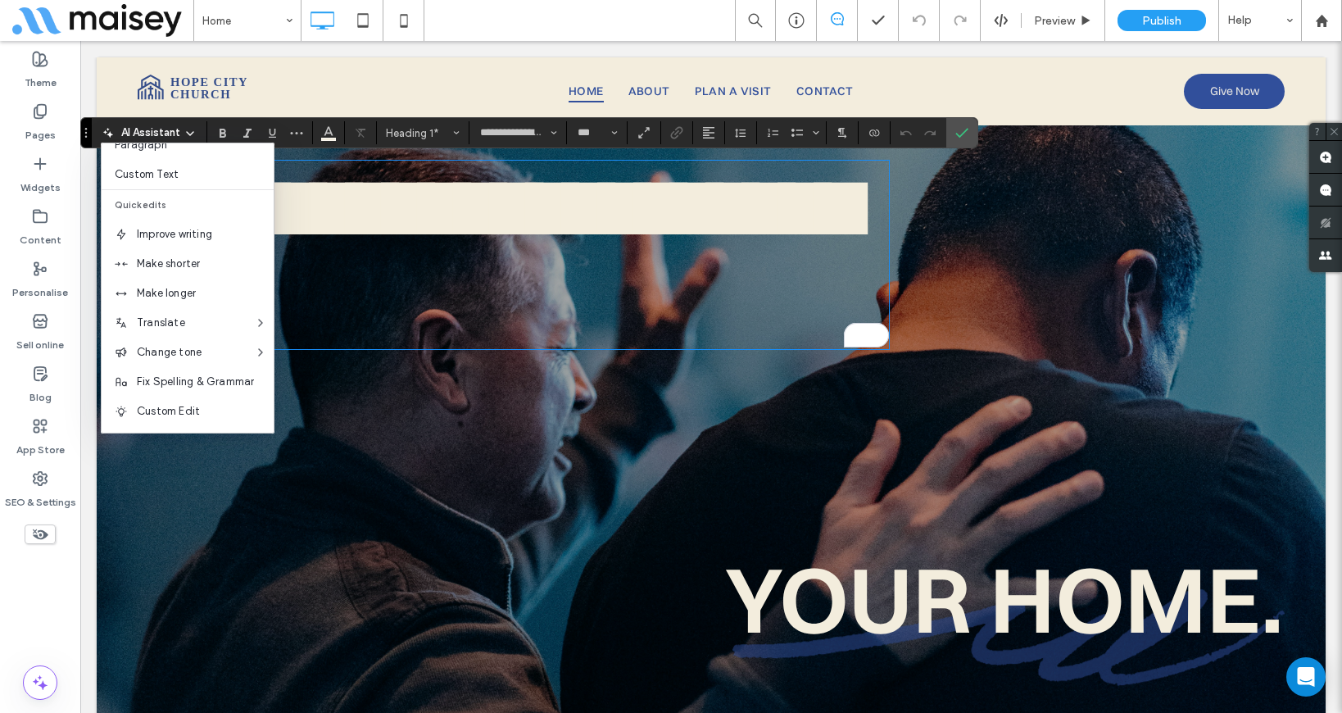
click at [379, 213] on span "**********" at bounding box center [498, 254] width 721 height 184
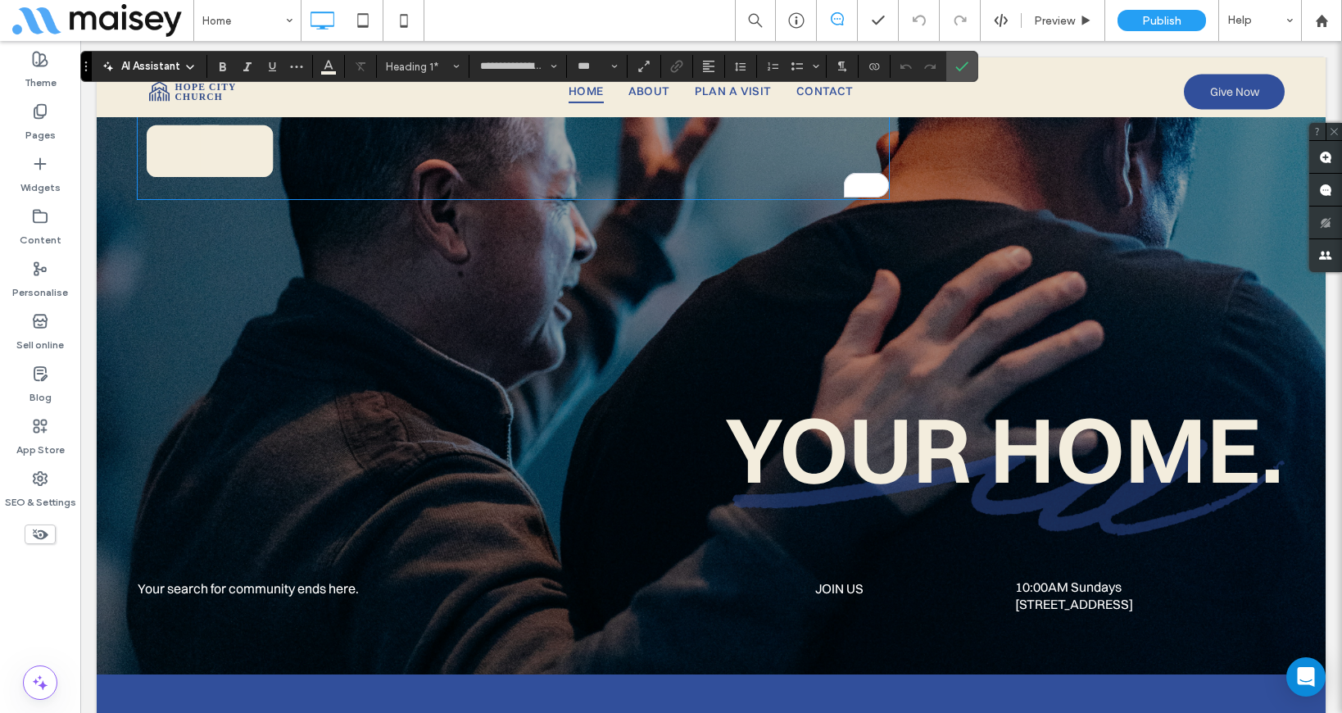
scroll to position [162, 0]
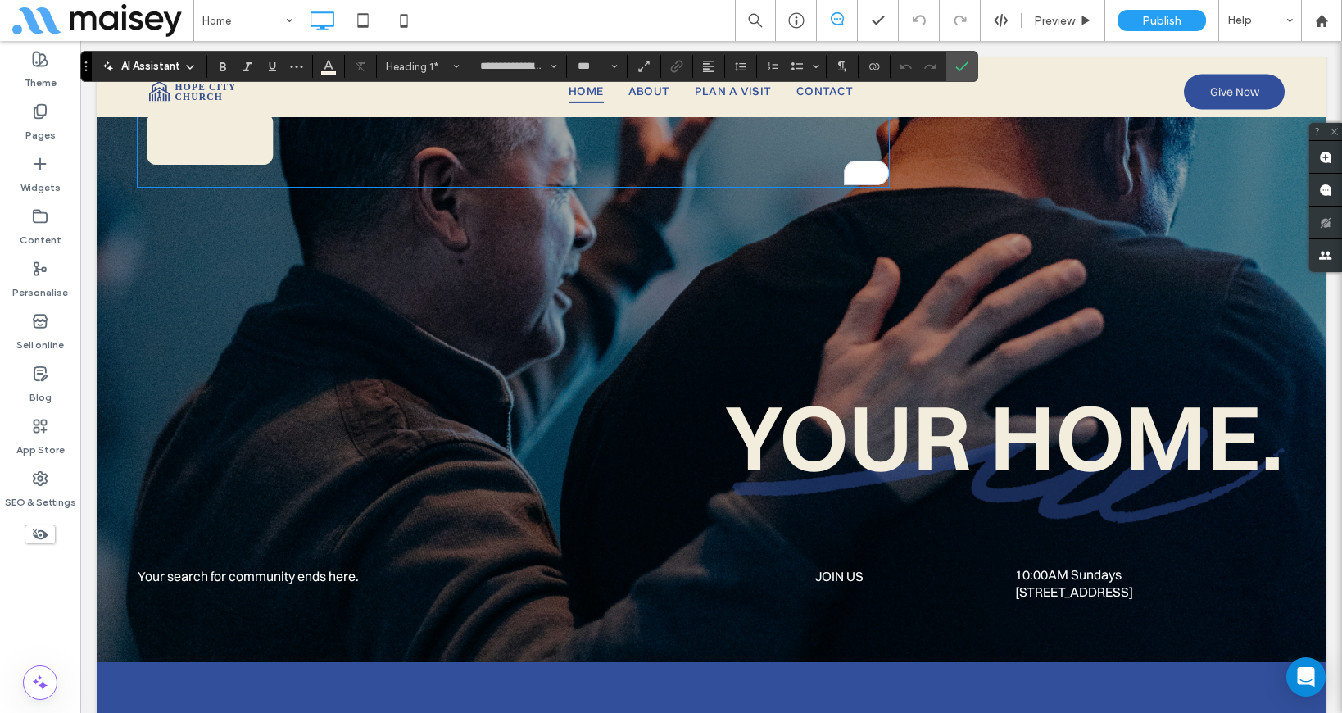
click at [905, 435] on span "Your Home." at bounding box center [1004, 436] width 559 height 114
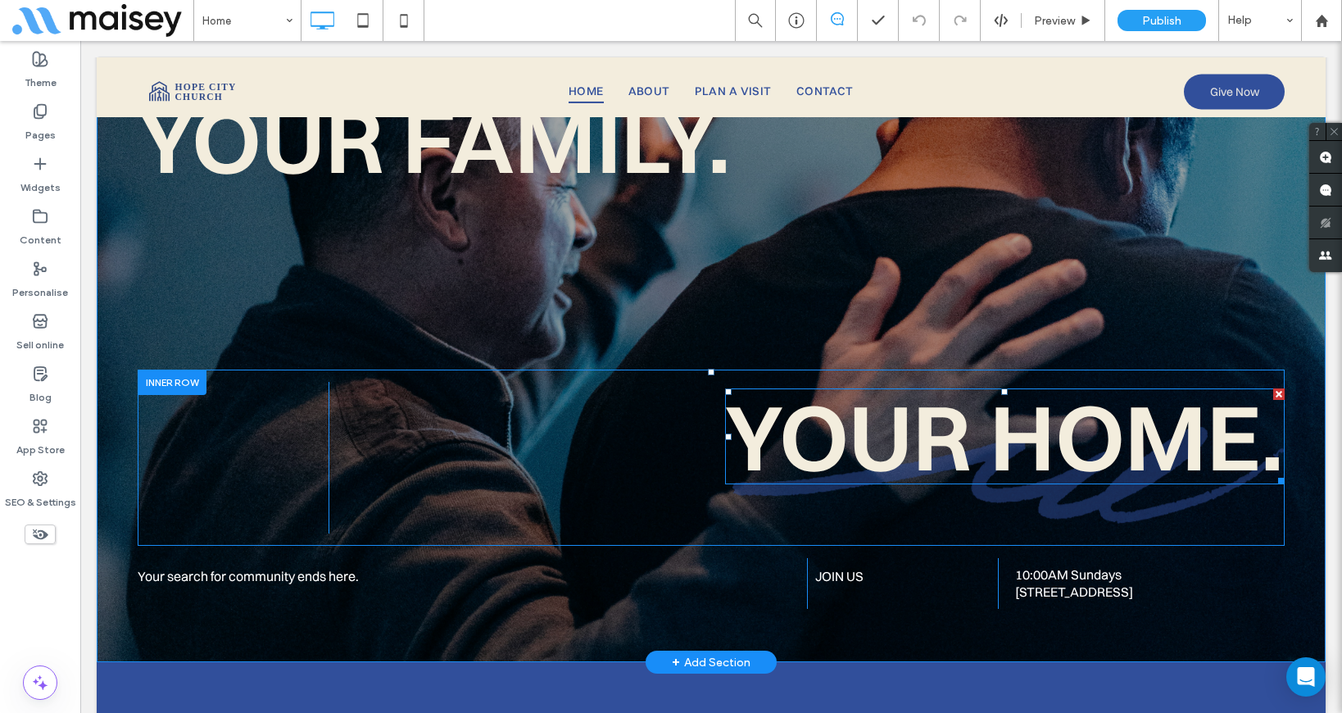
click at [887, 437] on span "Your Home." at bounding box center [1004, 436] width 559 height 114
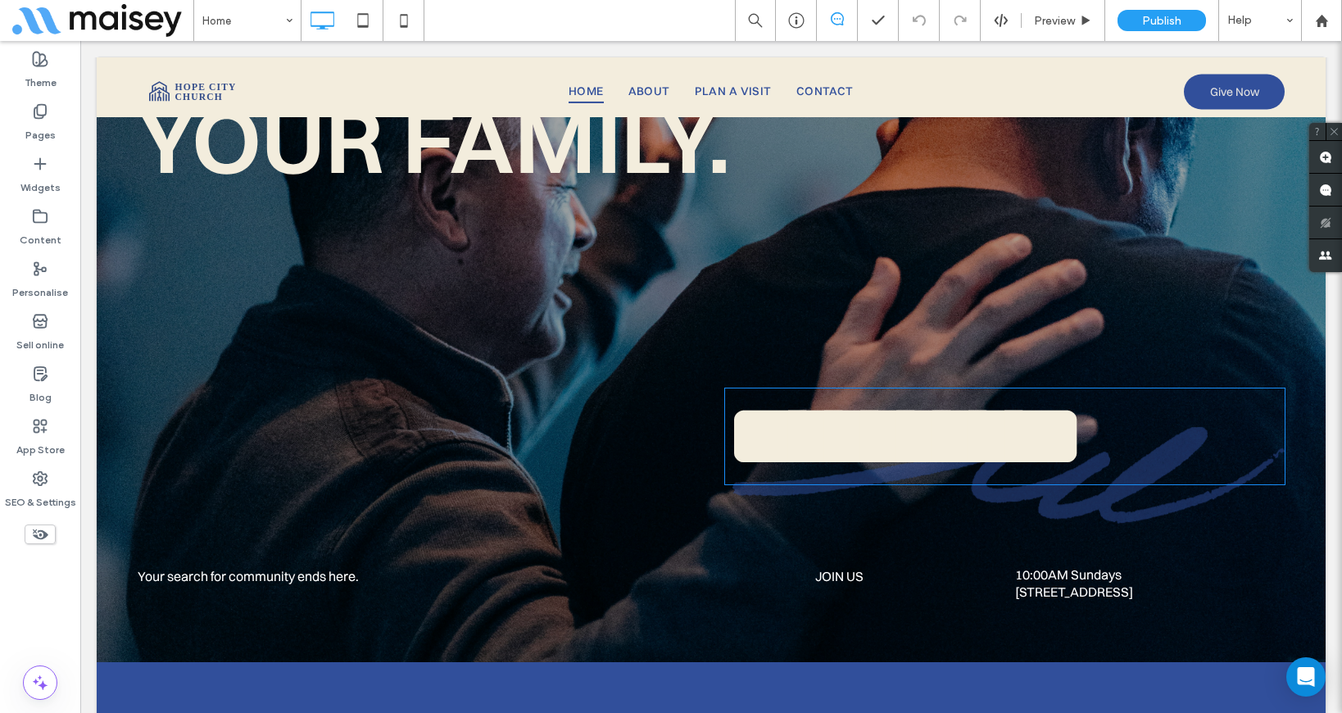
type input "**********"
type input "***"
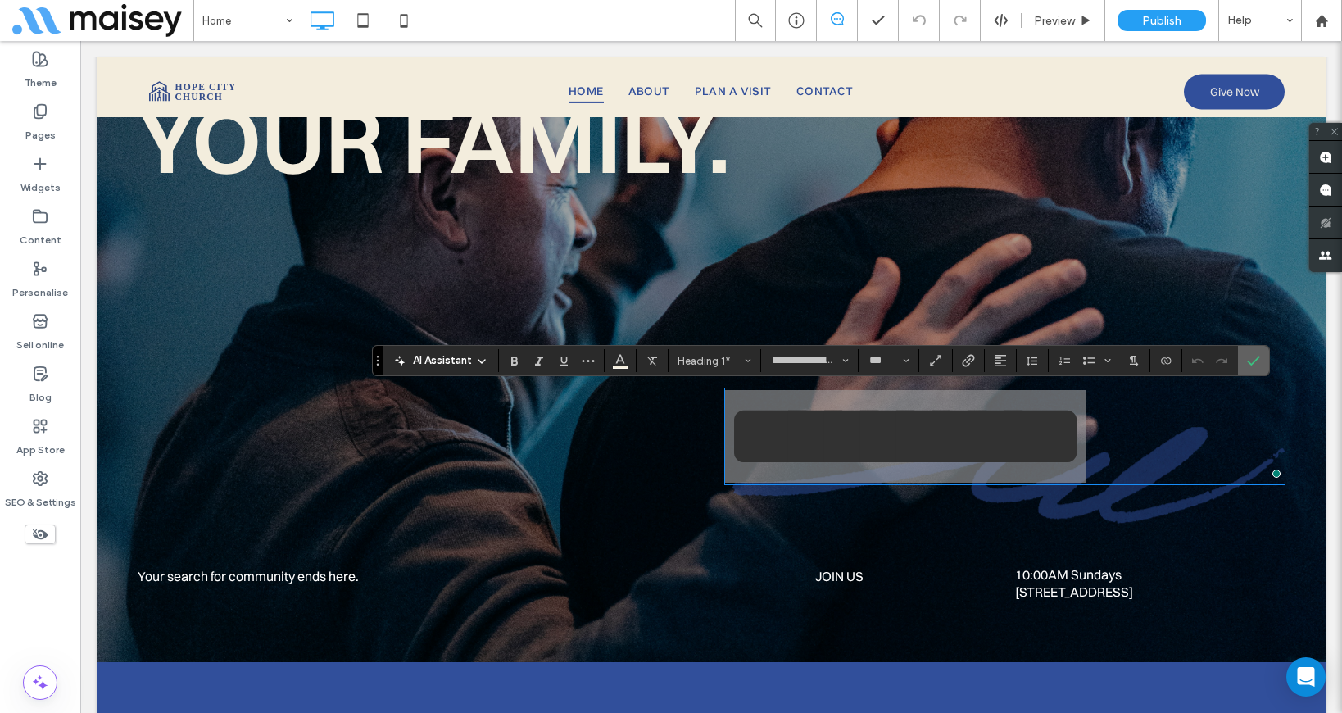
drag, startPoint x: 1249, startPoint y: 354, endPoint x: 863, endPoint y: 228, distance: 405.9
click at [1249, 354] on icon "Confirm" at bounding box center [1253, 360] width 13 height 13
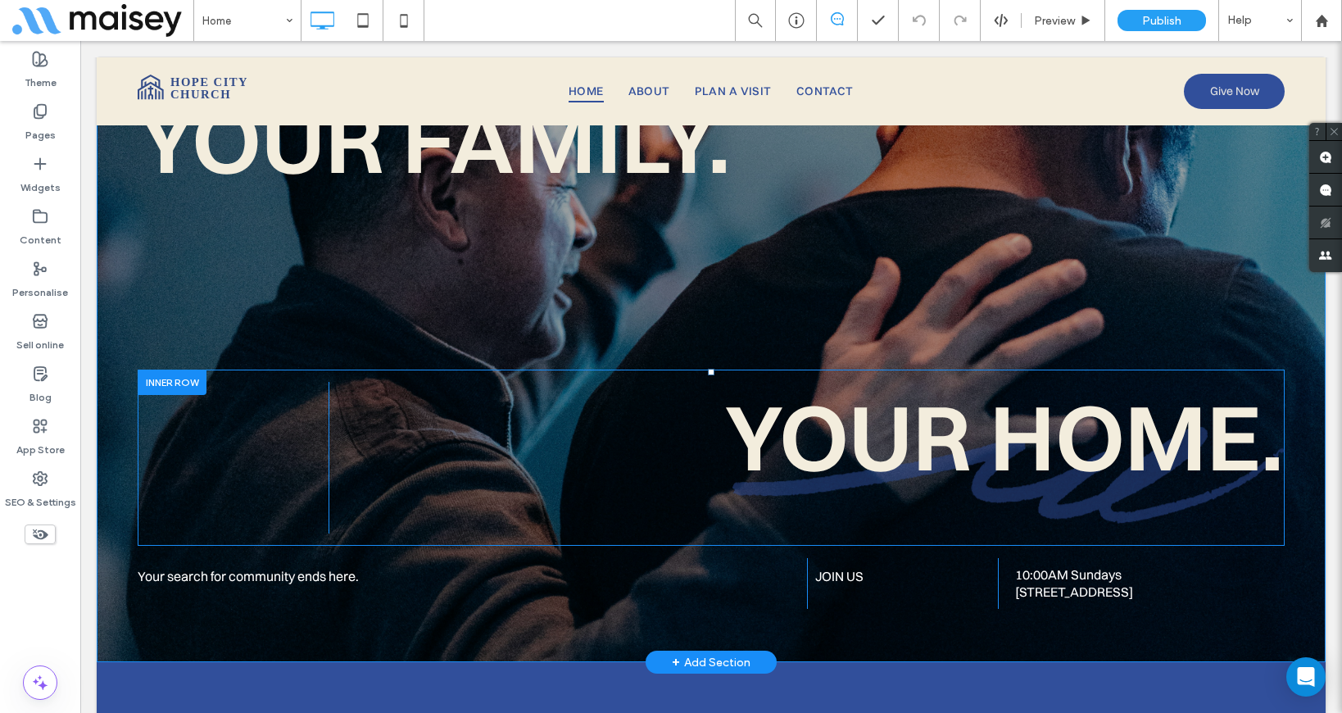
scroll to position [0, 0]
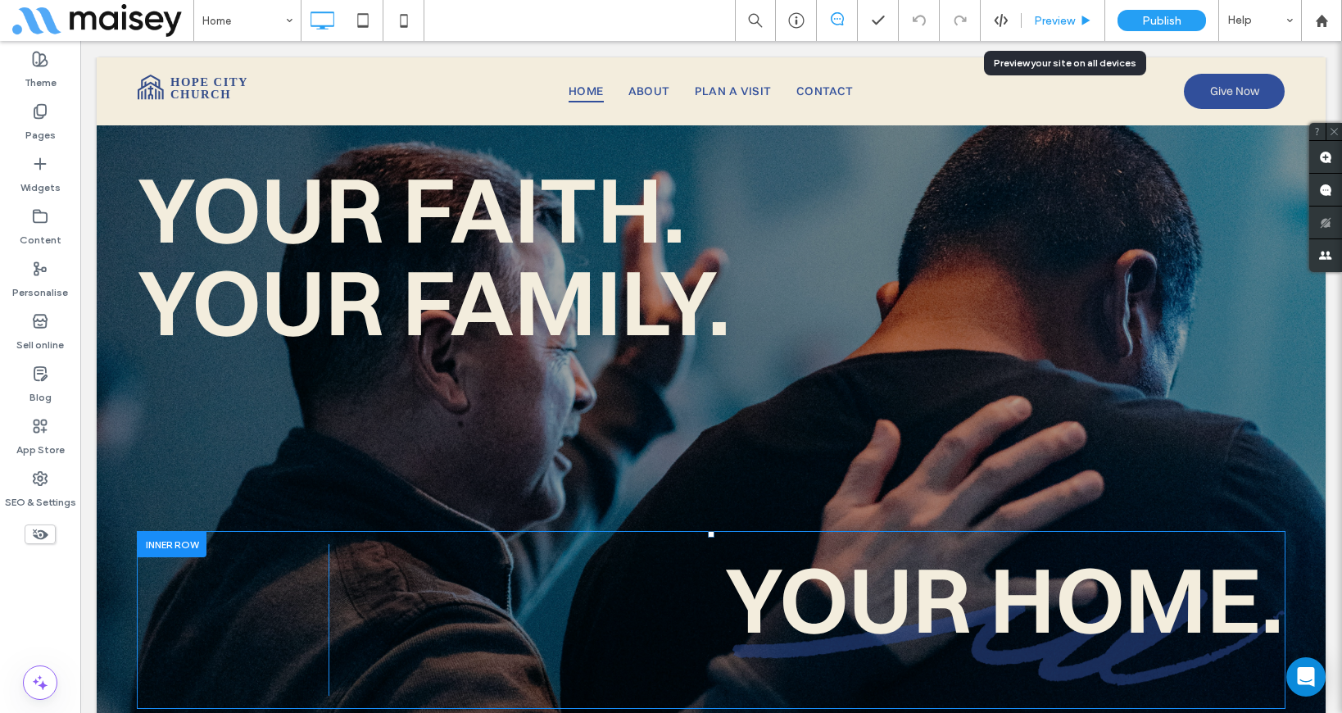
click at [1048, 15] on span "Preview" at bounding box center [1054, 21] width 41 height 14
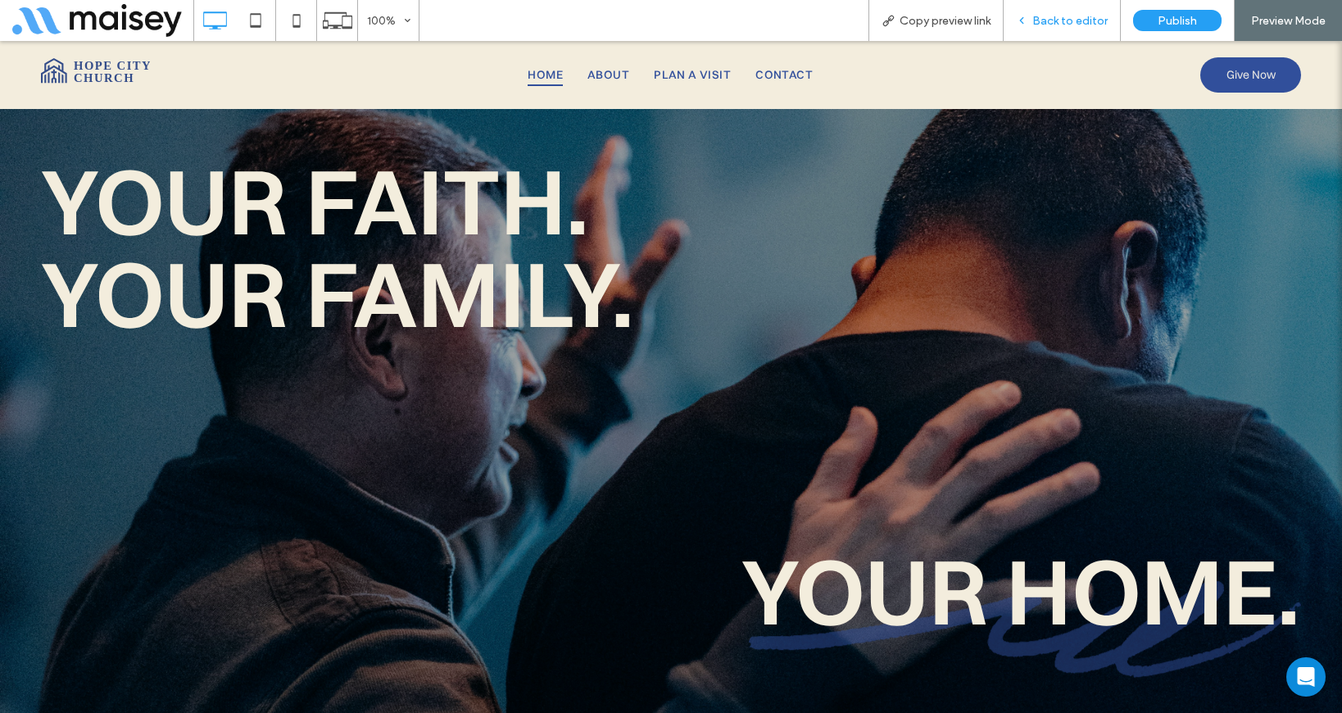
click at [1044, 22] on span "Back to editor" at bounding box center [1069, 21] width 75 height 14
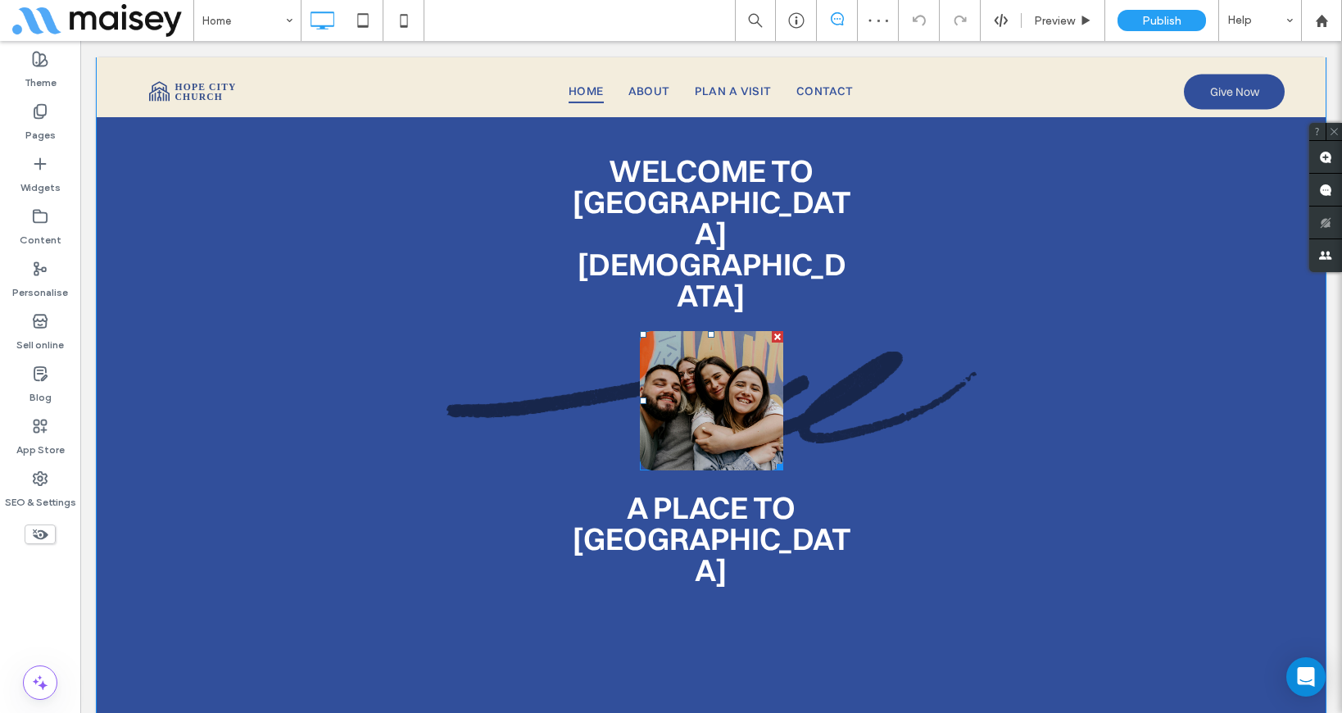
scroll to position [872, 0]
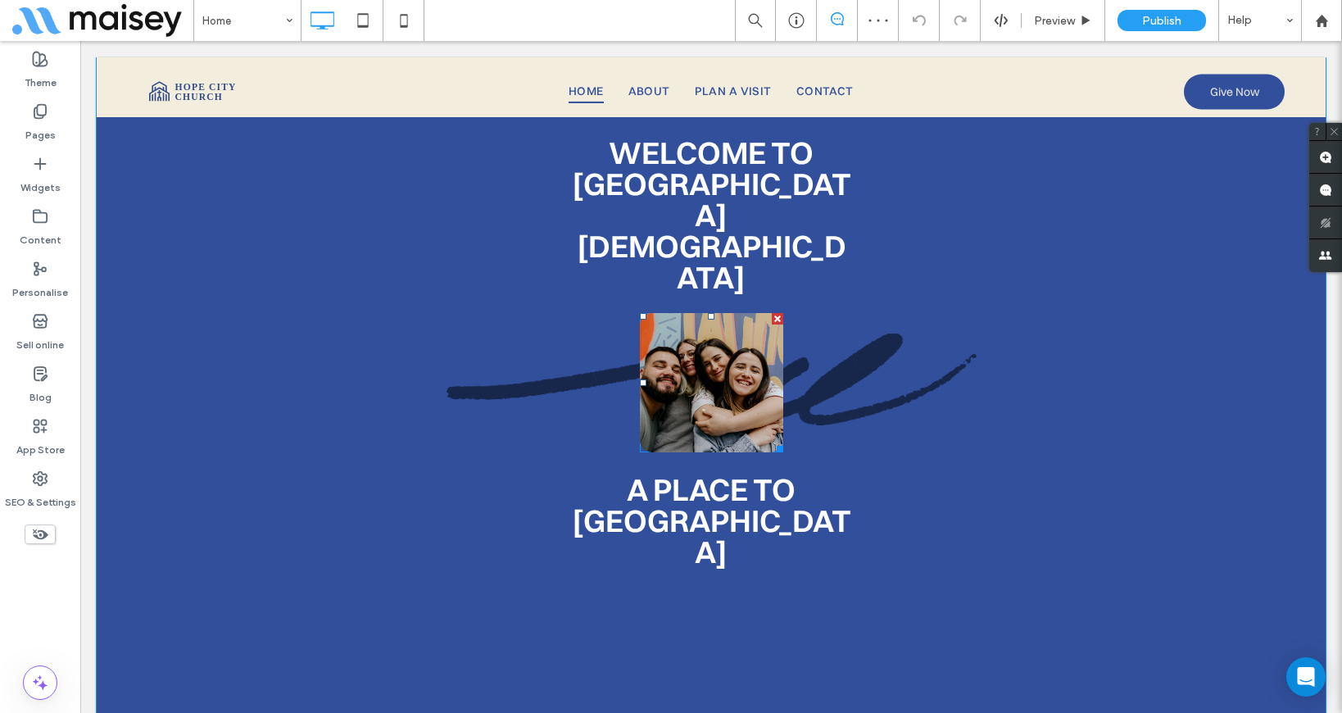
click at [688, 313] on span at bounding box center [711, 382] width 143 height 139
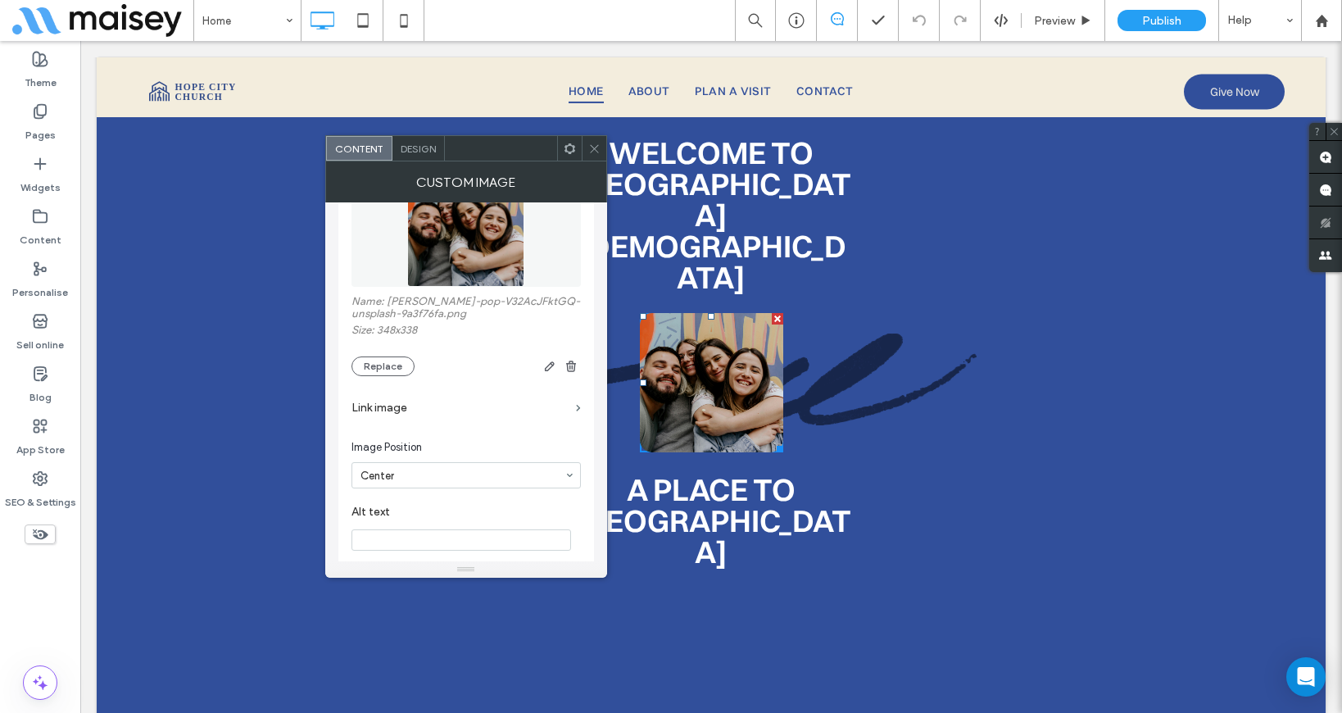
scroll to position [0, 0]
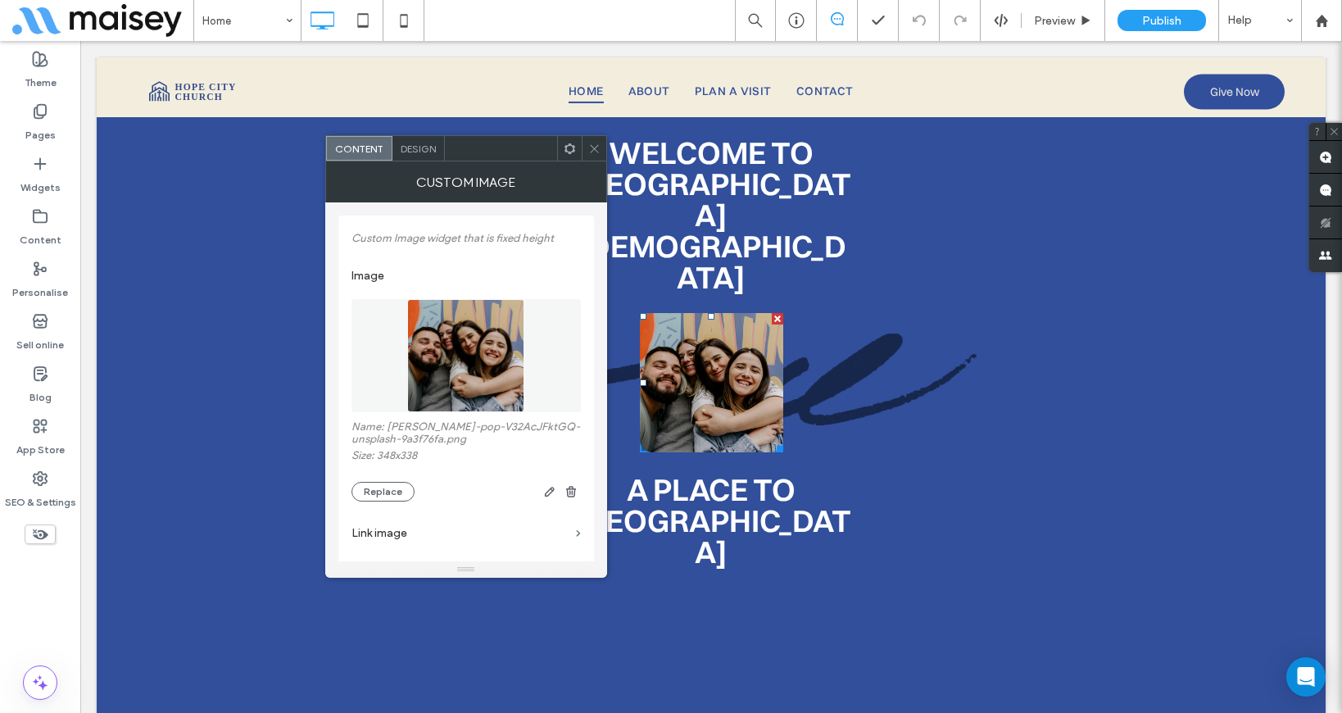
click at [596, 147] on use at bounding box center [594, 148] width 8 height 8
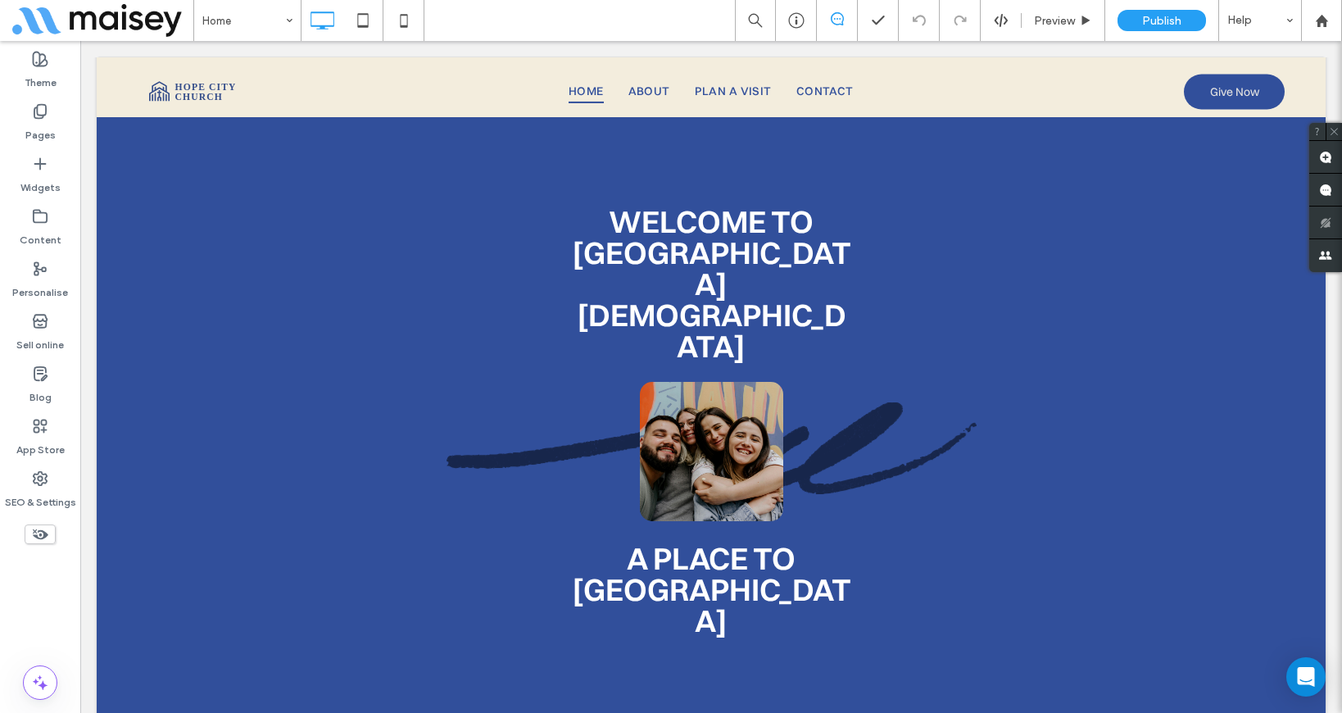
scroll to position [804, 0]
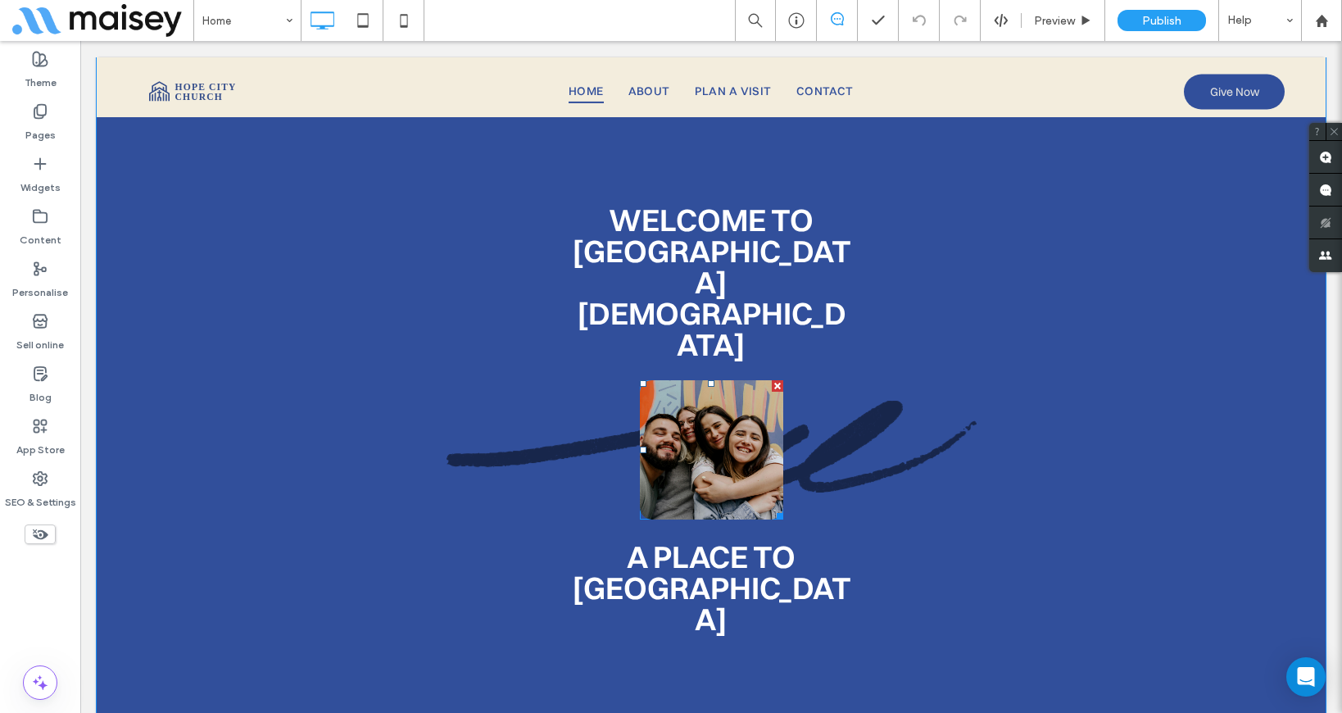
click at [704, 393] on span at bounding box center [711, 449] width 143 height 139
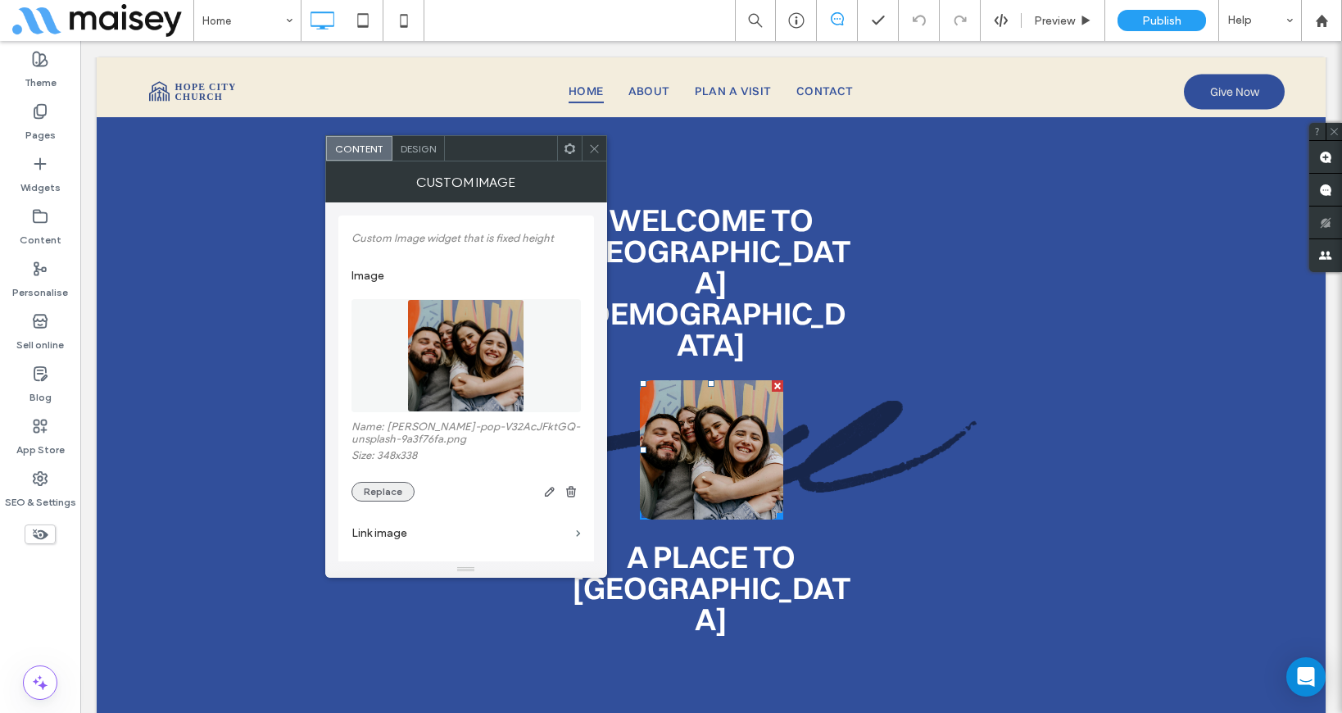
click at [392, 501] on button "Replace" at bounding box center [382, 492] width 63 height 20
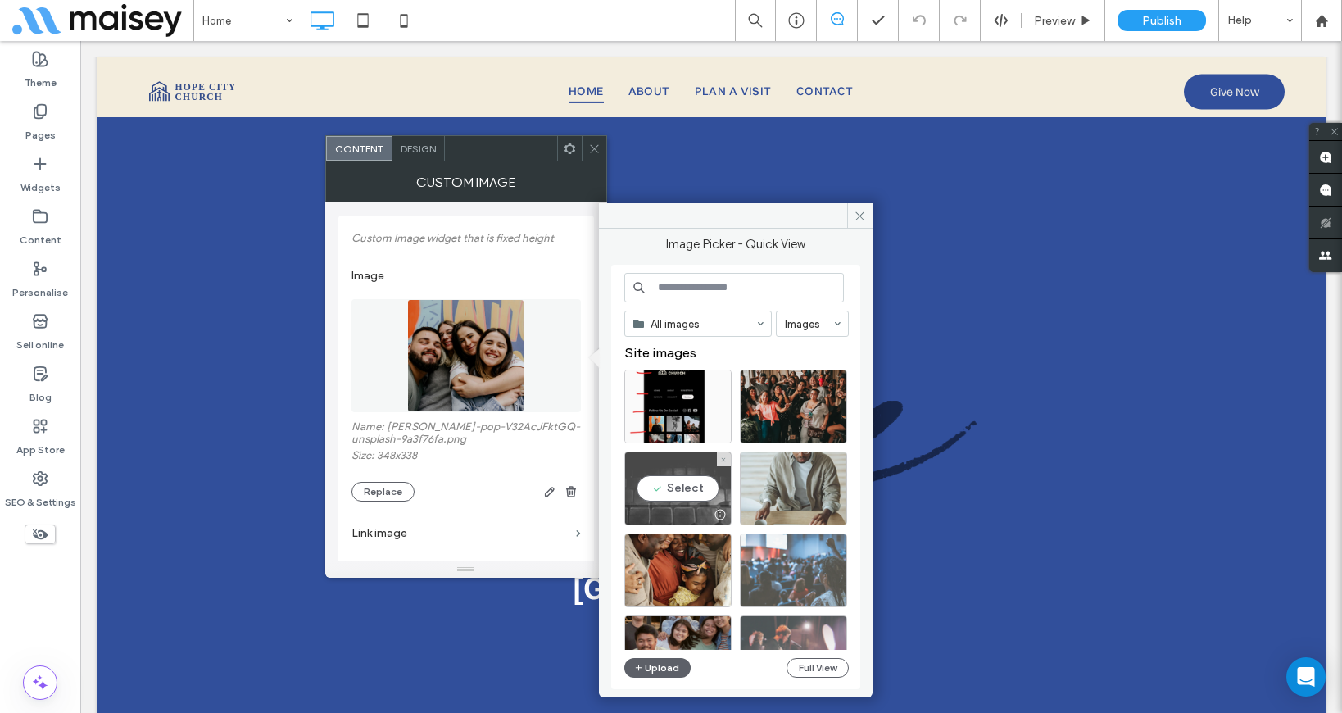
scroll to position [1, 0]
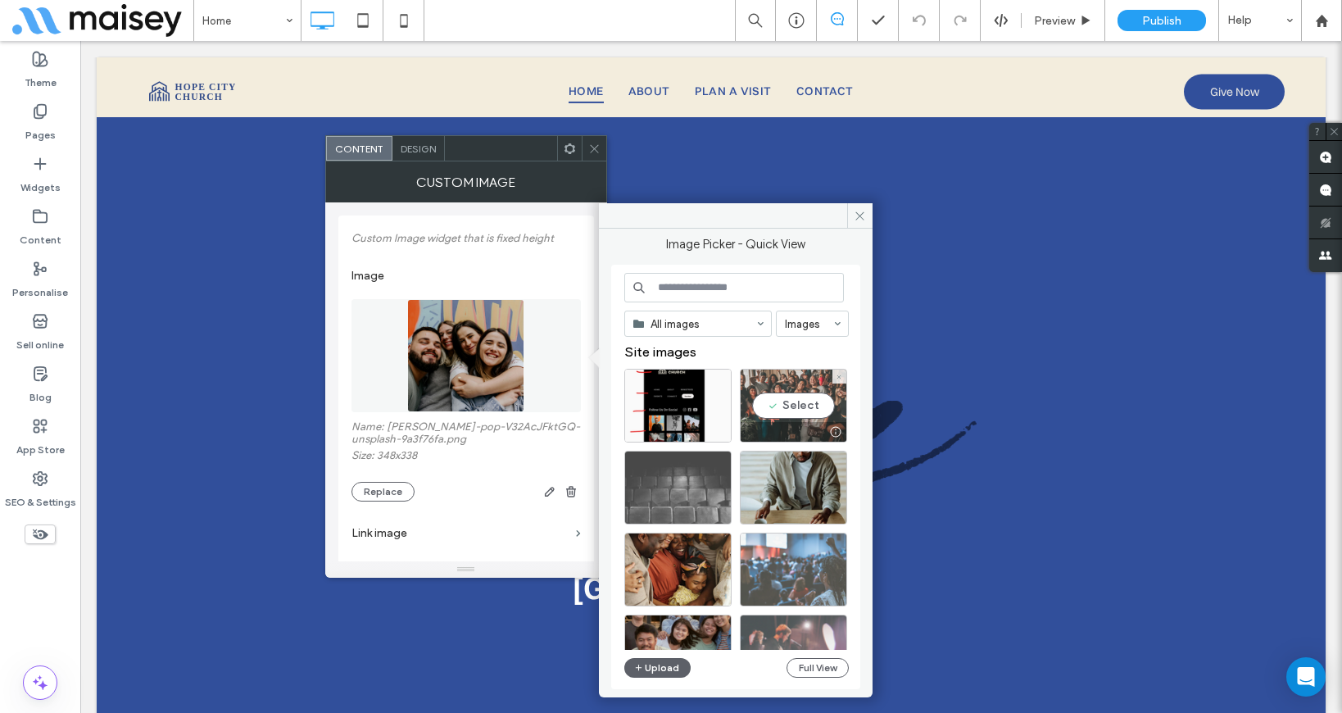
click at [790, 405] on div "Select" at bounding box center [793, 406] width 107 height 74
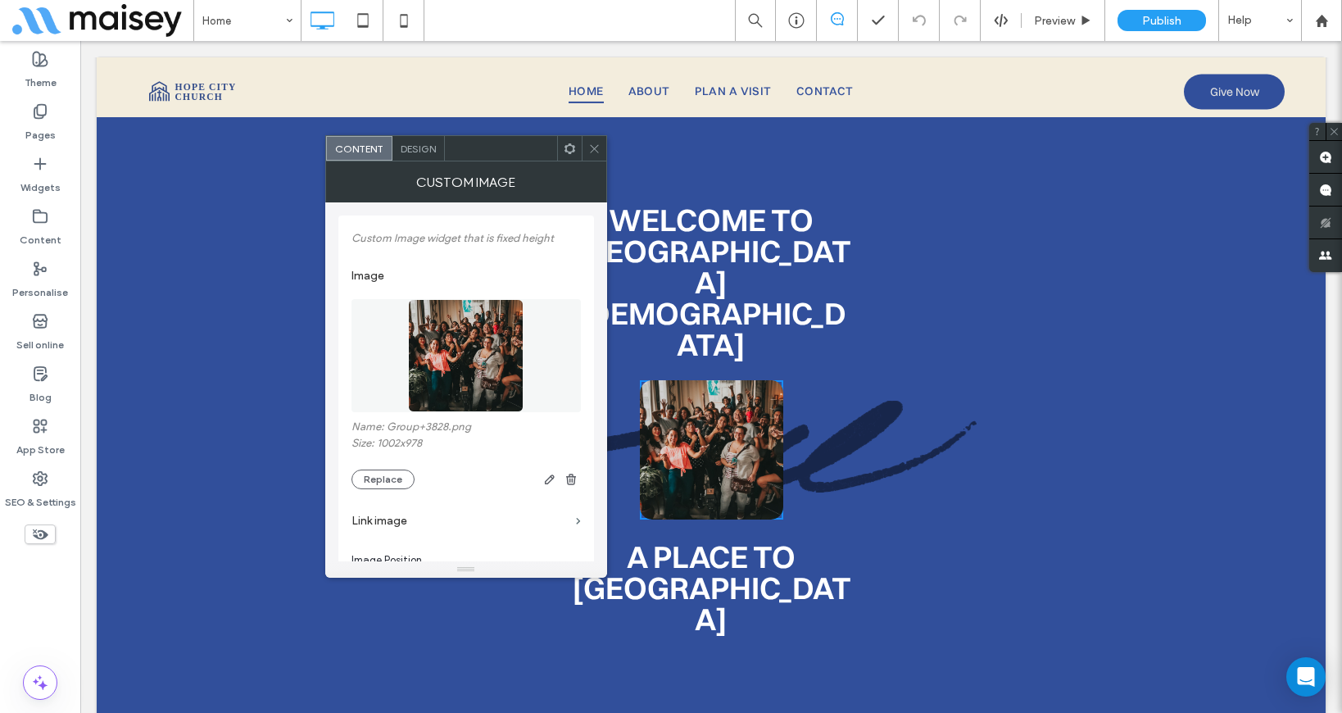
click at [590, 147] on icon at bounding box center [594, 149] width 12 height 12
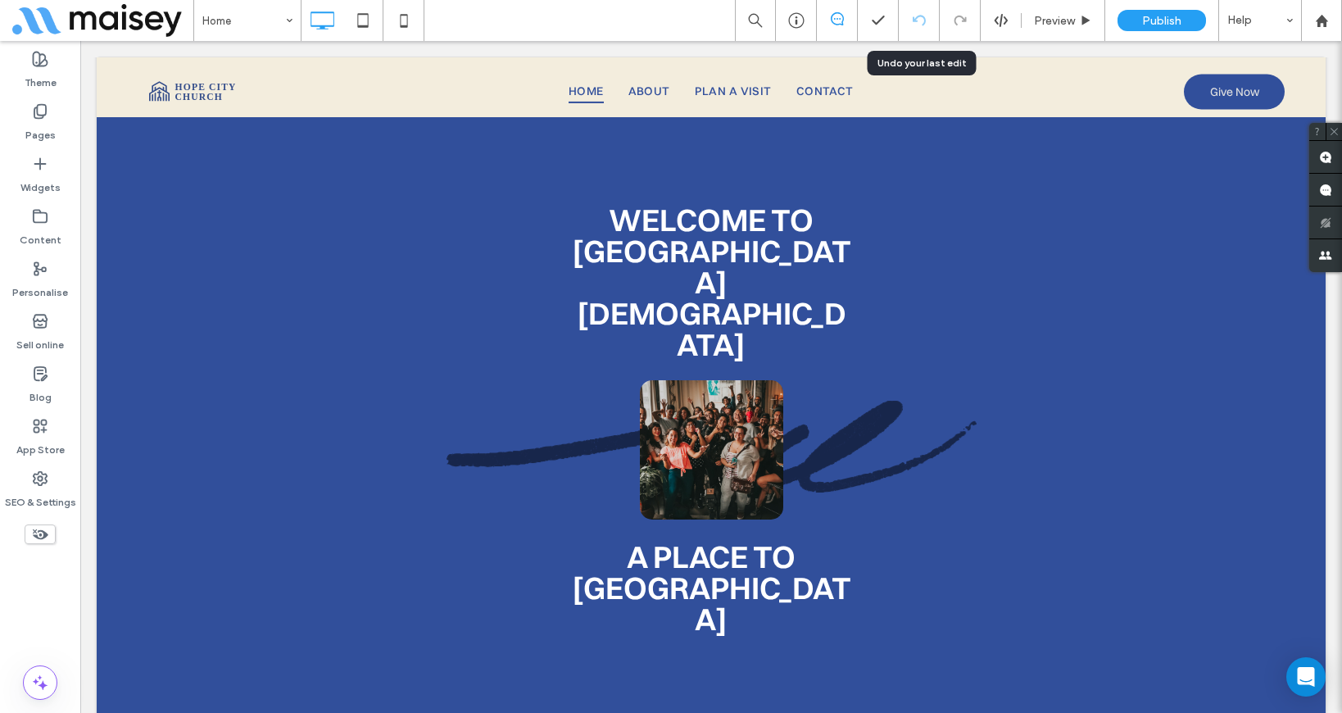
click at [917, 18] on icon at bounding box center [919, 20] width 13 height 13
click at [917, 20] on icon at bounding box center [919, 20] width 13 height 13
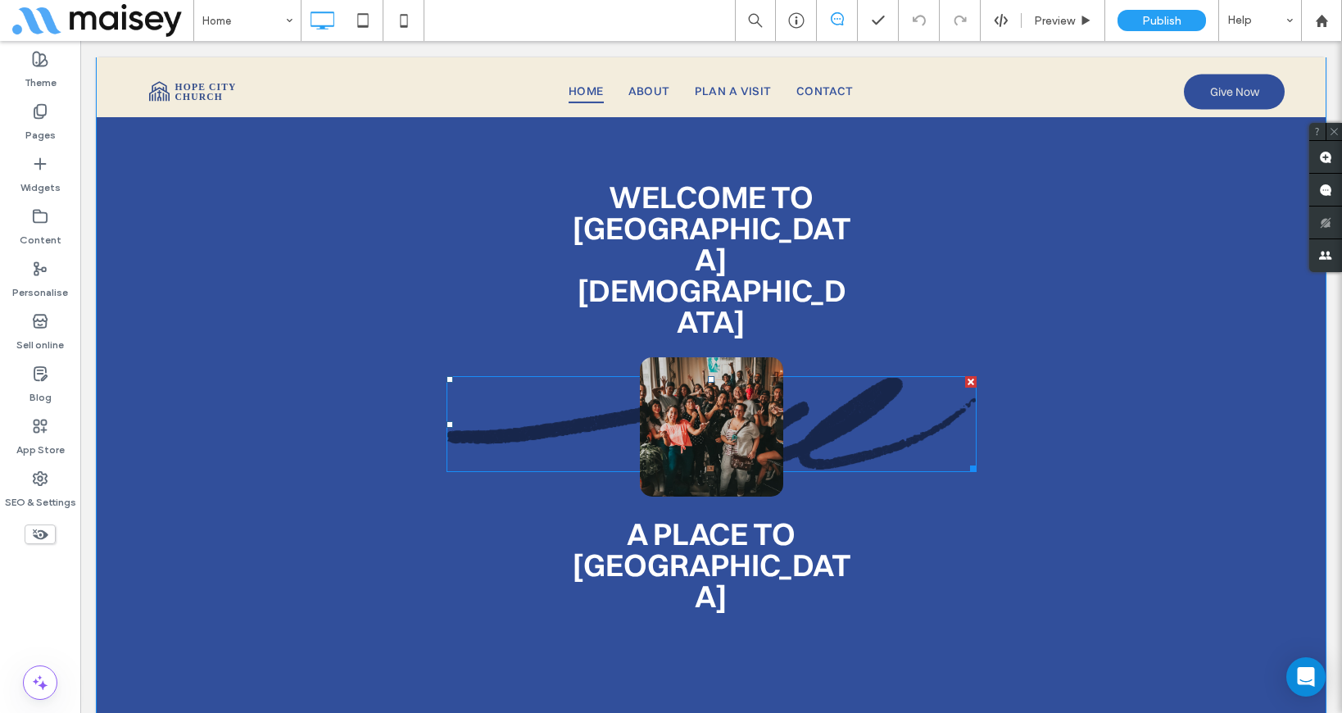
scroll to position [826, 0]
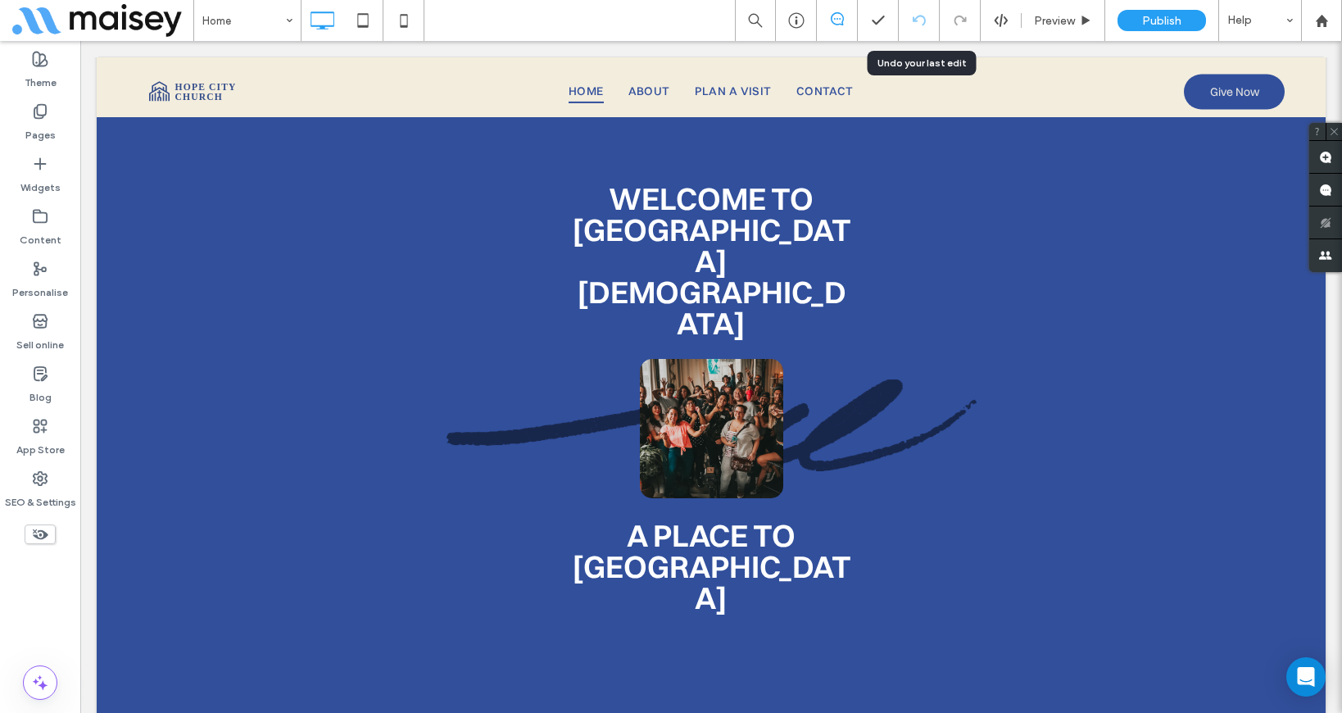
click at [913, 21] on use at bounding box center [918, 20] width 13 height 11
click at [704, 378] on span at bounding box center [711, 428] width 143 height 139
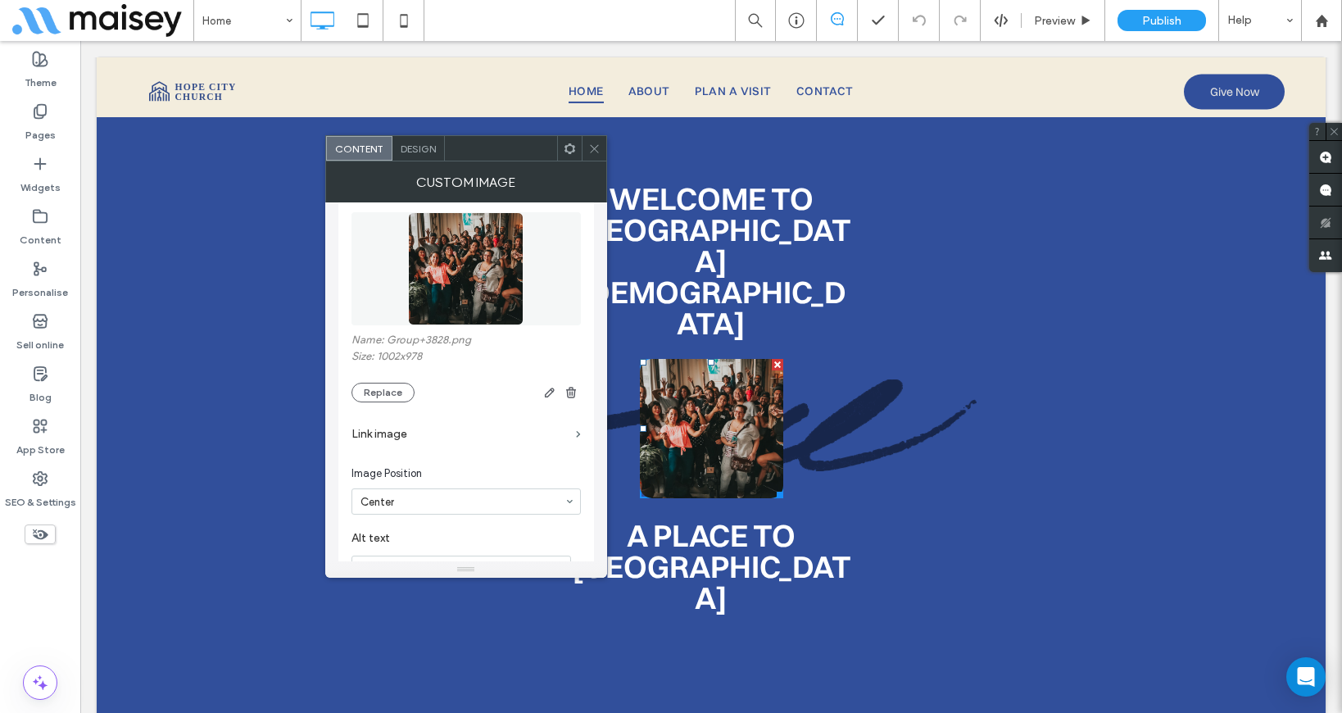
scroll to position [84, 0]
click at [396, 400] on button "Replace" at bounding box center [382, 396] width 63 height 20
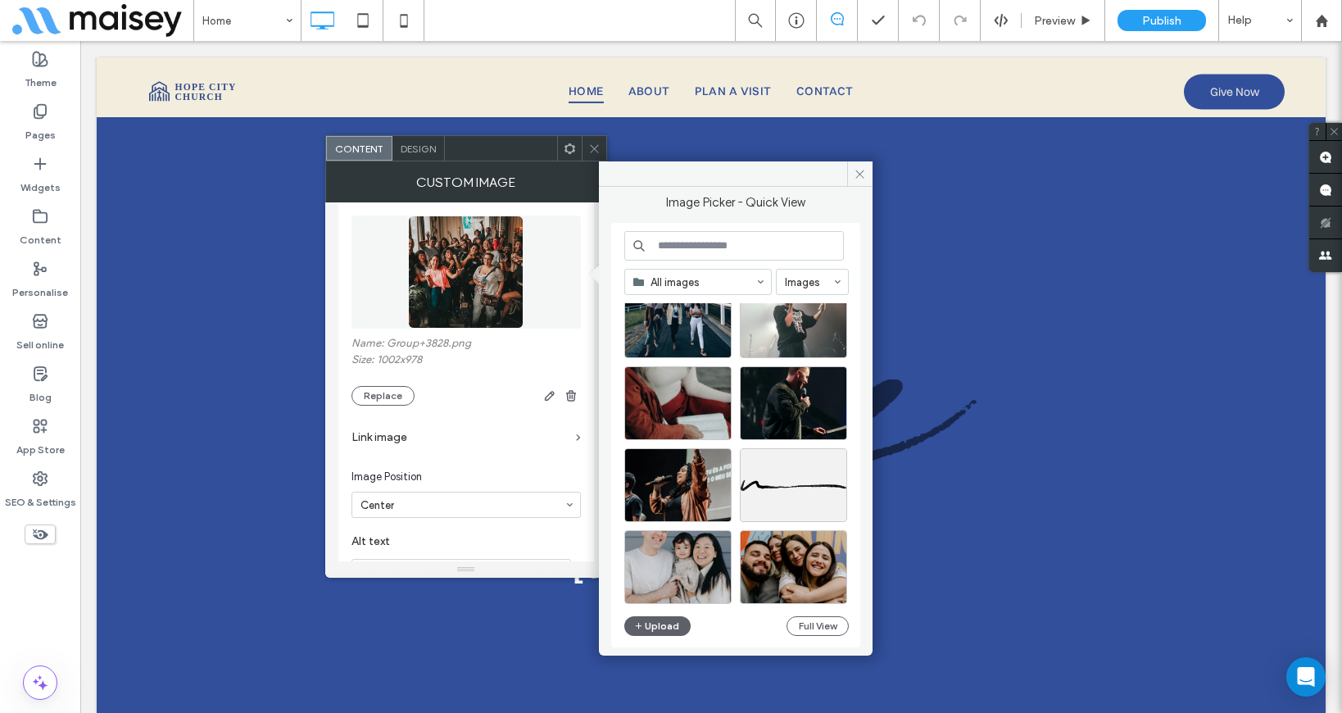
scroll to position [1854, 0]
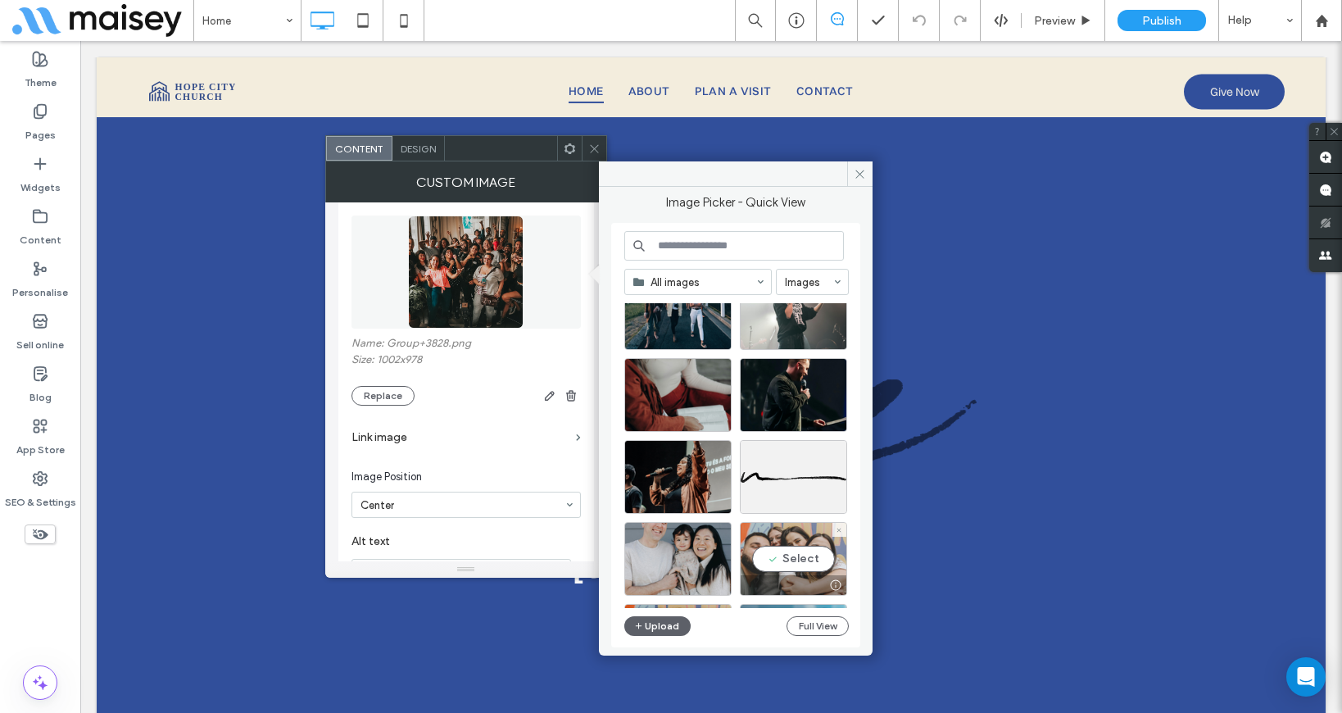
click at [774, 555] on div "Select" at bounding box center [793, 559] width 107 height 74
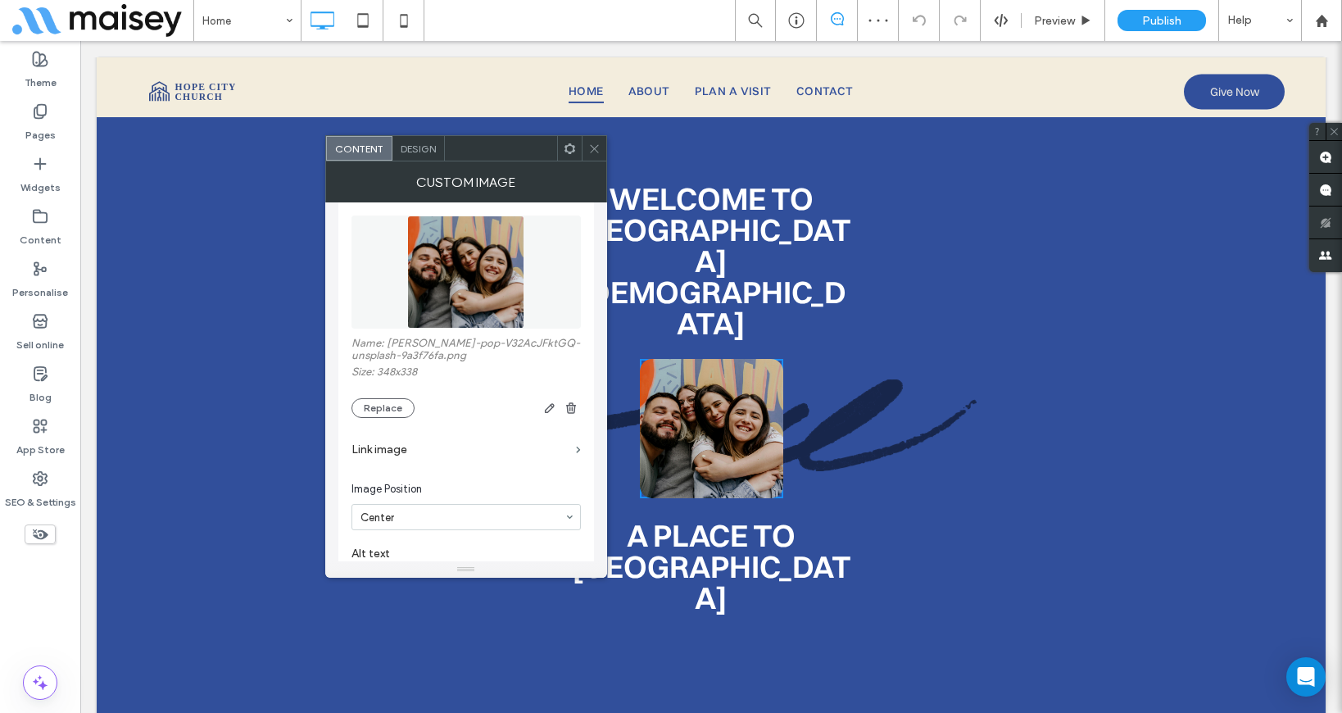
click at [589, 148] on icon at bounding box center [594, 149] width 12 height 12
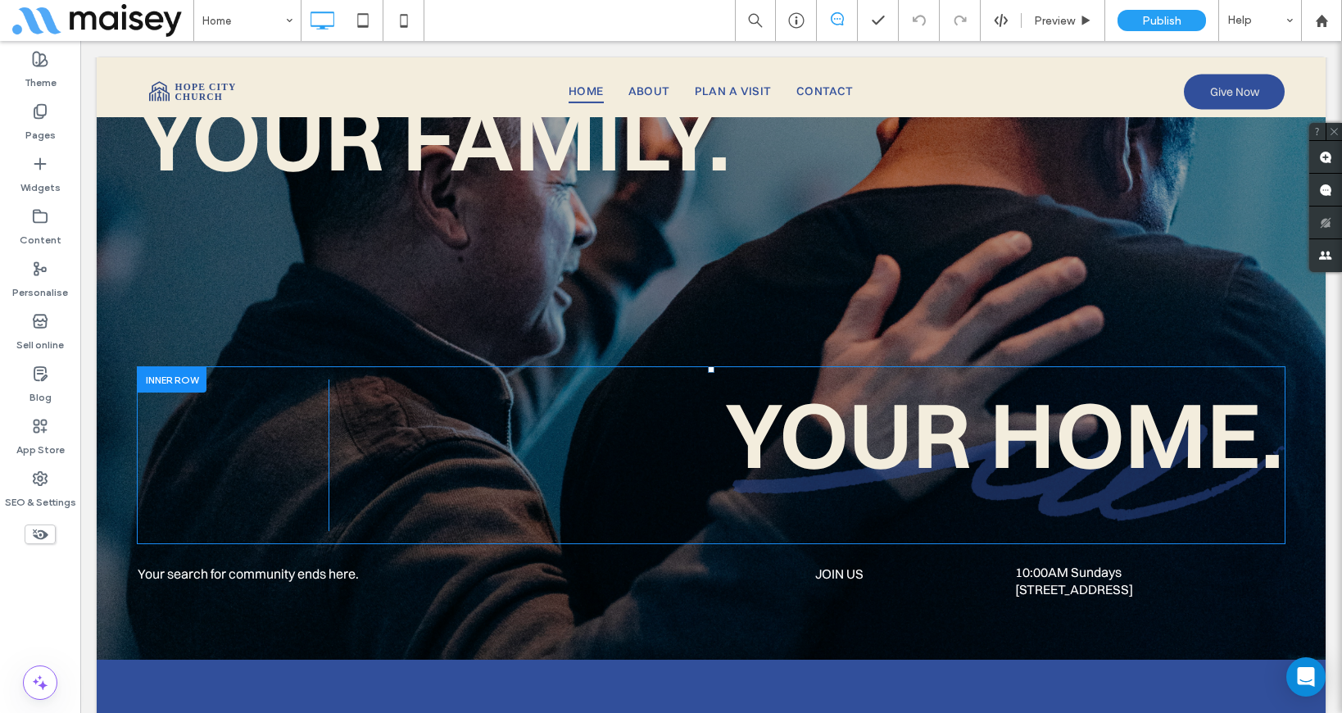
scroll to position [0, 0]
